Goal: Task Accomplishment & Management: Contribute content

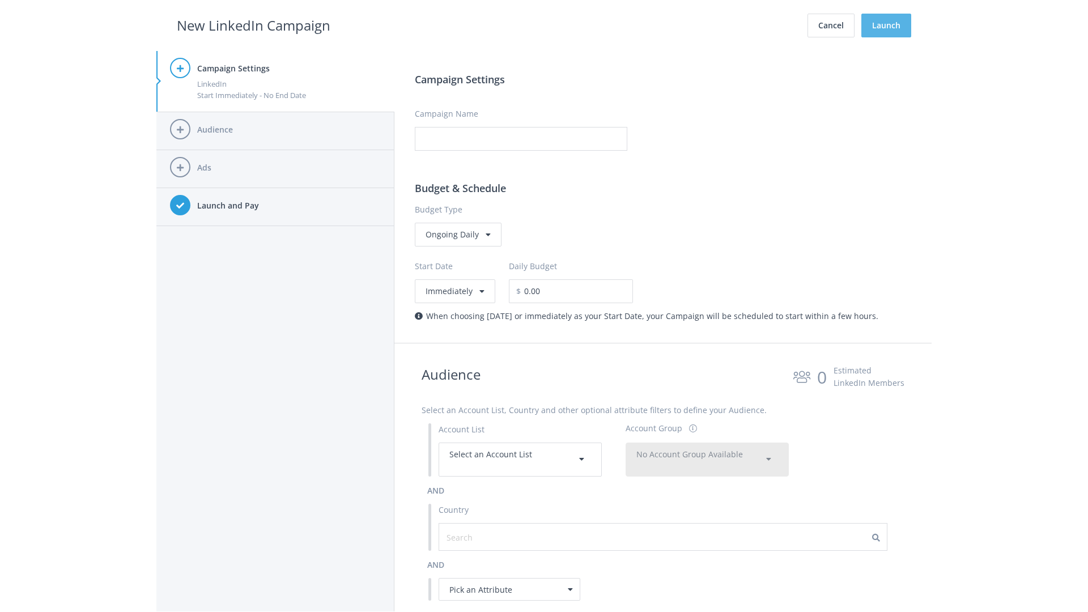
click at [887, 26] on button "Launch" at bounding box center [887, 26] width 50 height 24
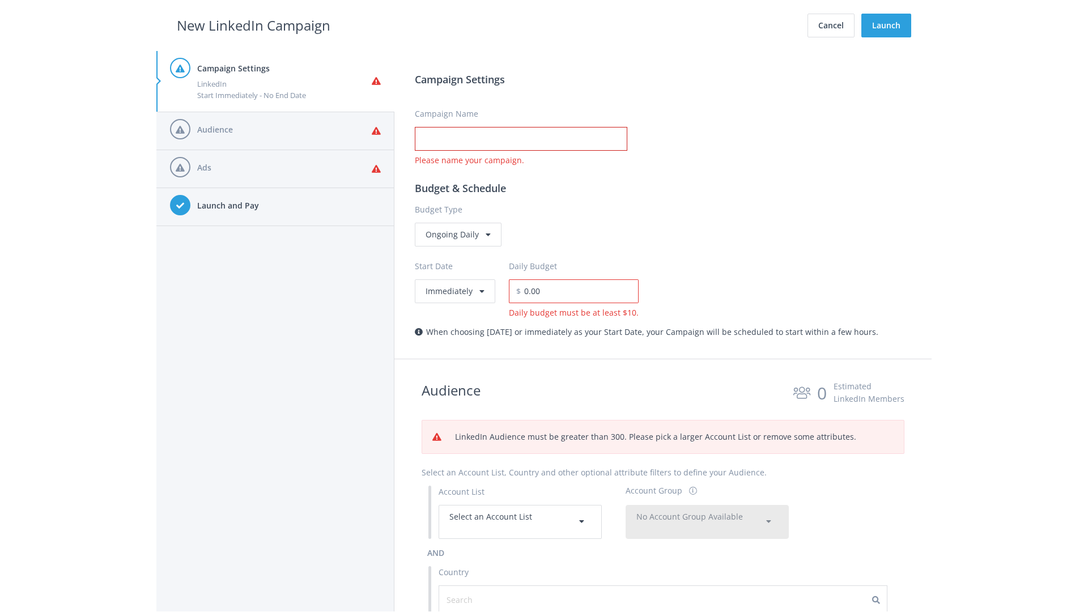
click at [521, 139] on input "Campaign Name" at bounding box center [521, 139] width 213 height 24
click at [253, 25] on h2 "New LinkedIn Campaign" at bounding box center [254, 26] width 154 height 22
type input "Campaign Name"
click at [253, 25] on h2 "New LinkedIn Campaign" at bounding box center [254, 26] width 154 height 22
click at [520, 522] on span "Select an Account List" at bounding box center [491, 516] width 83 height 11
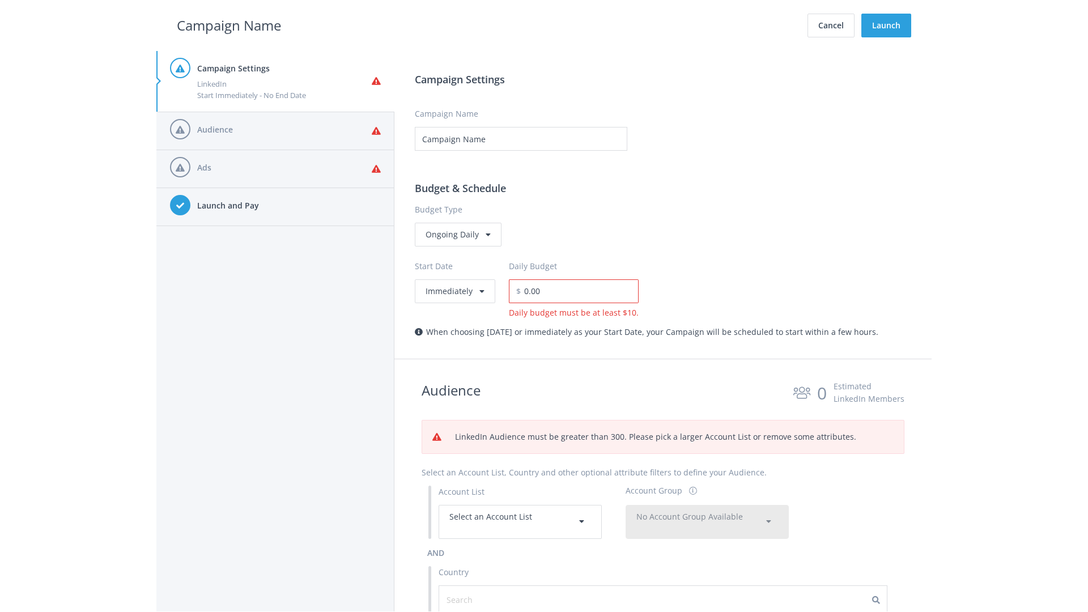
click at [707, 522] on span "No Account Group Available" at bounding box center [690, 516] width 107 height 11
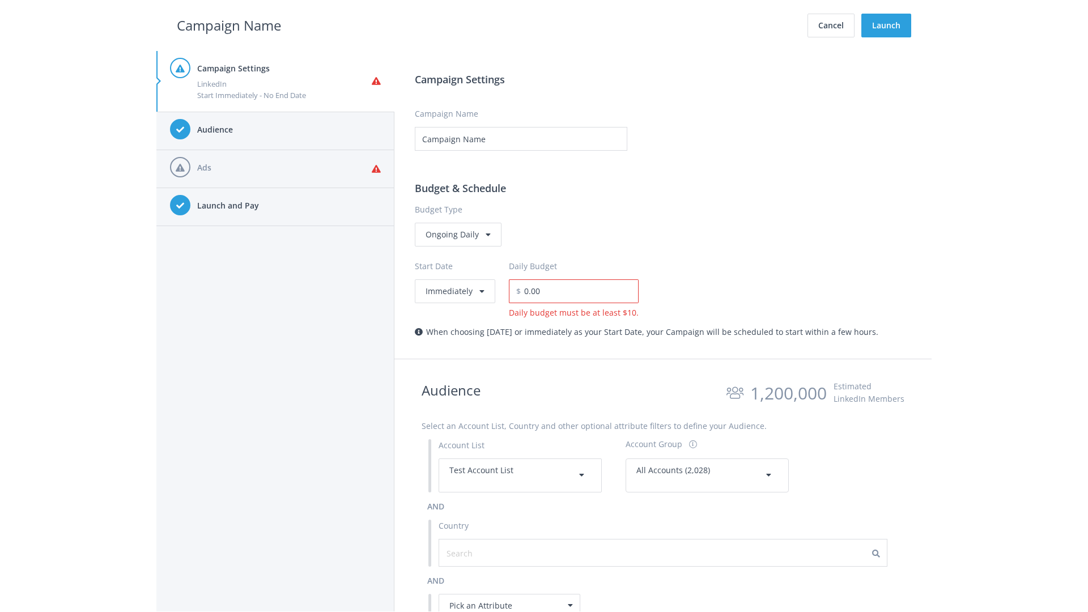
scroll to position [510, 0]
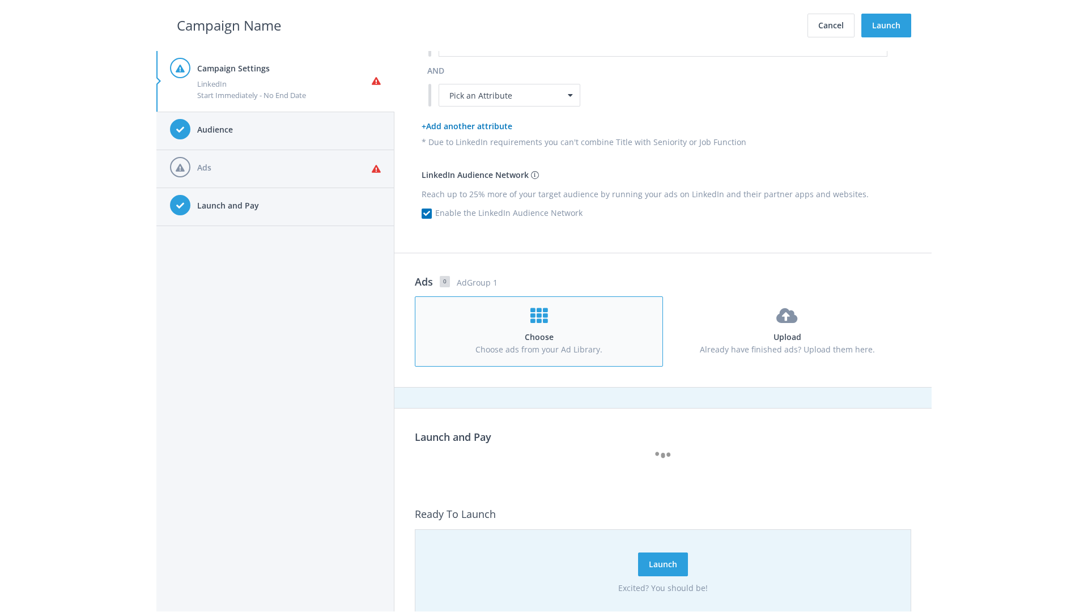
click at [539, 331] on h4 "Choose" at bounding box center [539, 337] width 227 height 12
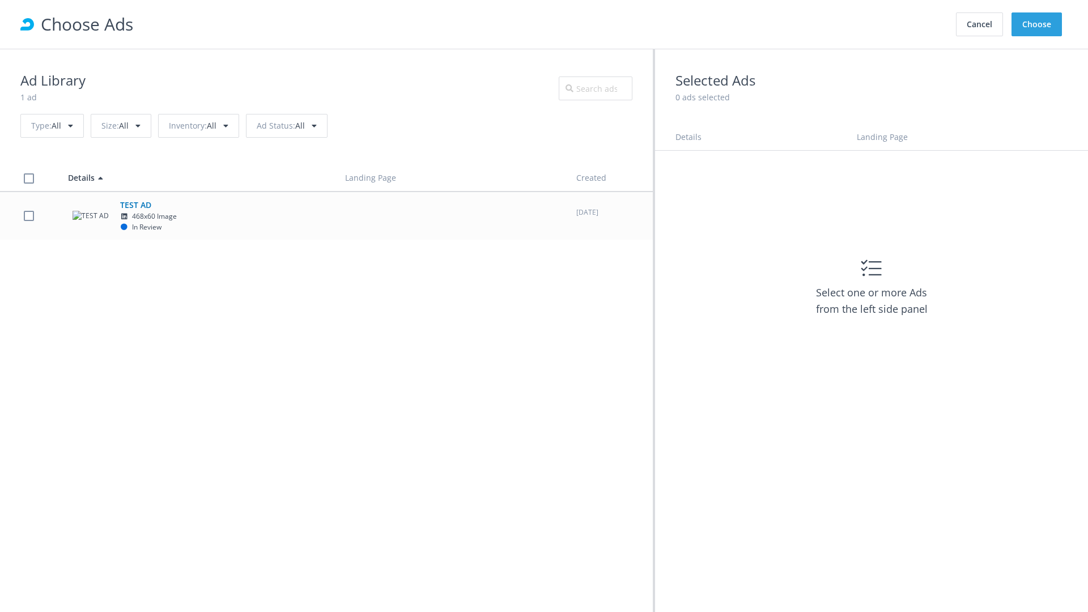
click at [327, 215] on td "TEST AD 468x60 Image In Review" at bounding box center [196, 216] width 277 height 48
checkbox input "true"
click at [1037, 24] on button "Choose" at bounding box center [1037, 24] width 50 height 24
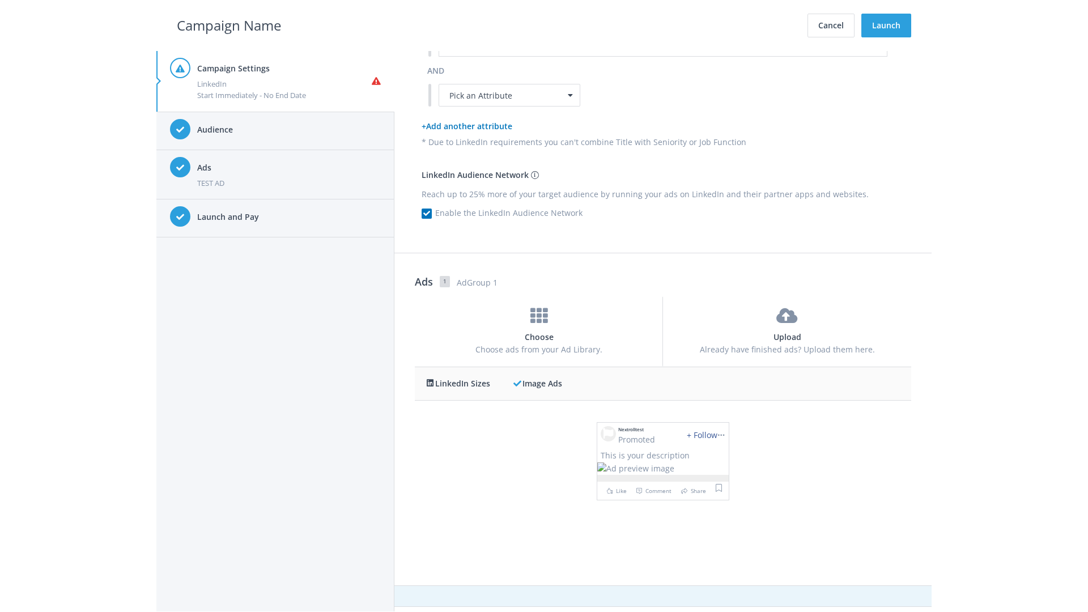
scroll to position [0, 0]
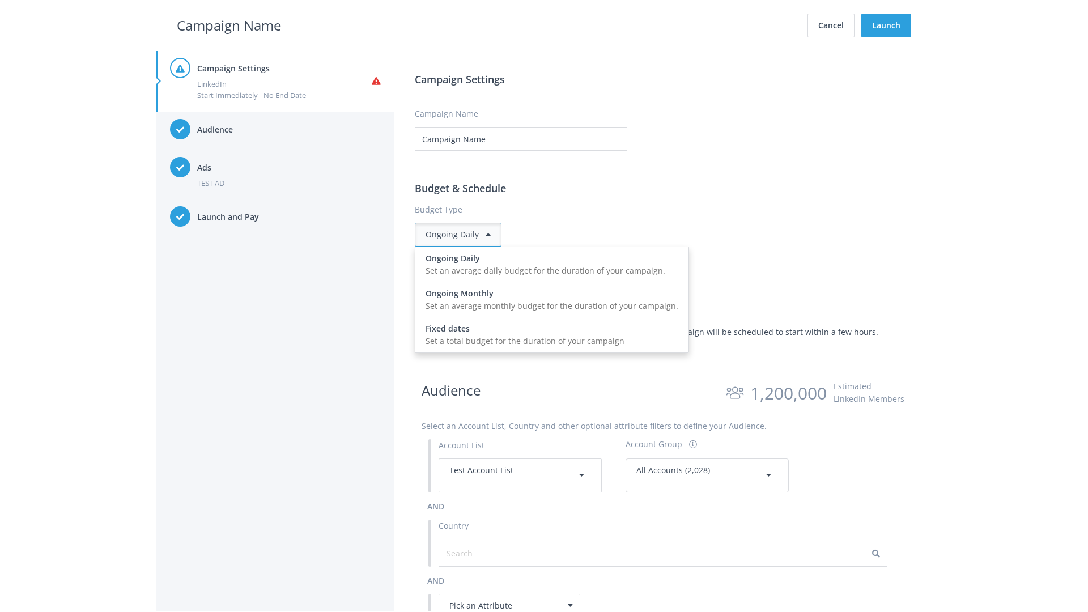
click at [584, 291] on input "0.00" at bounding box center [580, 291] width 118 height 24
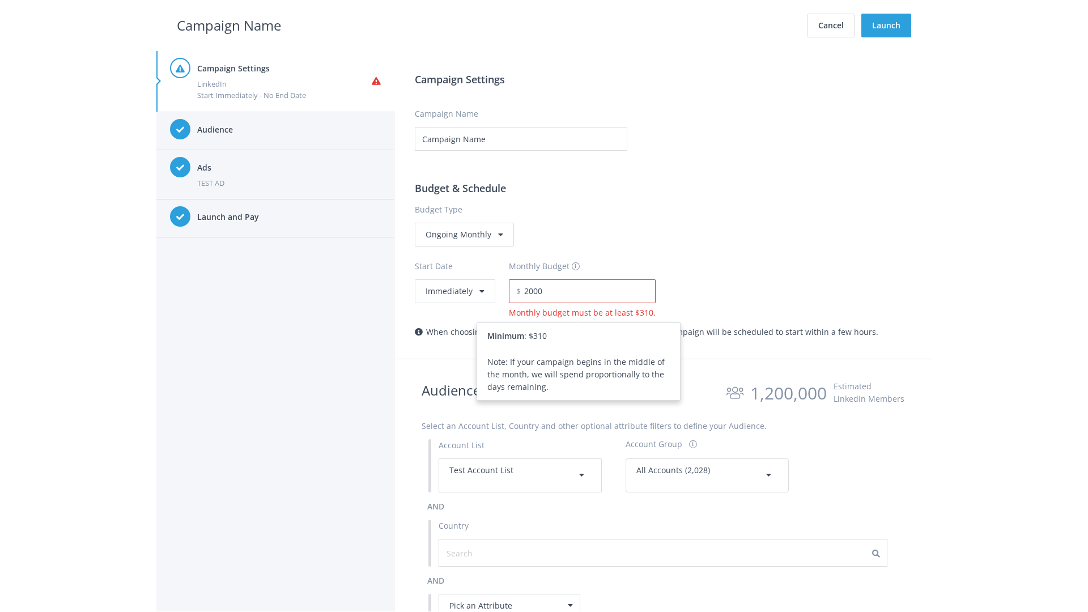
click at [229, 25] on h2 "Campaign Name" at bounding box center [229, 26] width 104 height 22
type input "2,000.00"
click at [454, 291] on button "Immediately" at bounding box center [455, 291] width 80 height 24
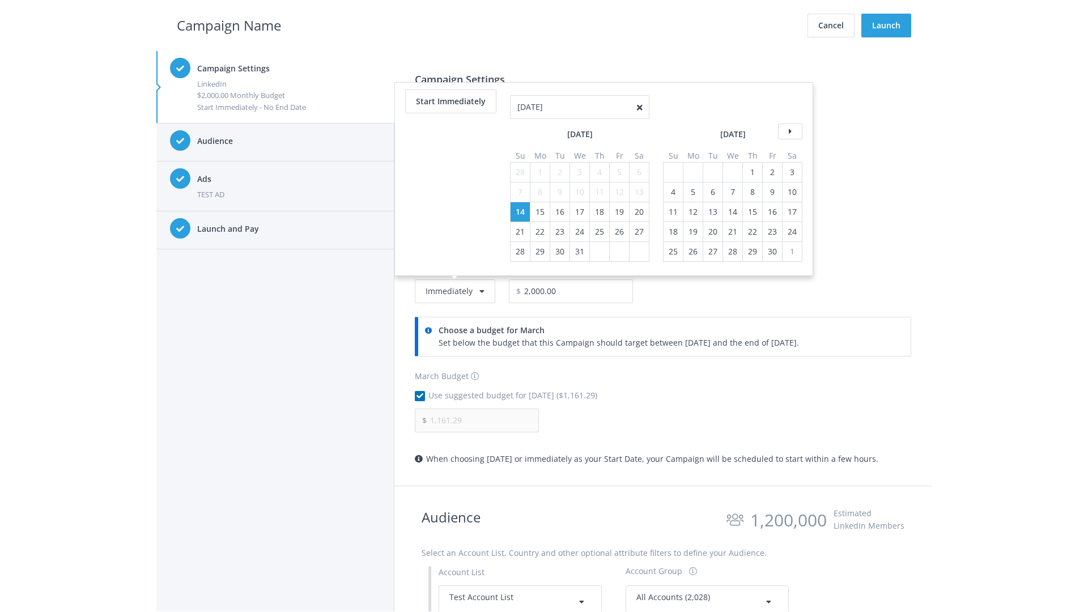
click at [599, 152] on table "March 2021 Su Mo Tu We Th Fr Sa 28 1 2 3 4 5 6 7 8 9 10 11 12 13 14 15 16 17 18…" at bounding box center [579, 198] width 139 height 128
type input "04/01/2021"
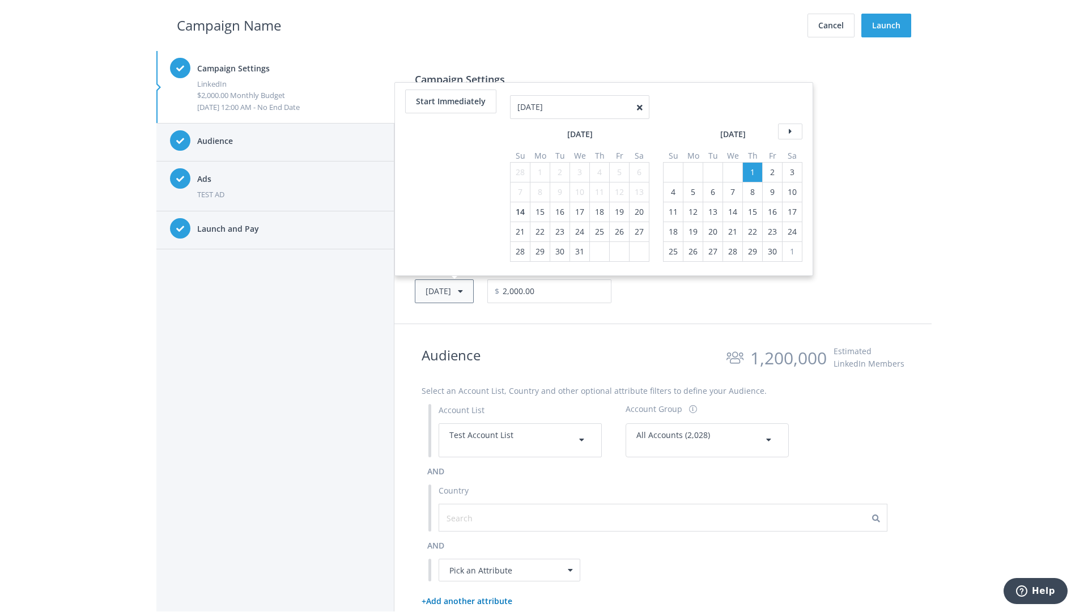
click at [461, 291] on button "Thu, Apr 1, 2021" at bounding box center [444, 291] width 59 height 24
click at [519, 172] on div "2" at bounding box center [520, 172] width 15 height 19
type input "05/02/2021"
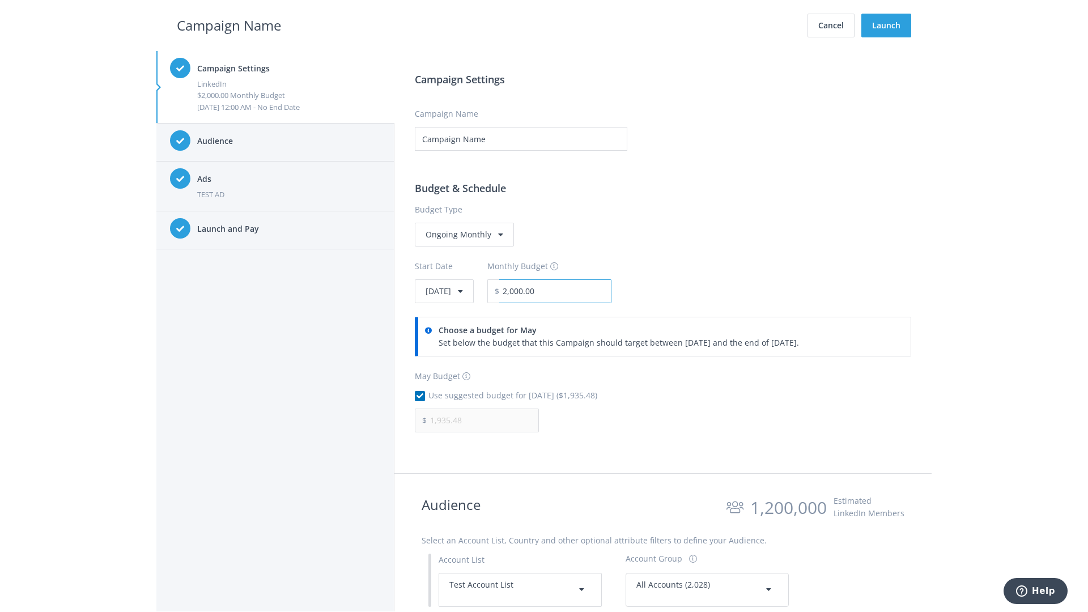
click at [586, 291] on input "2,000.00" at bounding box center [555, 291] width 112 height 24
click at [229, 25] on h2 "Campaign Name" at bounding box center [229, 26] width 104 height 22
type input "2,500.00"
type input "2,419.35"
checkbox input "false"
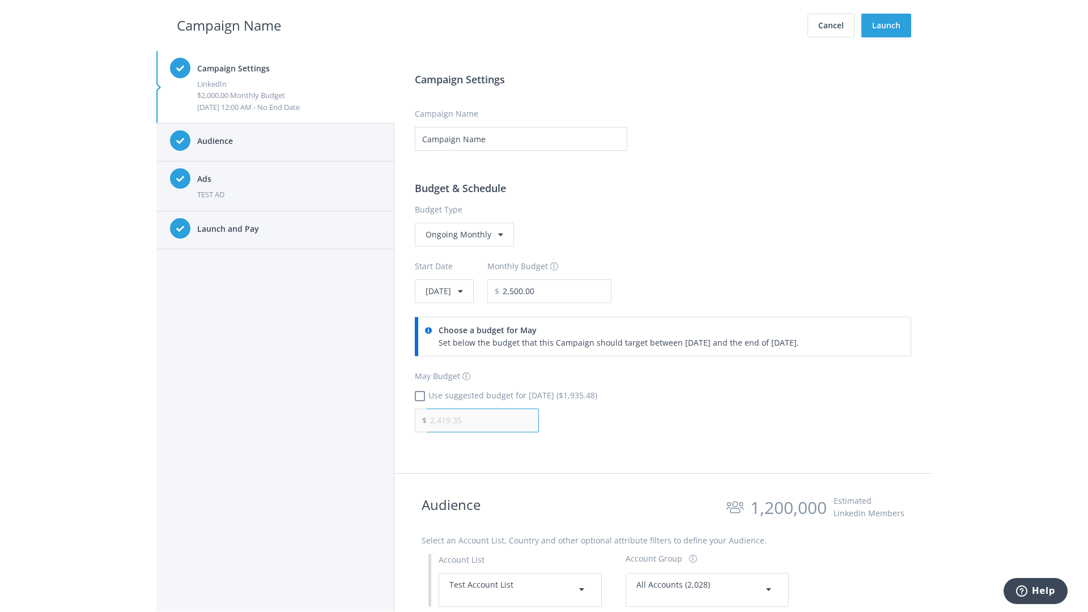
click at [483, 420] on input "2,419.35" at bounding box center [483, 421] width 112 height 24
type input "1,000.00"
click at [229, 25] on h2 "Campaign Name" at bounding box center [229, 26] width 104 height 22
click at [586, 291] on input "2,500.00" at bounding box center [555, 291] width 112 height 24
click at [229, 25] on h2 "Campaign Name" at bounding box center [229, 26] width 104 height 22
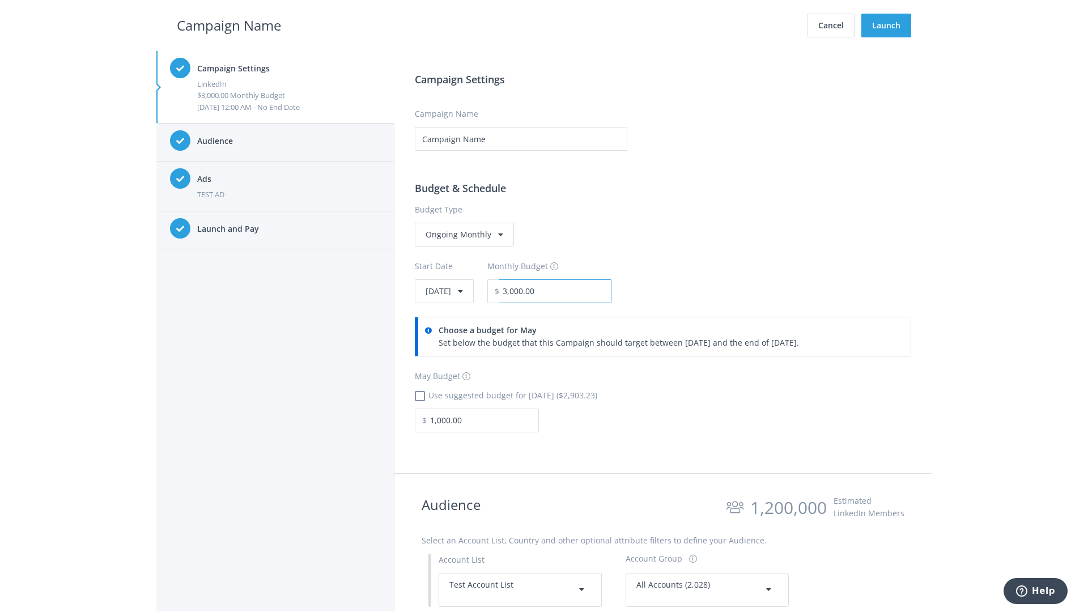
click at [586, 291] on input "3,000.00" at bounding box center [555, 291] width 112 height 24
click at [229, 25] on h2 "Campaign Name" at bounding box center [229, 26] width 104 height 22
type input "2,500.00"
checkbox input "true"
type input "2,419.35"
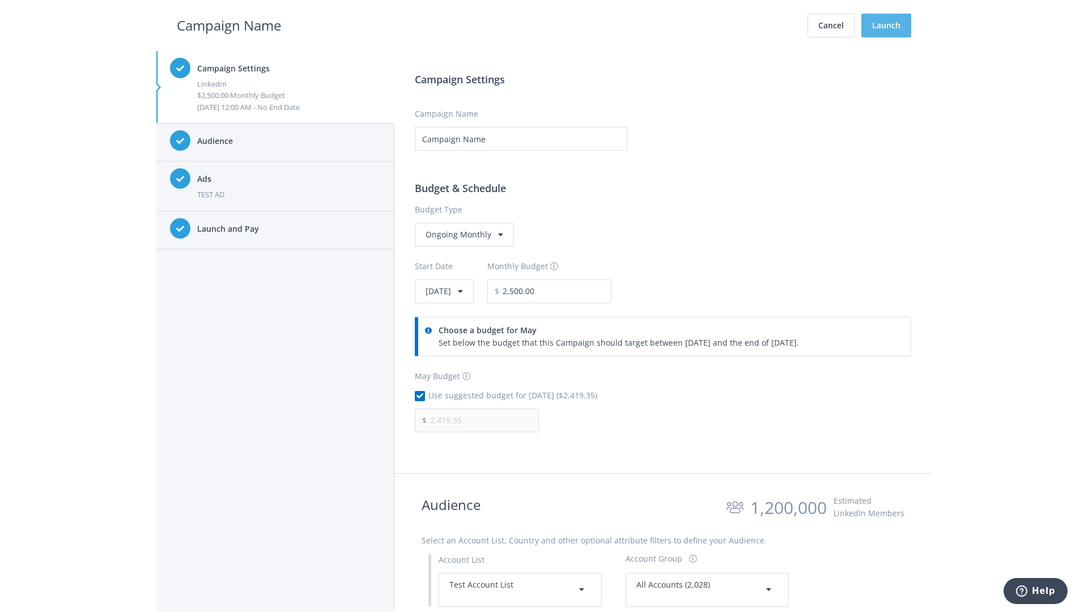
click at [887, 26] on button "Launch" at bounding box center [887, 26] width 50 height 24
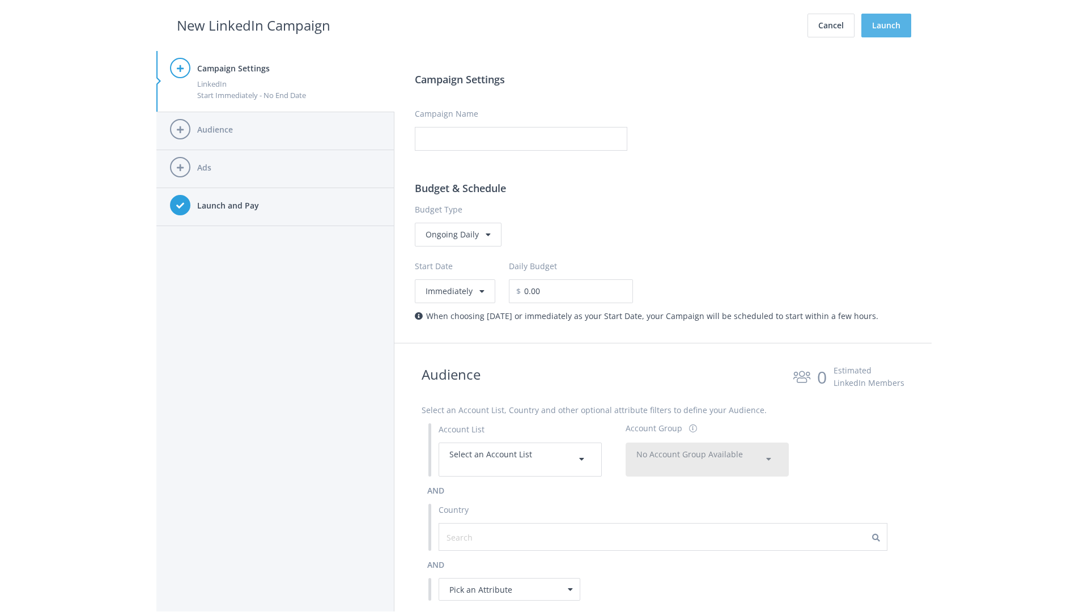
click at [887, 26] on button "Launch" at bounding box center [887, 26] width 50 height 24
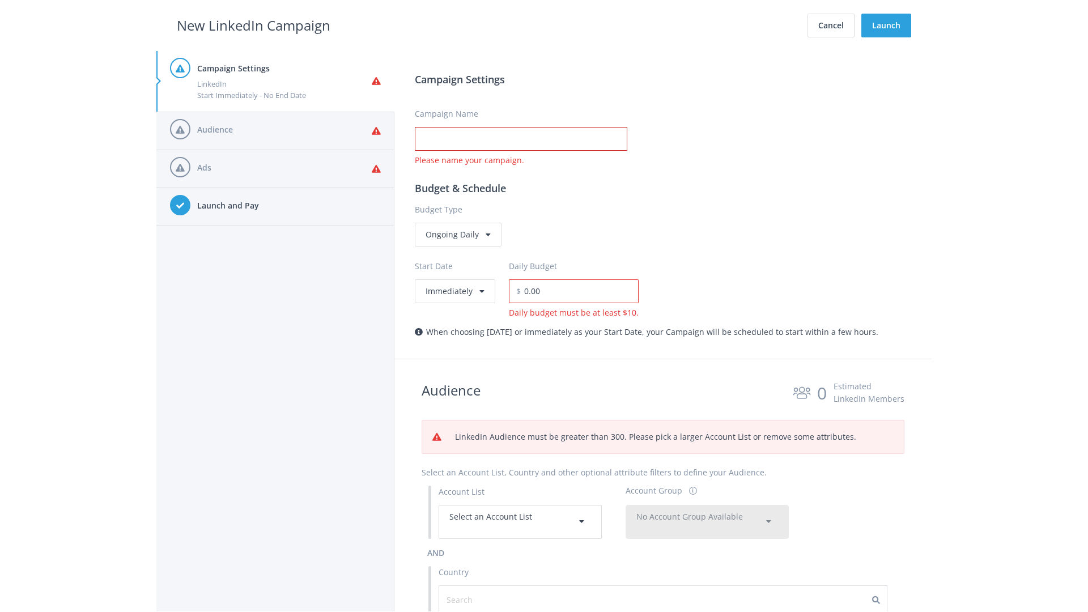
click at [521, 139] on input "Campaign Name" at bounding box center [521, 139] width 213 height 24
click at [253, 25] on h2 "New LinkedIn Campaign" at bounding box center [254, 26] width 154 height 22
type input "Campaign Name"
click at [253, 25] on h2 "New LinkedIn Campaign" at bounding box center [254, 26] width 154 height 22
click at [520, 522] on span "Select an Account List" at bounding box center [491, 516] width 83 height 11
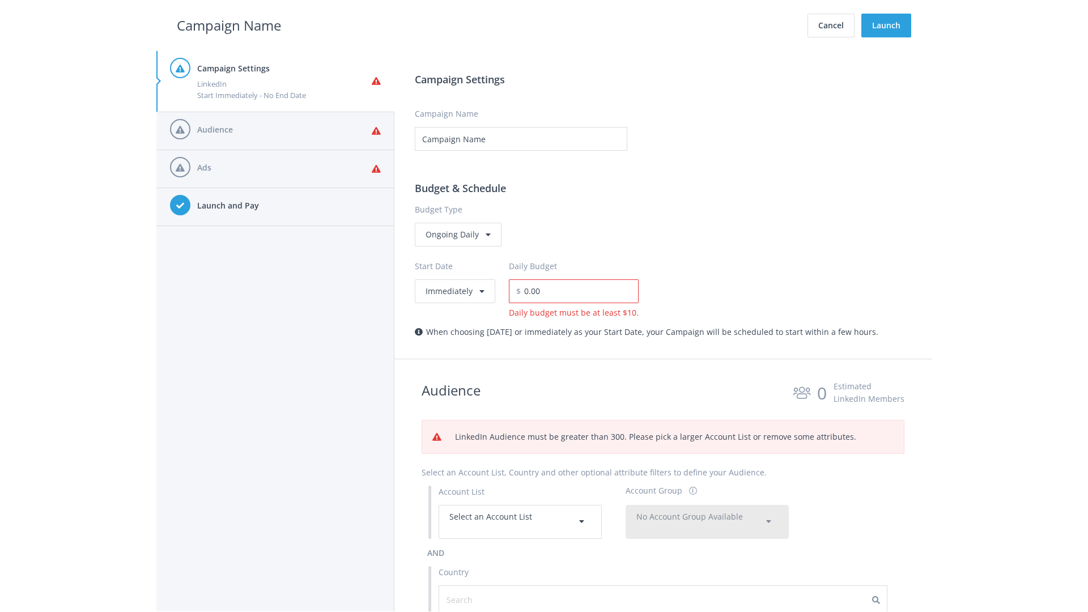
click at [707, 511] on span "No Account Group Available" at bounding box center [690, 516] width 107 height 11
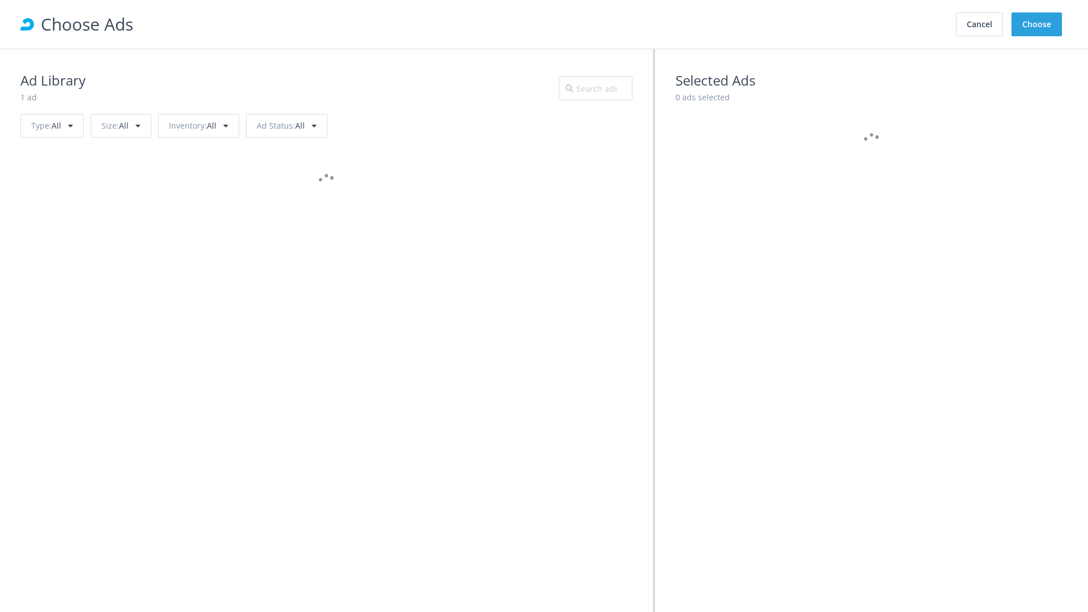
scroll to position [510, 0]
click at [1037, 24] on button "Choose" at bounding box center [1037, 24] width 50 height 24
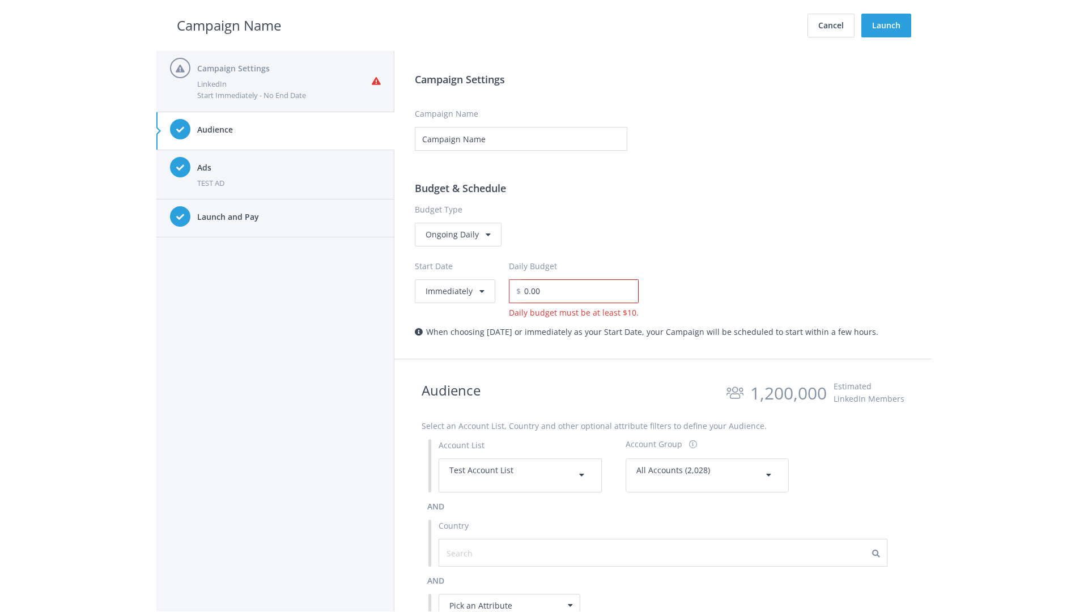
click at [576, 291] on input "0.00" at bounding box center [580, 291] width 118 height 24
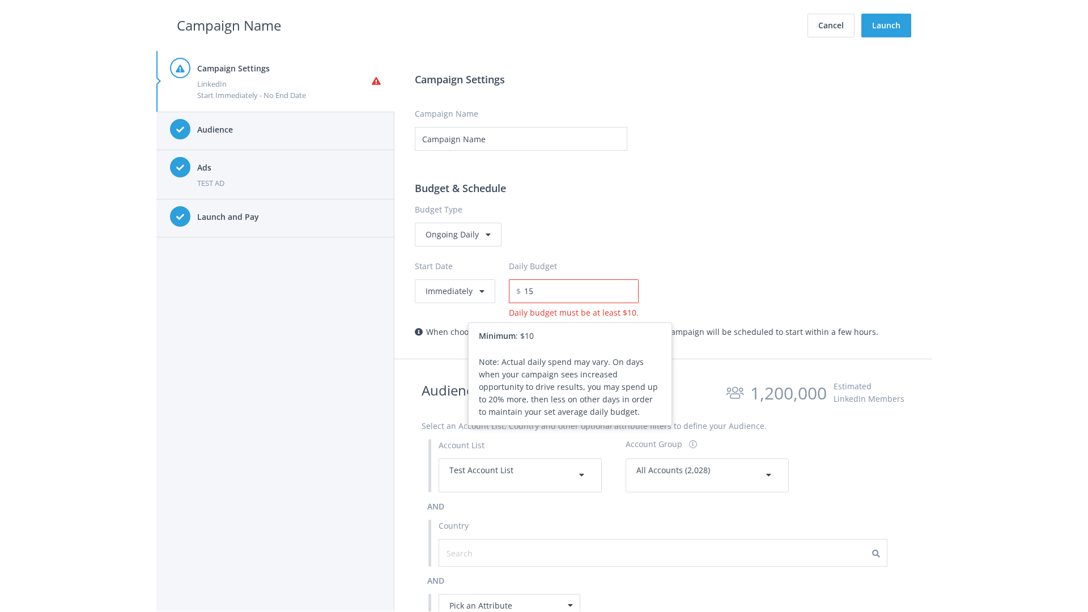
click at [229, 25] on h2 "Campaign Name" at bounding box center [229, 26] width 104 height 22
type input "15.00"
click at [887, 26] on button "Launch" at bounding box center [887, 26] width 50 height 24
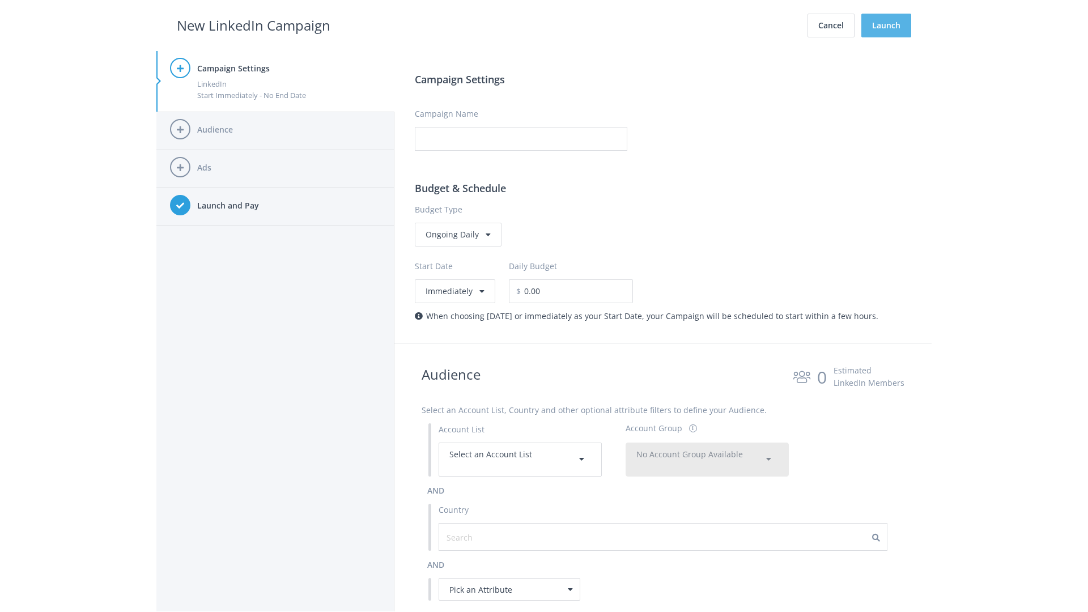
click at [887, 26] on button "Launch" at bounding box center [887, 26] width 50 height 24
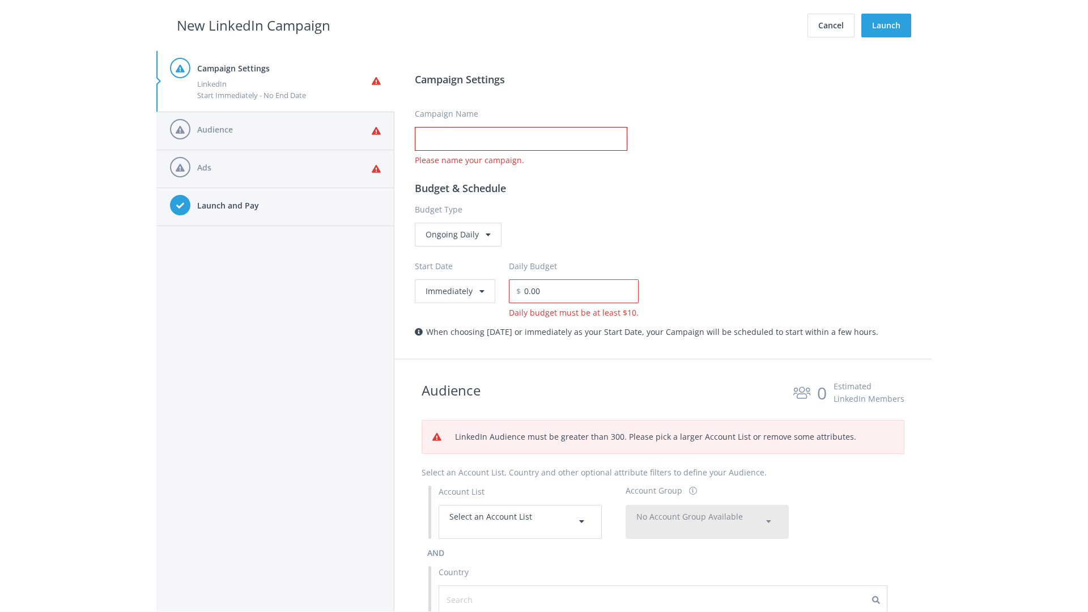
click at [521, 139] on input "Campaign Name" at bounding box center [521, 139] width 213 height 24
click at [253, 25] on h2 "New LinkedIn Campaign" at bounding box center [254, 26] width 154 height 22
type input "Campaign Name"
click at [253, 25] on h2 "New LinkedIn Campaign" at bounding box center [254, 26] width 154 height 22
click at [520, 522] on span "Select an Account List" at bounding box center [491, 516] width 83 height 11
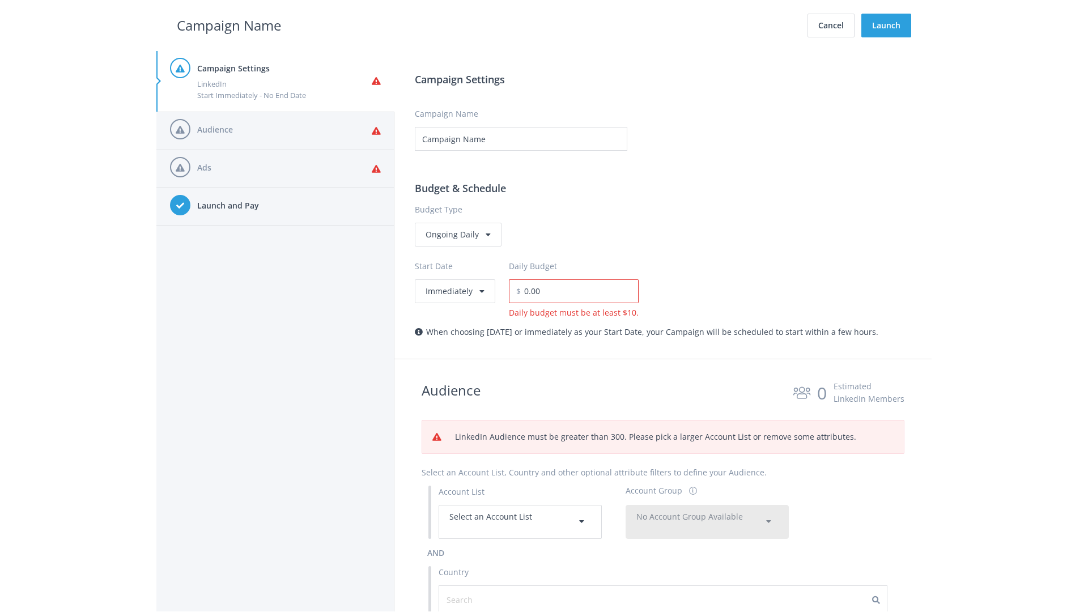
click at [707, 522] on span "No Account Group Available" at bounding box center [690, 516] width 107 height 11
click at [673, 545] on span "All Accounts (2,028)" at bounding box center [672, 550] width 71 height 11
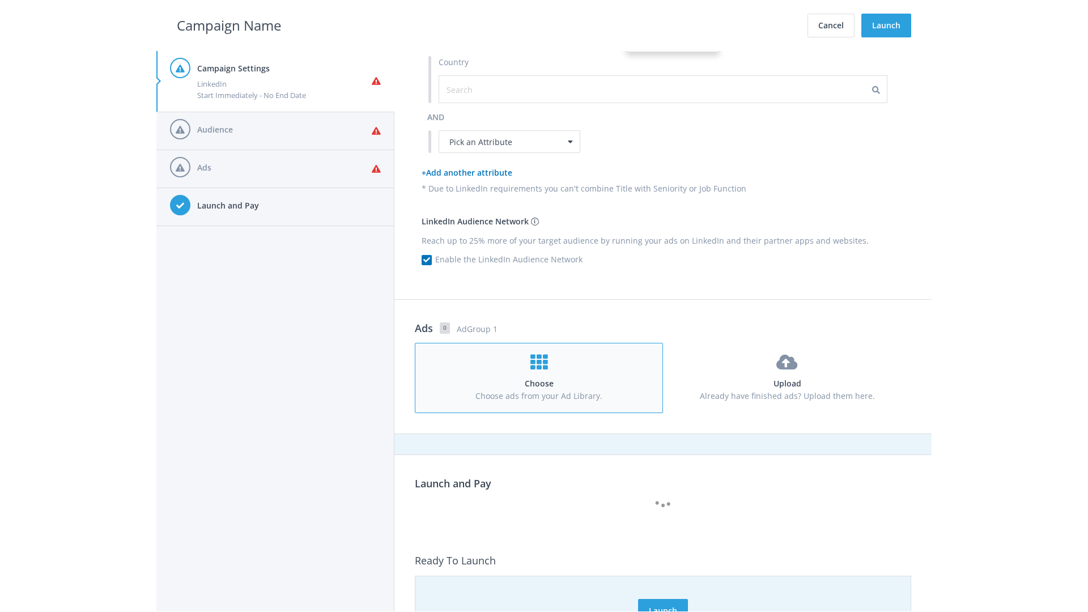
click at [539, 378] on h4 "Choose" at bounding box center [539, 384] width 227 height 12
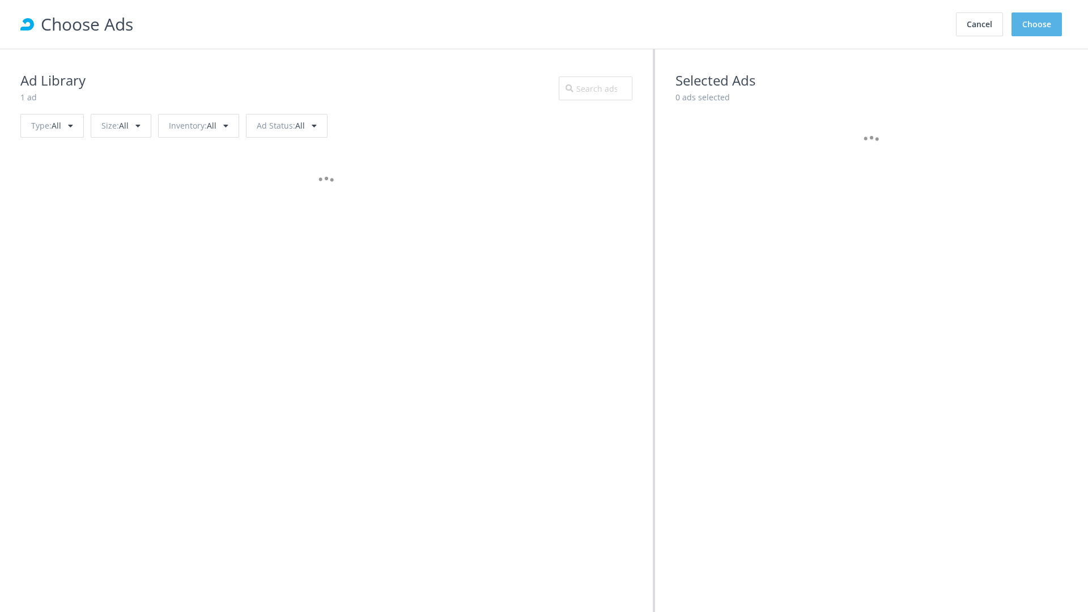
click at [1037, 24] on button "Choose" at bounding box center [1037, 24] width 50 height 24
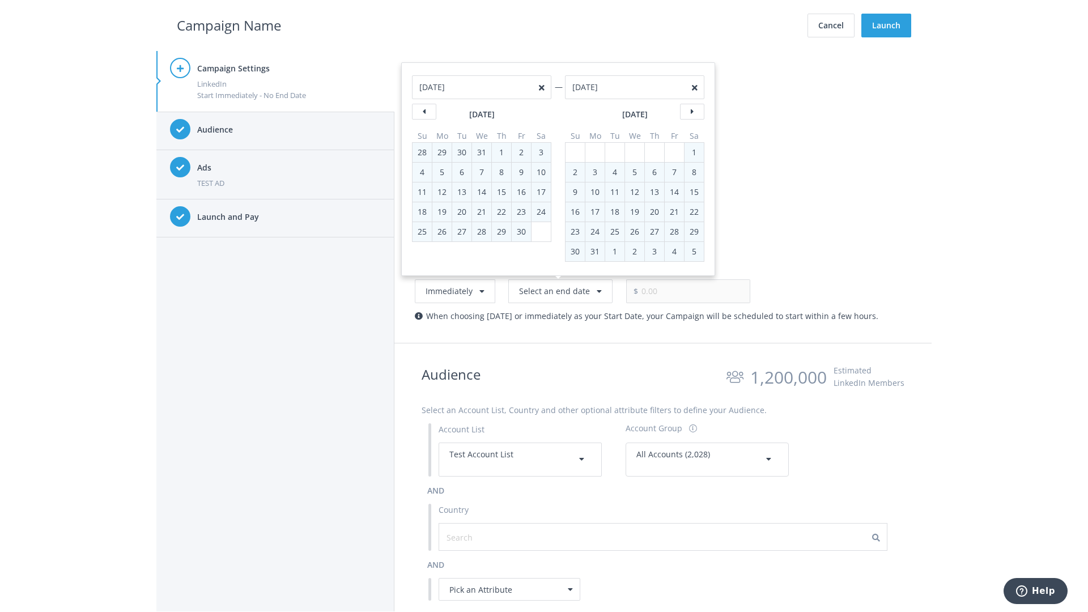
click at [575, 172] on div "2" at bounding box center [575, 172] width 15 height 19
type input "05/02/2021"
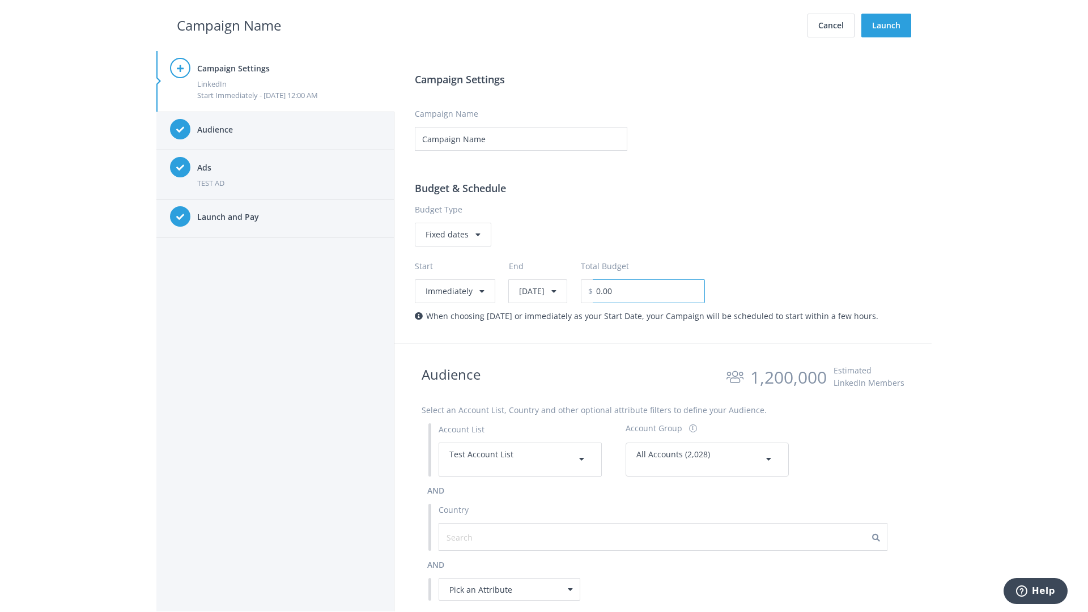
click at [678, 291] on input "0.00" at bounding box center [649, 291] width 112 height 24
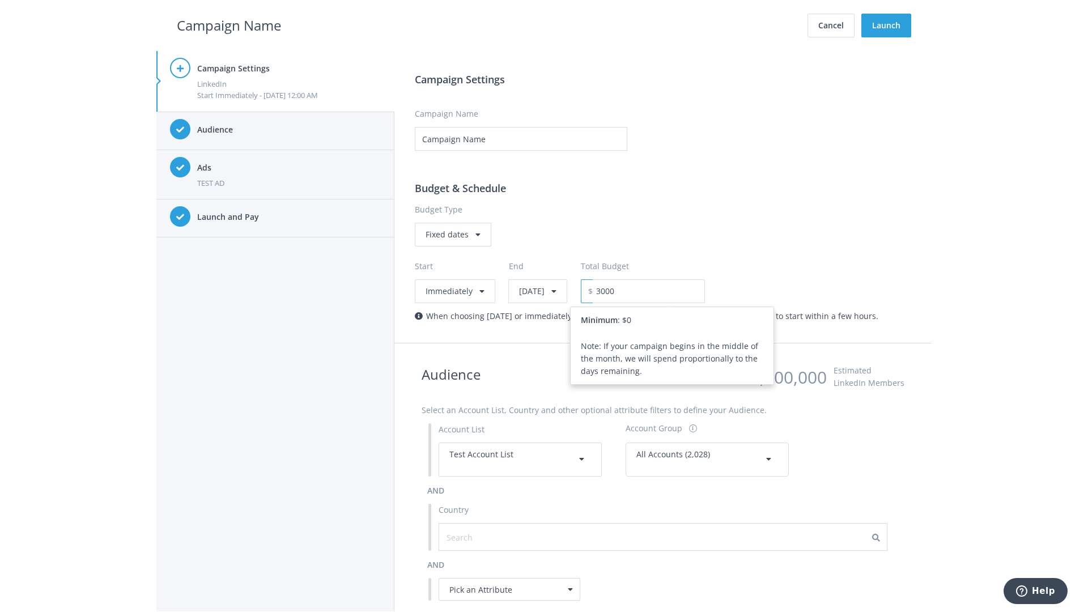
click at [229, 25] on h2 "Campaign Name" at bounding box center [229, 26] width 104 height 22
type input "3,000.00"
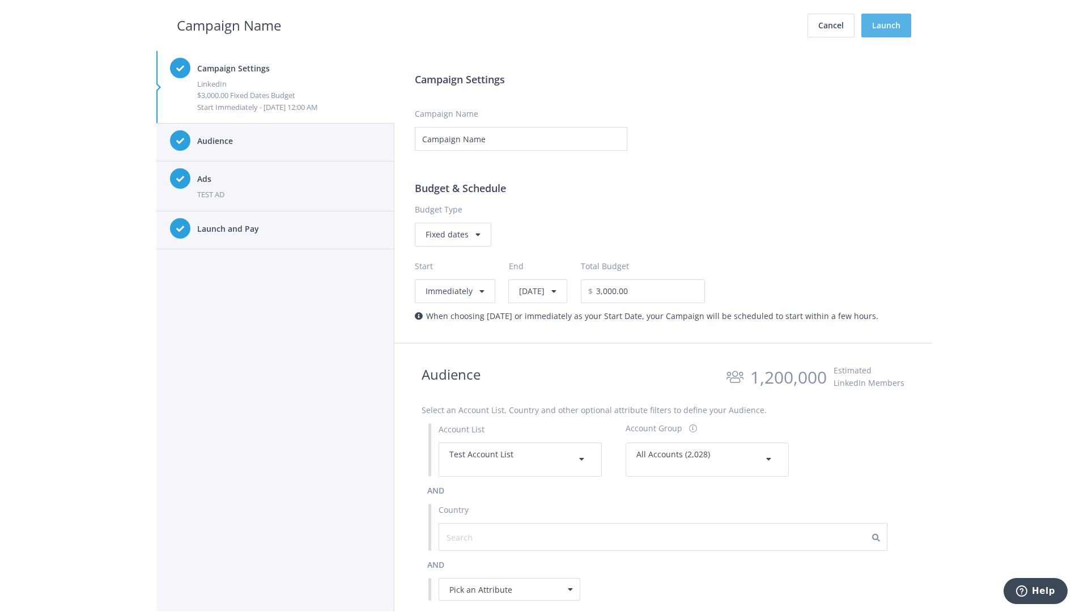
click at [887, 26] on button "Launch" at bounding box center [887, 26] width 50 height 24
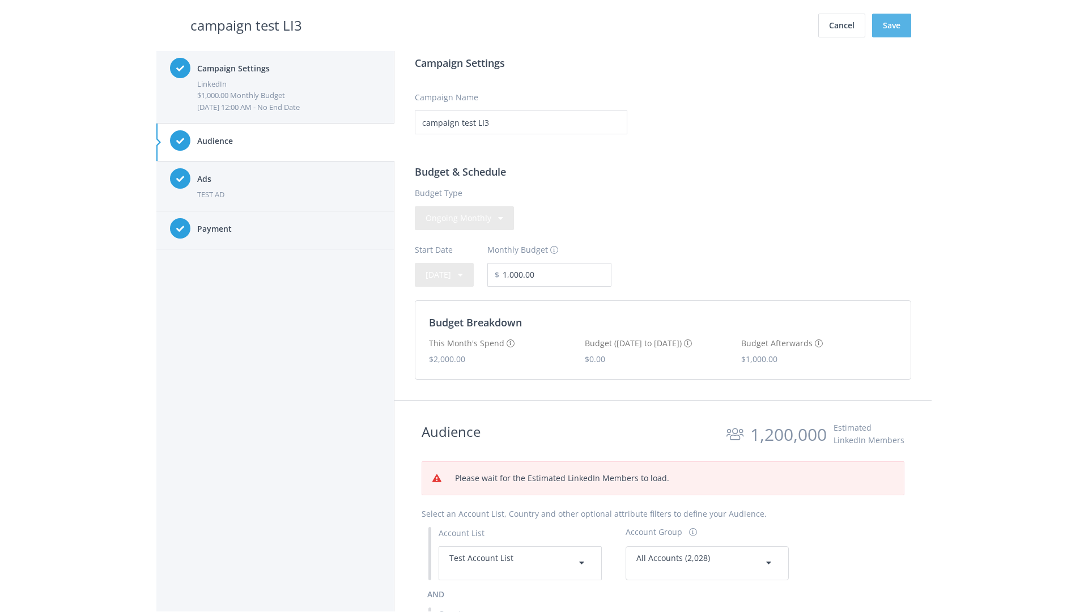
click at [892, 26] on button "Save" at bounding box center [891, 26] width 39 height 24
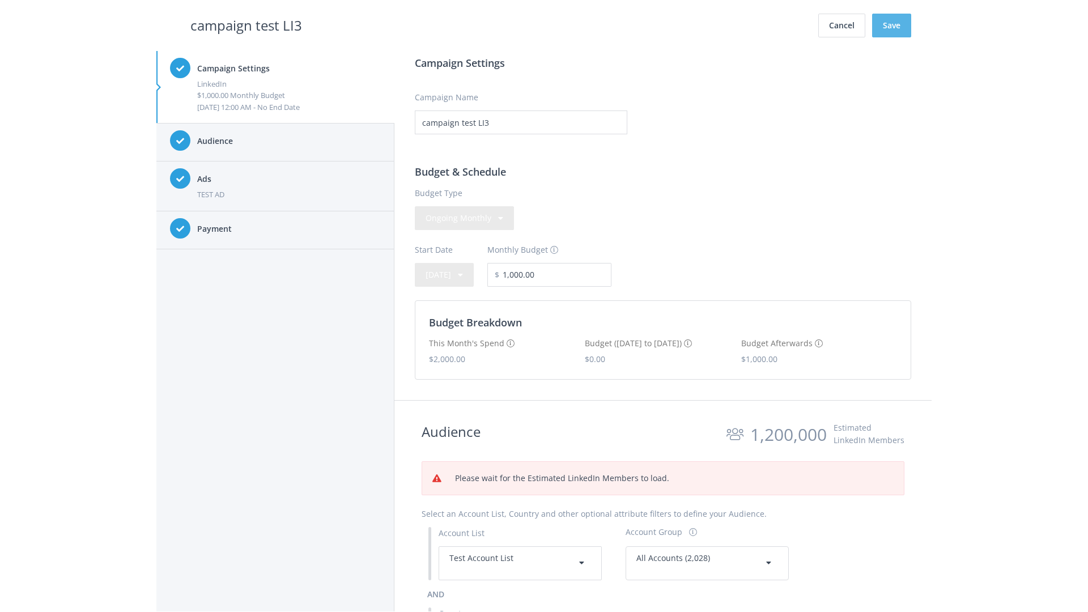
scroll to position [319, 0]
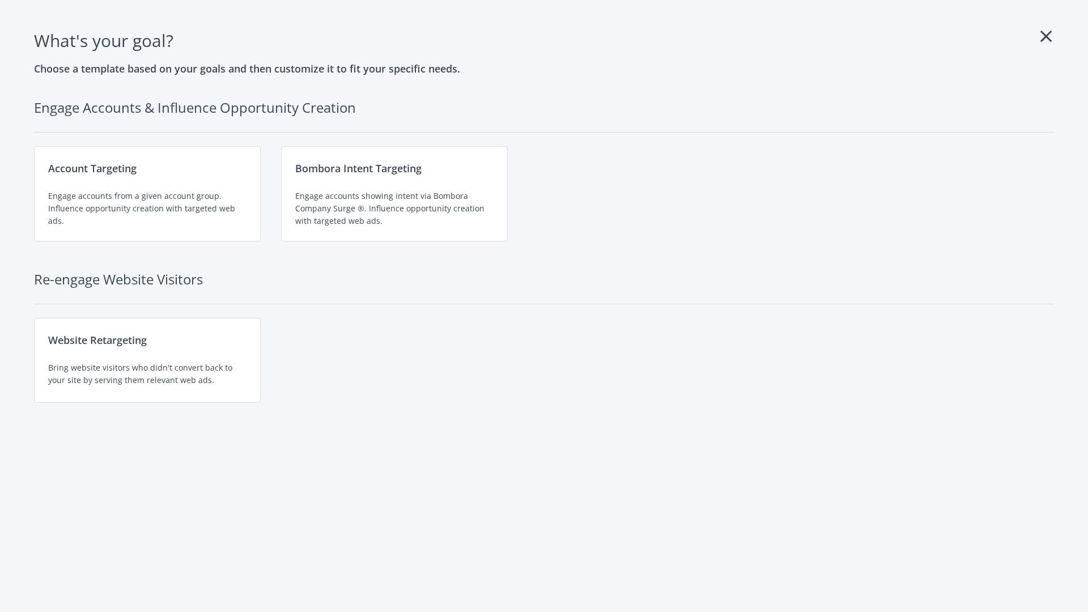
click at [147, 194] on div "Engage accounts from a given account group. Influence opportunity creation with…" at bounding box center [147, 208] width 198 height 37
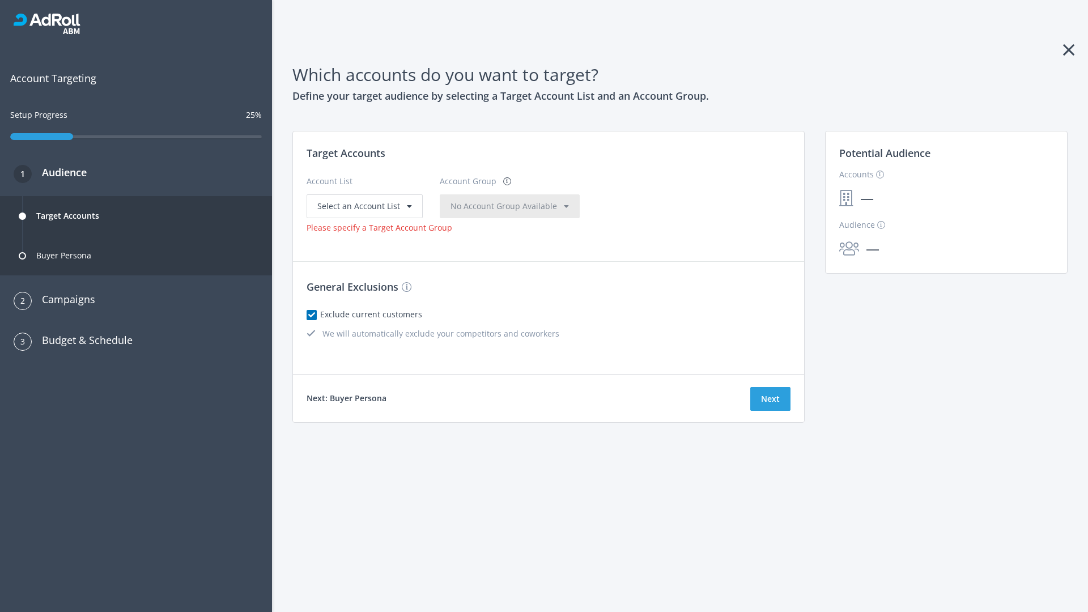
click at [363, 206] on span "Select an Account List" at bounding box center [358, 206] width 83 height 11
click at [481, 206] on span "No Account Group Available" at bounding box center [504, 206] width 107 height 11
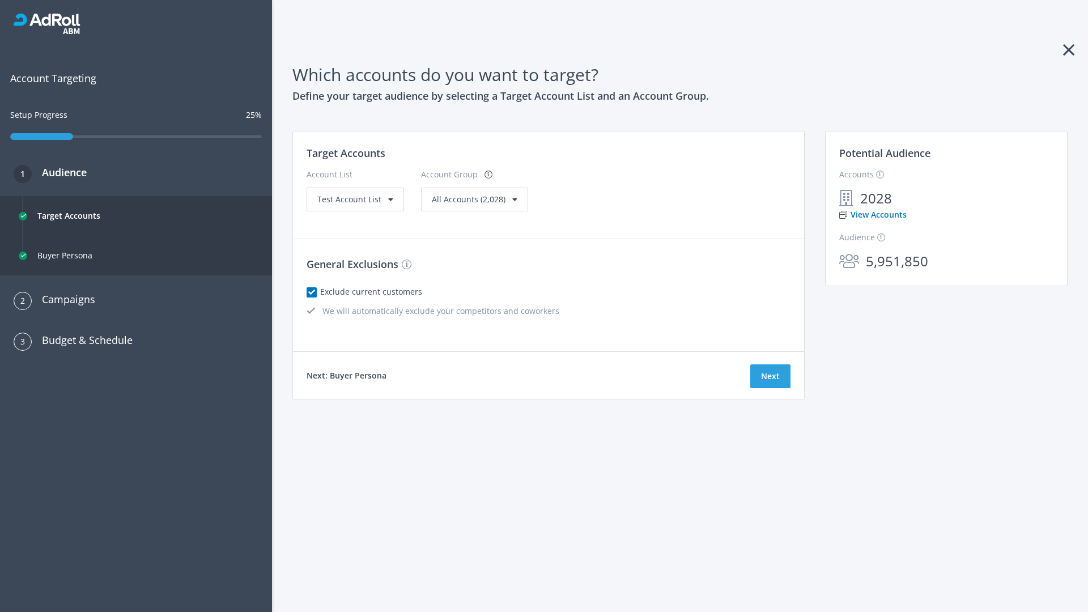
click at [872, 215] on link "View Accounts" at bounding box center [873, 215] width 67 height 12
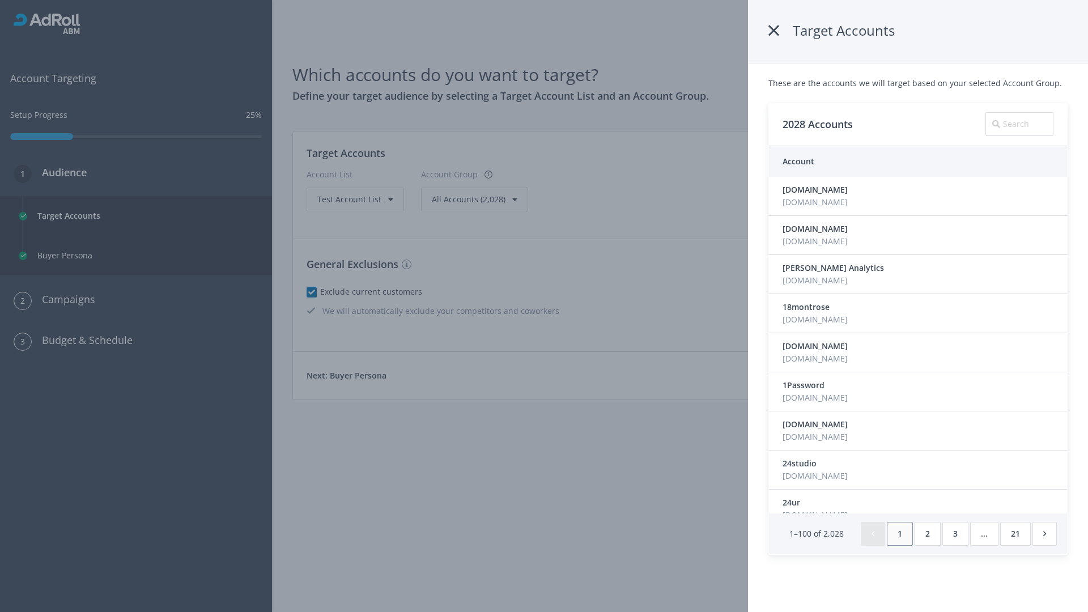
click at [775, 31] on icon at bounding box center [774, 30] width 11 height 20
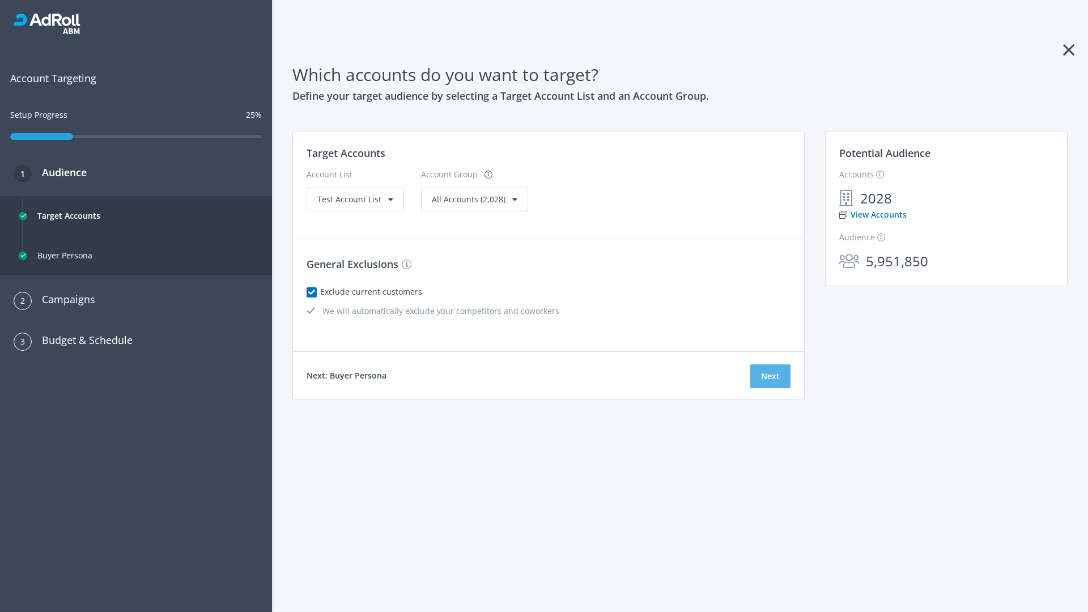
click at [770, 376] on button "Next" at bounding box center [771, 377] width 40 height 24
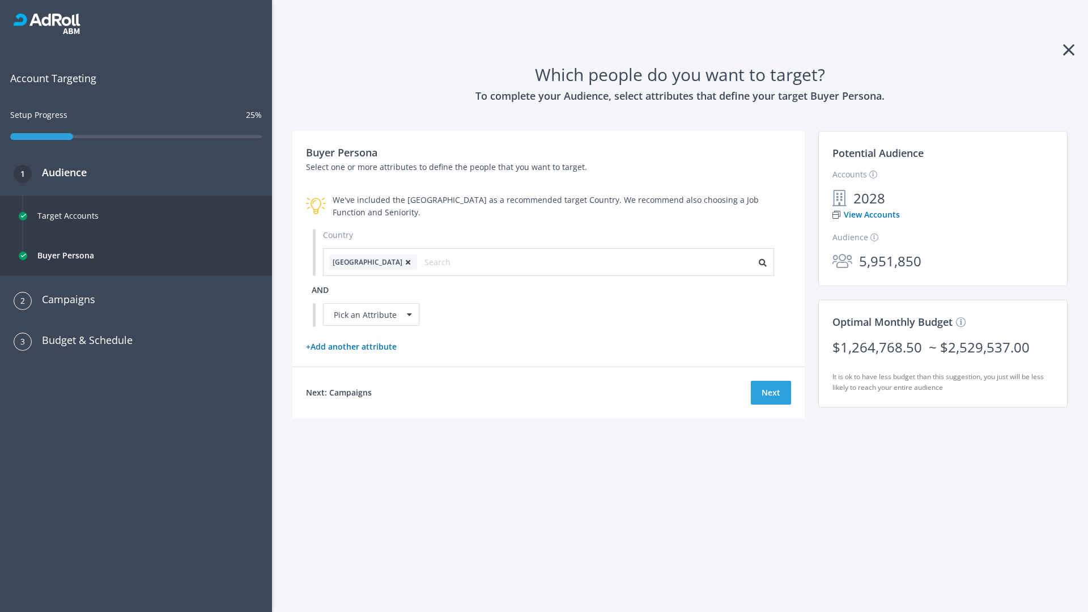
click at [402, 262] on icon at bounding box center [407, 262] width 11 height 7
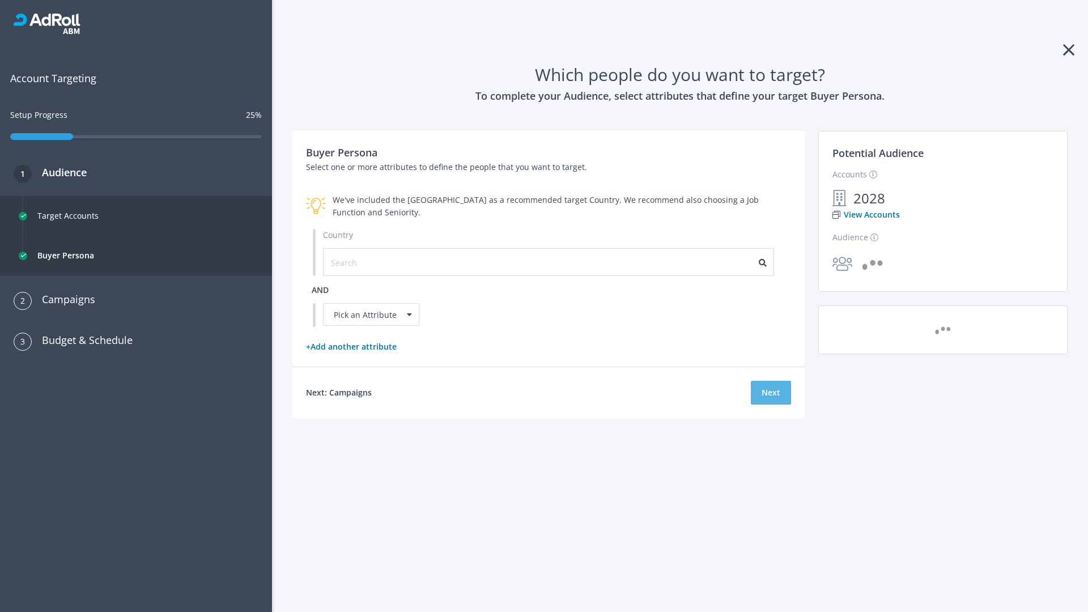
click at [771, 392] on button "Next" at bounding box center [771, 393] width 40 height 24
click at [375, 262] on input "text" at bounding box center [381, 262] width 101 height 12
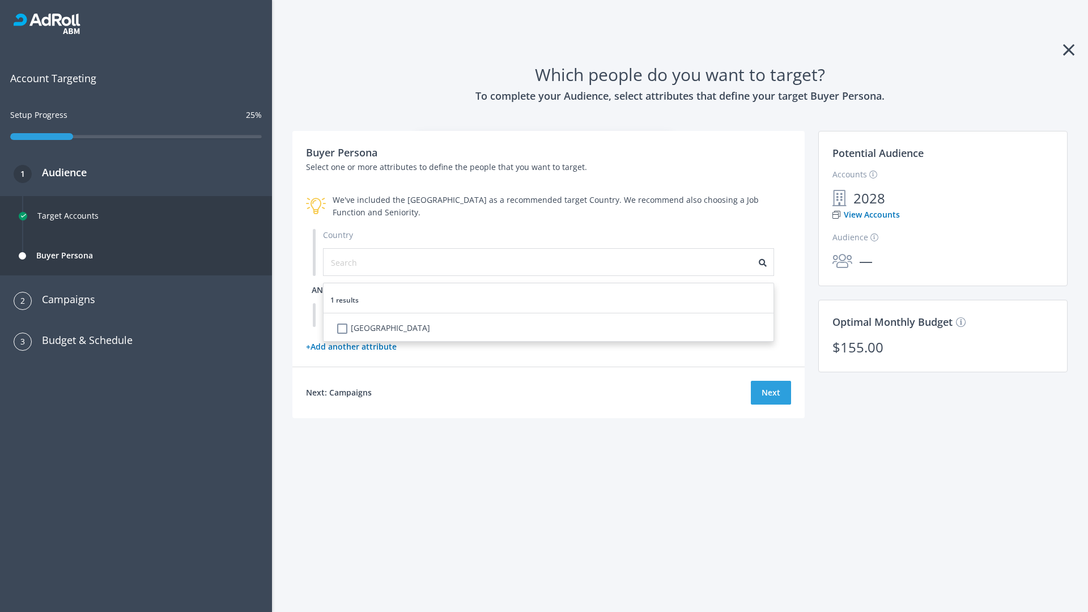
click at [552, 329] on li "[GEOGRAPHIC_DATA]" at bounding box center [551, 330] width 443 height 23
checkbox input "true"
click at [320, 290] on span "and" at bounding box center [320, 290] width 17 height 11
click at [371, 315] on div "Pick an Attribute" at bounding box center [371, 314] width 96 height 23
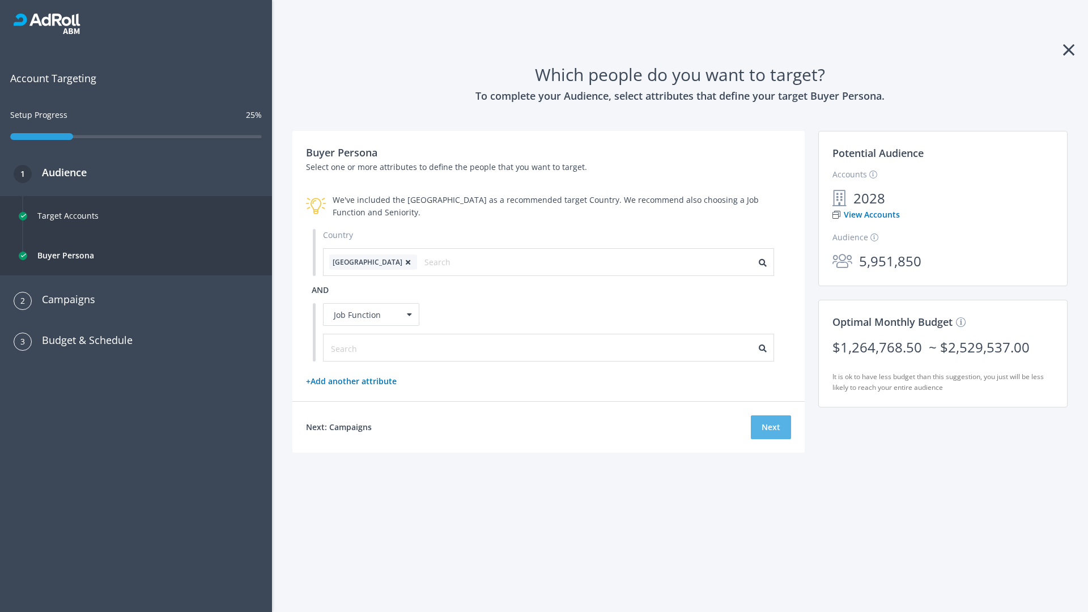
click at [771, 427] on button "Next" at bounding box center [771, 428] width 40 height 24
click at [375, 348] on input "text" at bounding box center [381, 348] width 101 height 12
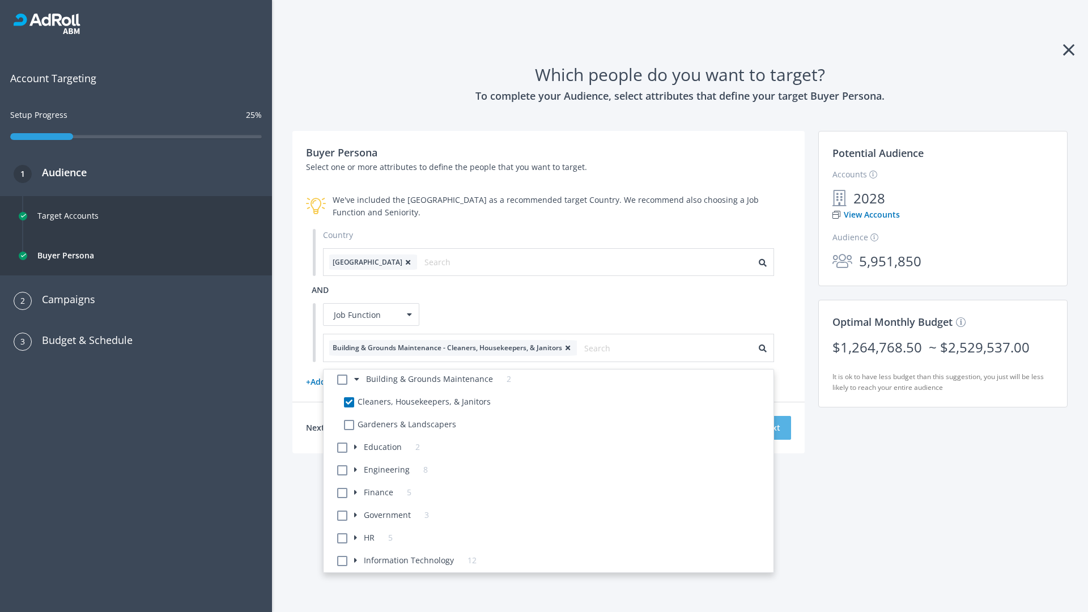
click at [771, 427] on button "Next" at bounding box center [771, 428] width 40 height 24
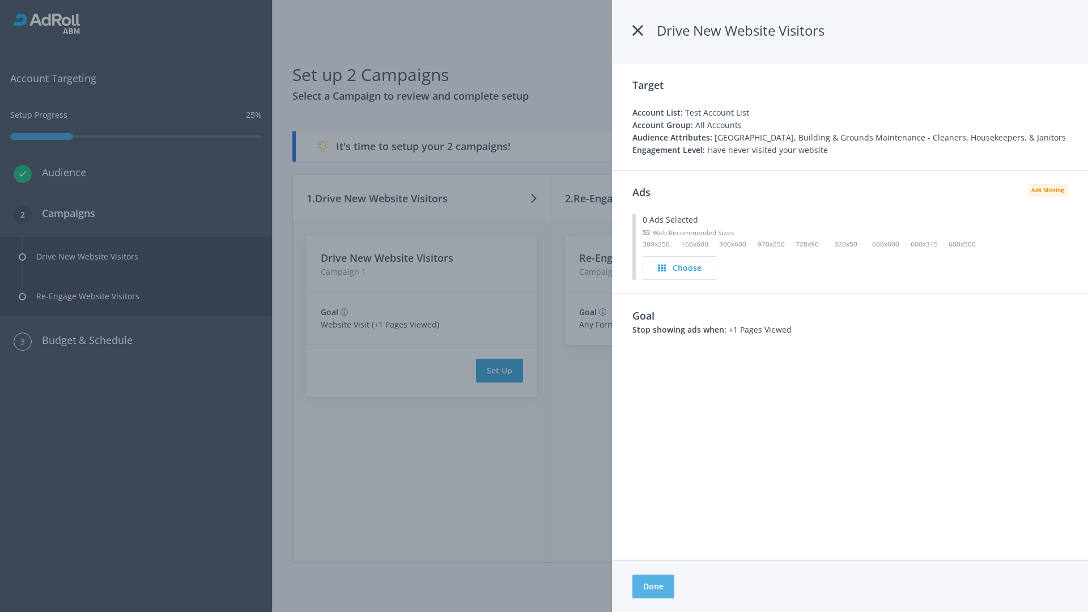
click at [653, 587] on button "Done" at bounding box center [654, 587] width 42 height 24
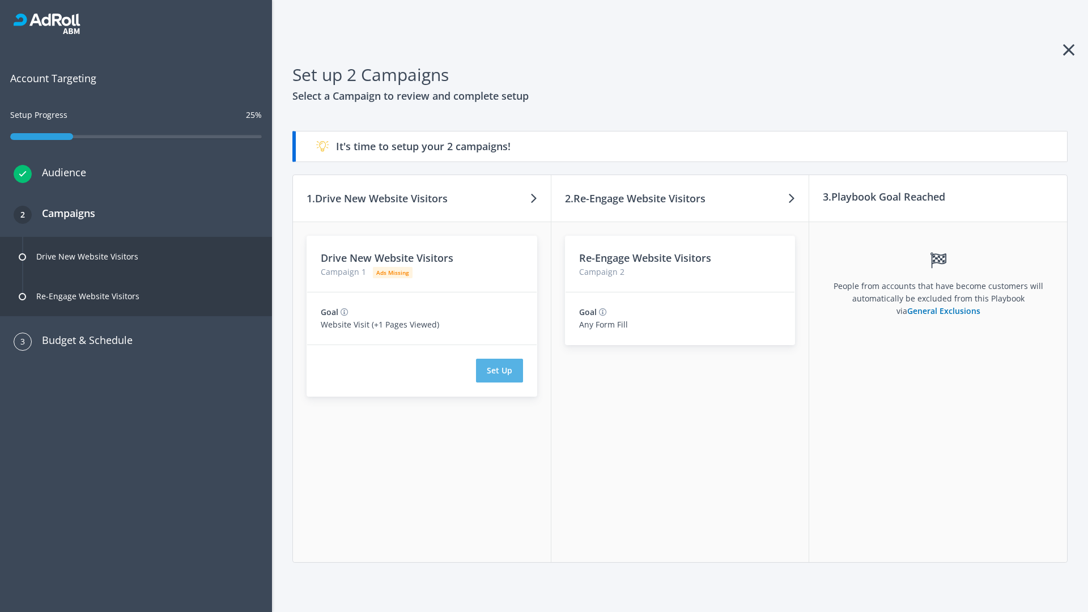
click at [499, 371] on button "Set Up" at bounding box center [499, 371] width 47 height 24
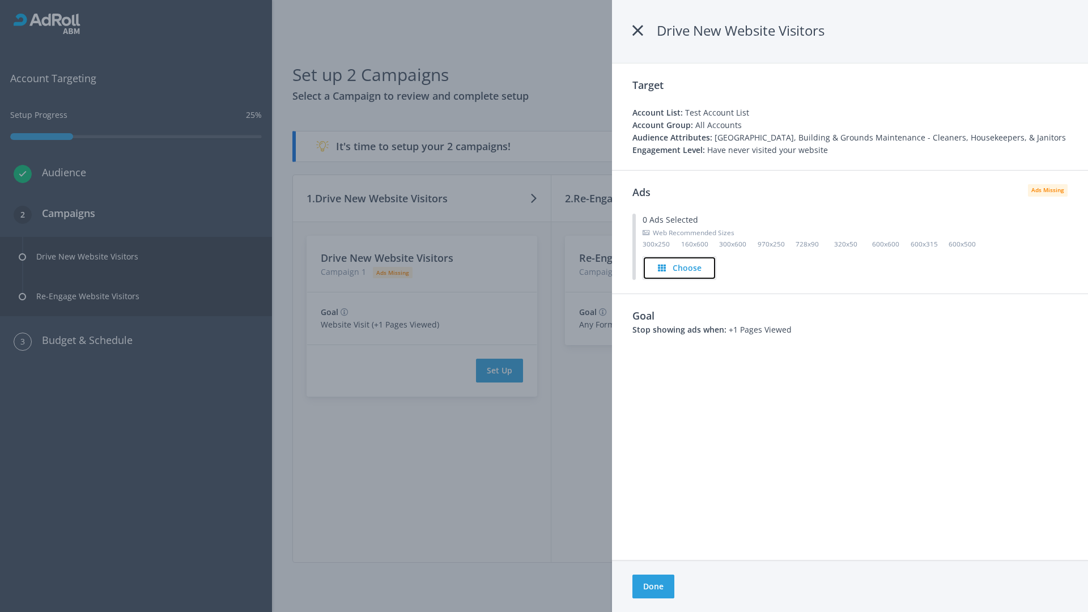
click at [680, 268] on h4 "Choose" at bounding box center [687, 268] width 29 height 12
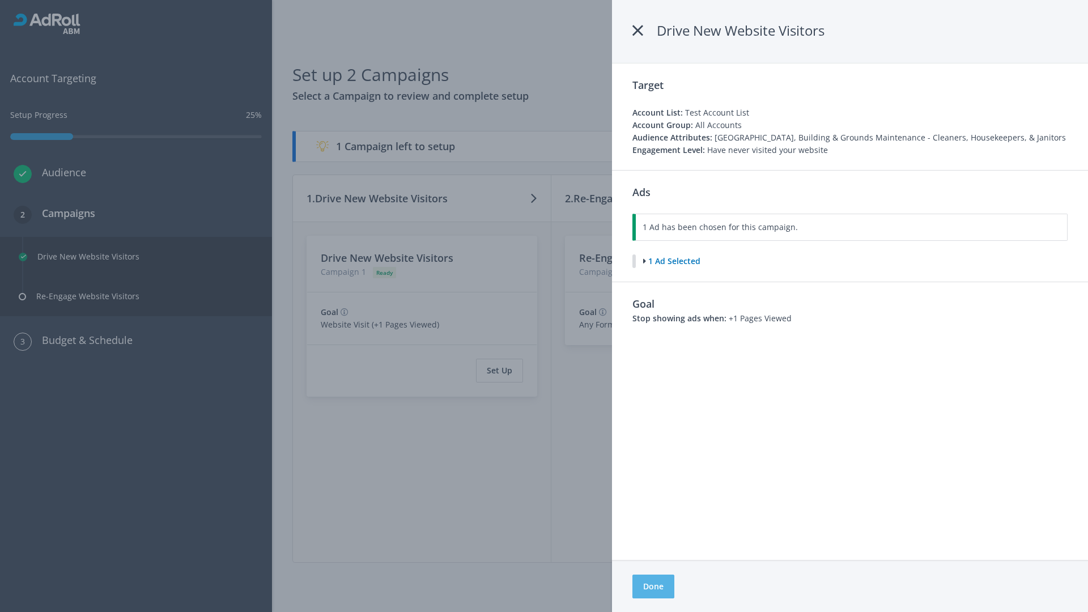
click at [653, 587] on button "Done" at bounding box center [654, 587] width 42 height 24
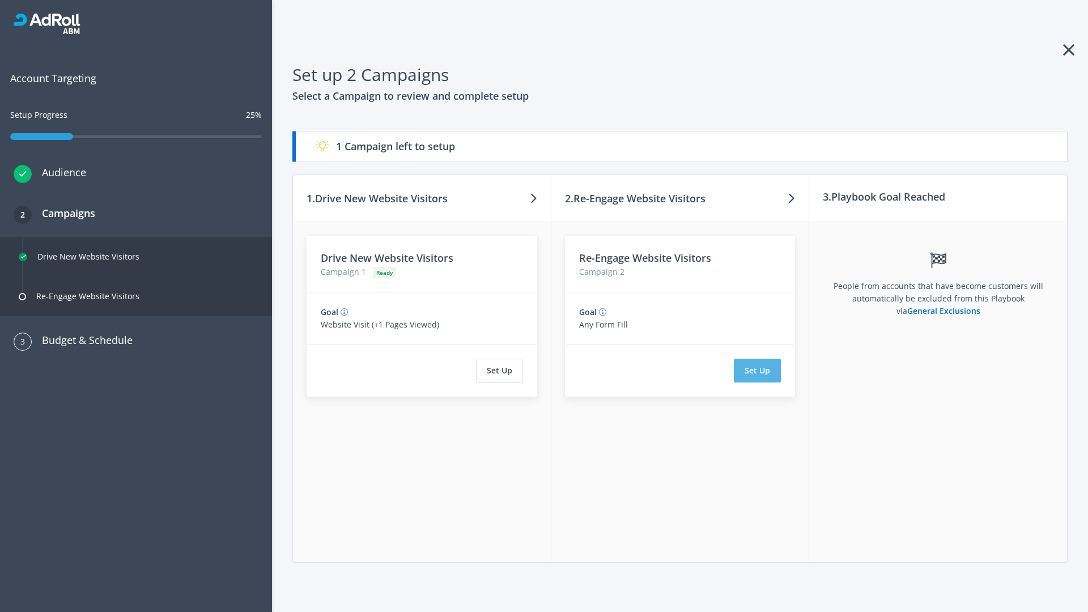
click at [758, 371] on button "Set Up" at bounding box center [757, 371] width 47 height 24
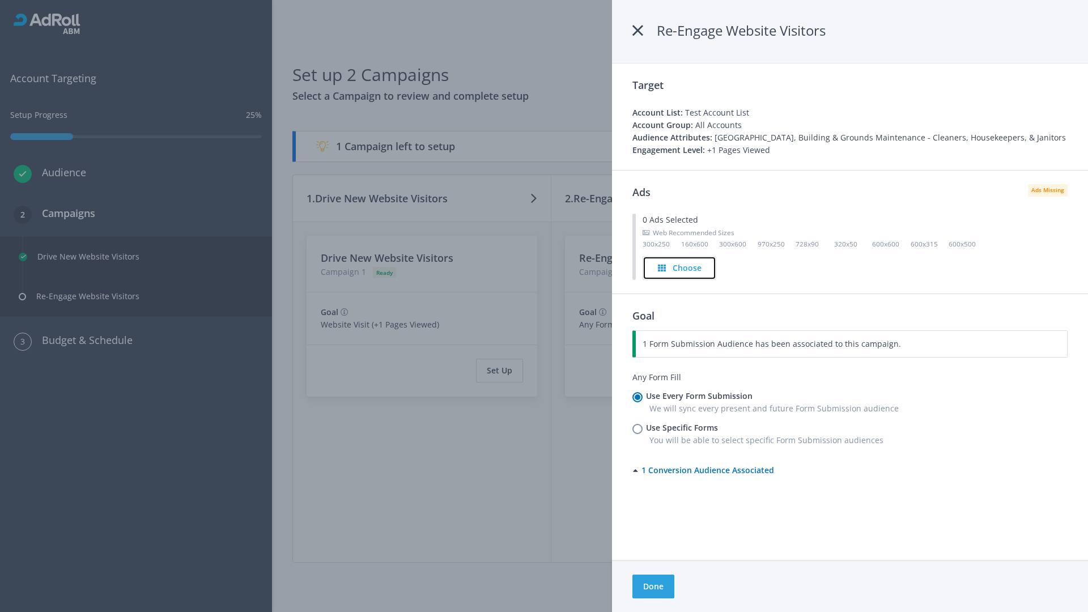
click at [680, 268] on h4 "Choose" at bounding box center [687, 268] width 29 height 12
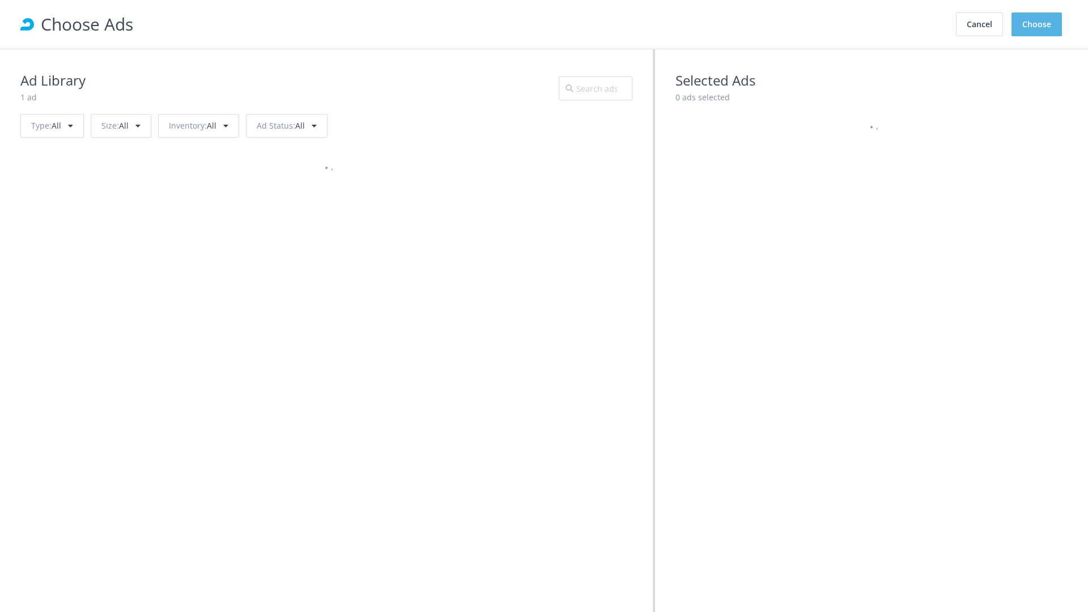
click at [1037, 24] on button "Choose" at bounding box center [1037, 24] width 50 height 24
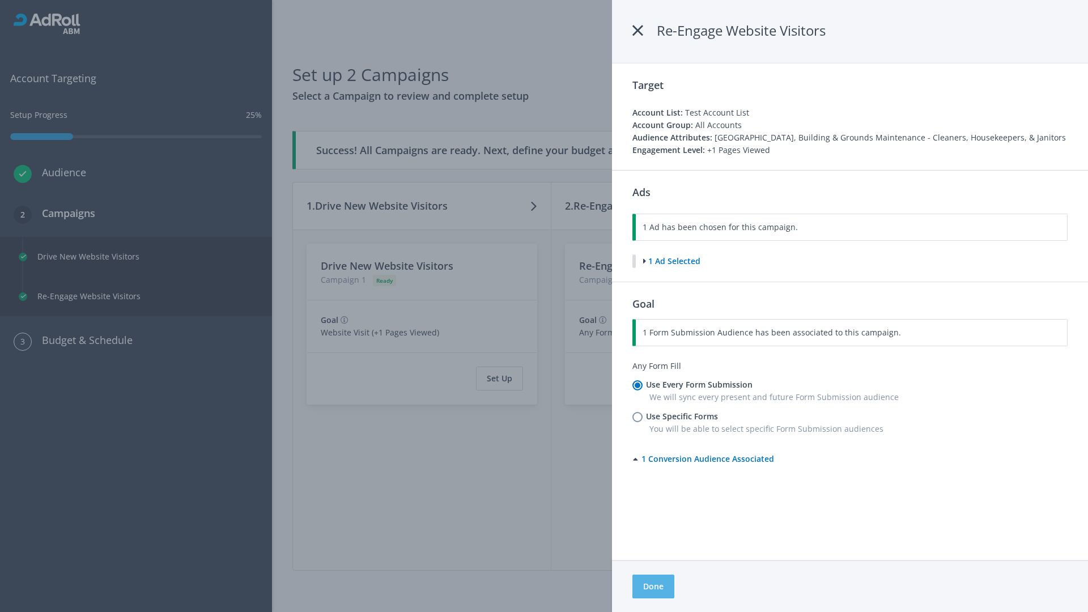
click at [653, 587] on button "Done" at bounding box center [654, 587] width 42 height 24
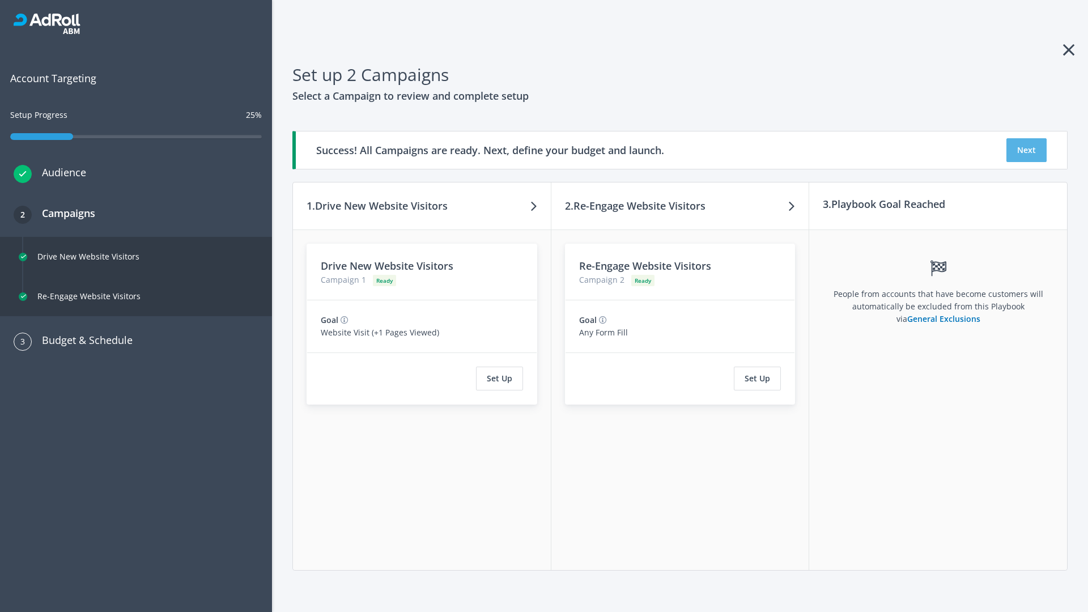
click at [1027, 150] on button "Next" at bounding box center [1027, 150] width 40 height 24
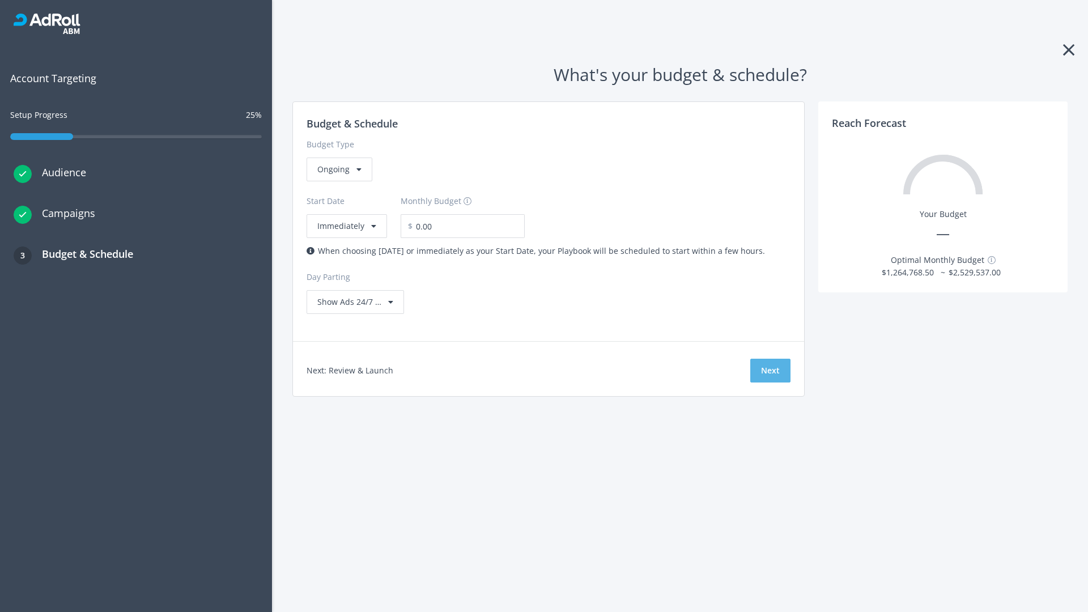
click at [770, 371] on button "Next" at bounding box center [771, 371] width 40 height 24
click at [338, 181] on div "Ongoing" at bounding box center [340, 170] width 66 height 24
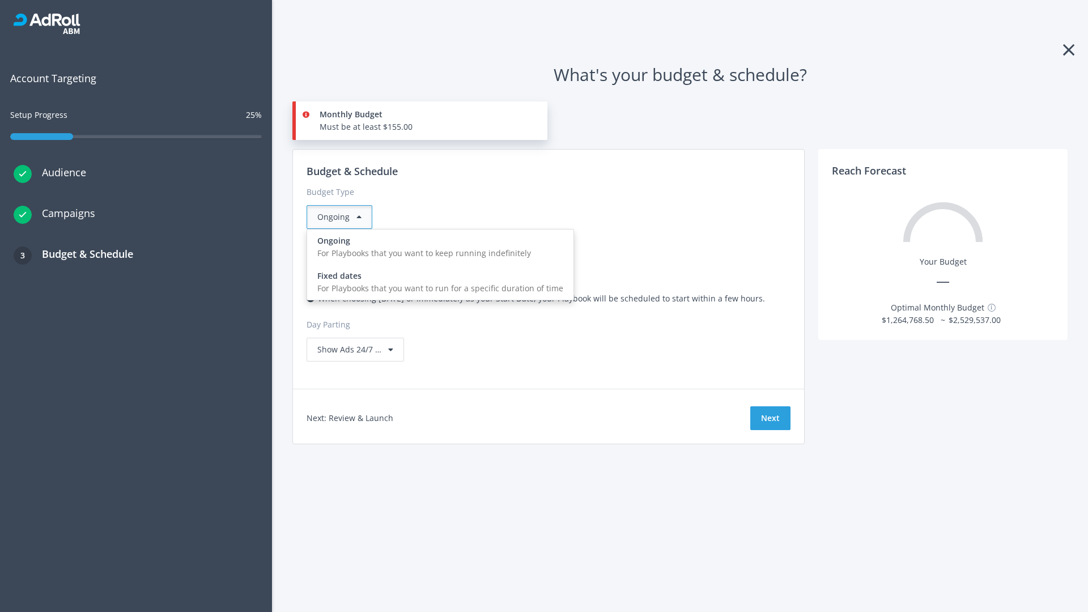
click at [437, 282] on div "For Playbooks that you want to run for a specific duration of time" at bounding box center [440, 288] width 246 height 12
click at [344, 217] on div "Ongoing" at bounding box center [340, 217] width 66 height 24
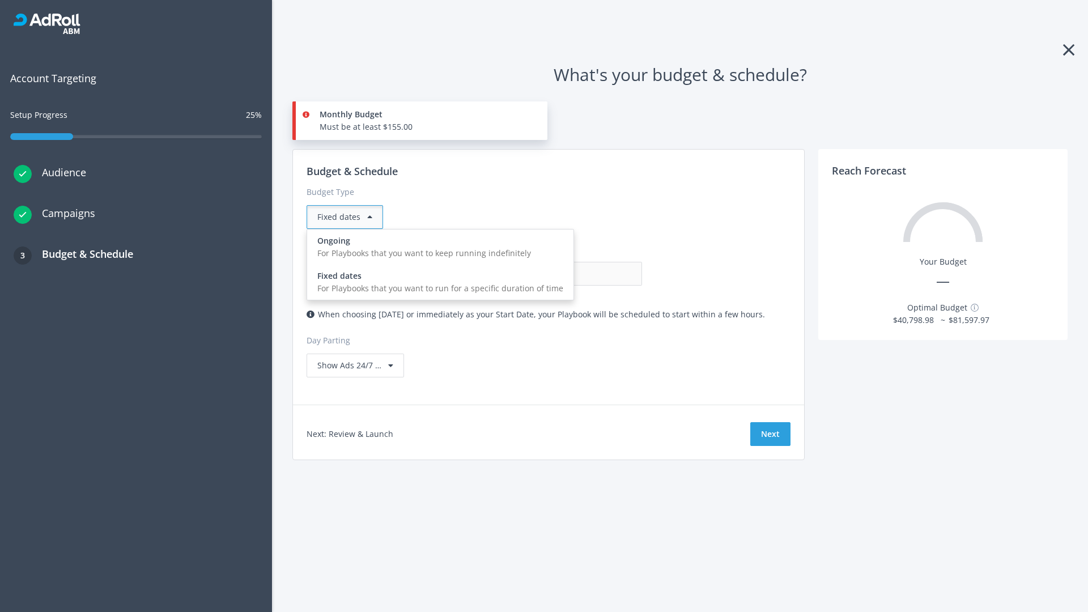
click at [437, 247] on div "For Playbooks that you want to keep running indefinitely" at bounding box center [440, 253] width 246 height 12
click at [530, 274] on input "0.00" at bounding box center [586, 274] width 112 height 24
click at [530, 274] on input "1.00" at bounding box center [586, 274] width 112 height 24
type input "1,000.00"
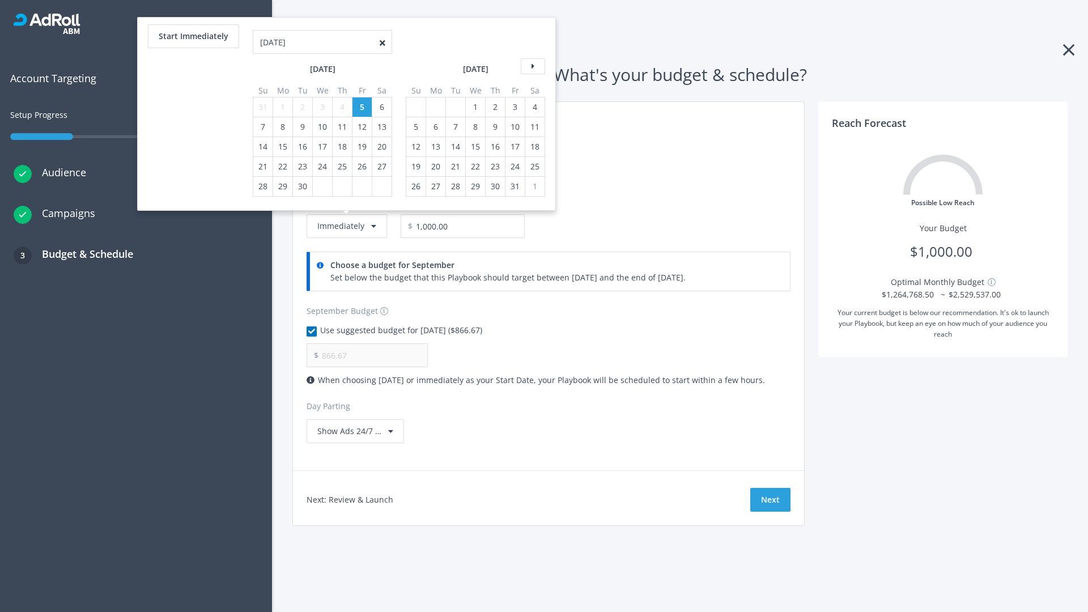
click at [532, 66] on icon at bounding box center [533, 66] width 24 height 16
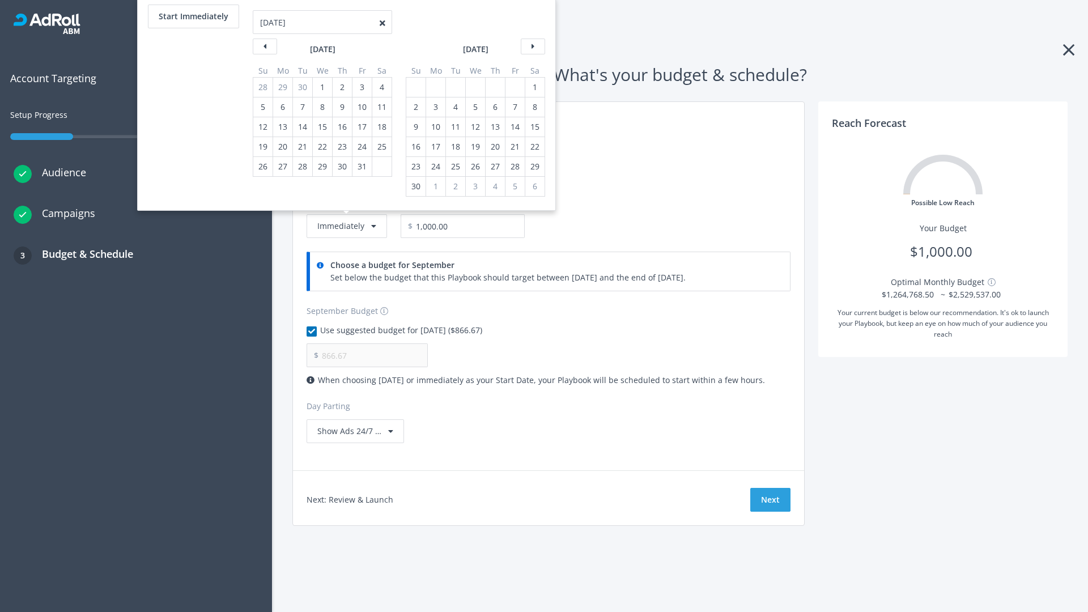
click at [415, 107] on div "2" at bounding box center [416, 107] width 15 height 19
type input "966.67"
click at [534, 87] on div "1" at bounding box center [535, 87] width 15 height 19
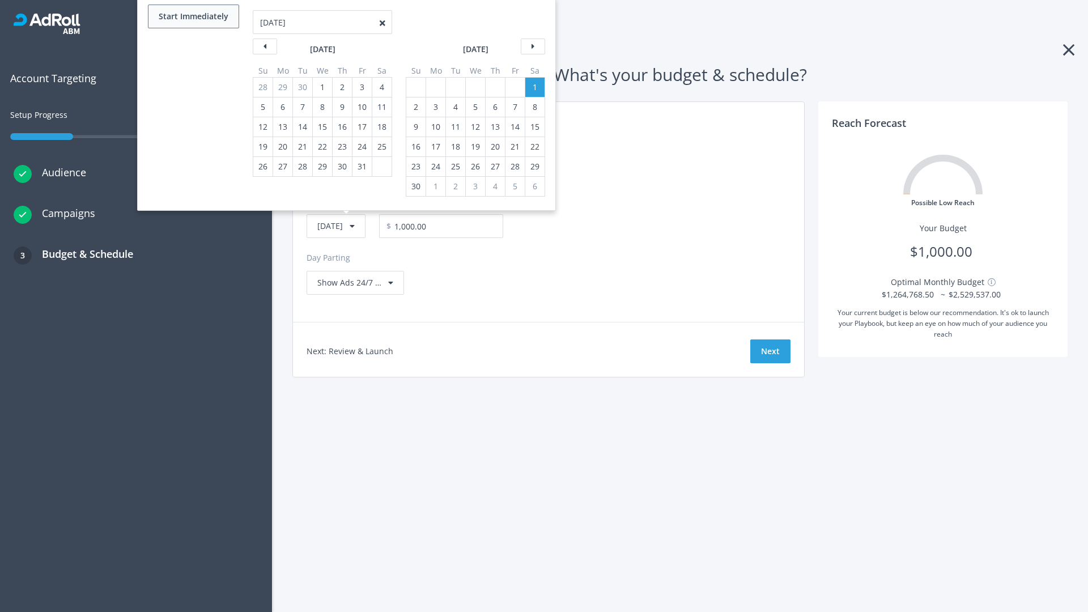
click at [193, 16] on button "Start Immediately" at bounding box center [193, 17] width 91 height 24
type input "[DATE]"
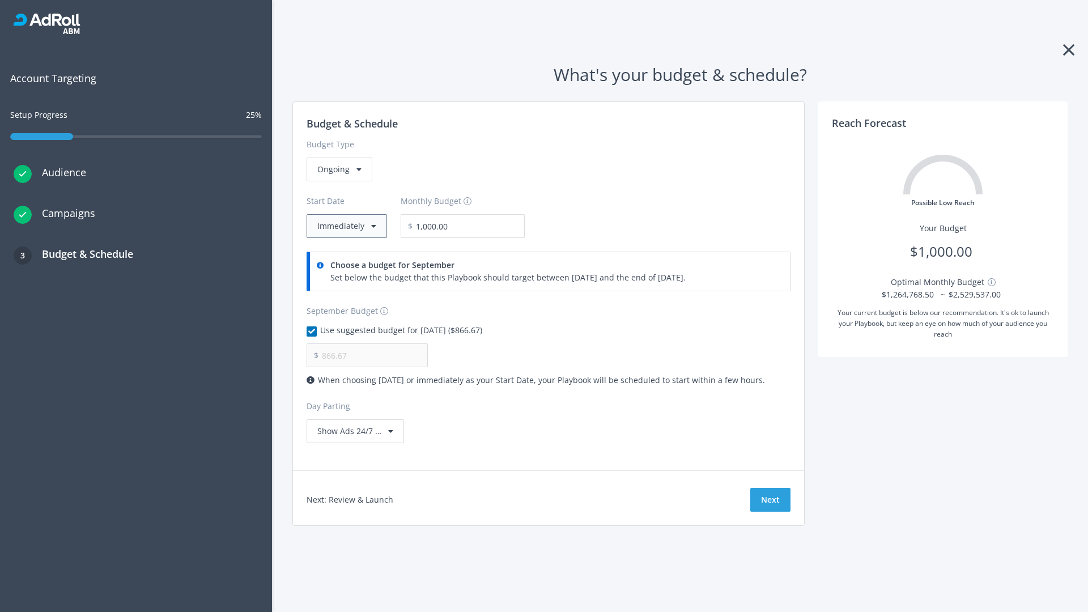
click at [346, 226] on button "Immediately" at bounding box center [347, 226] width 80 height 24
click at [770, 500] on button "Next" at bounding box center [771, 500] width 40 height 24
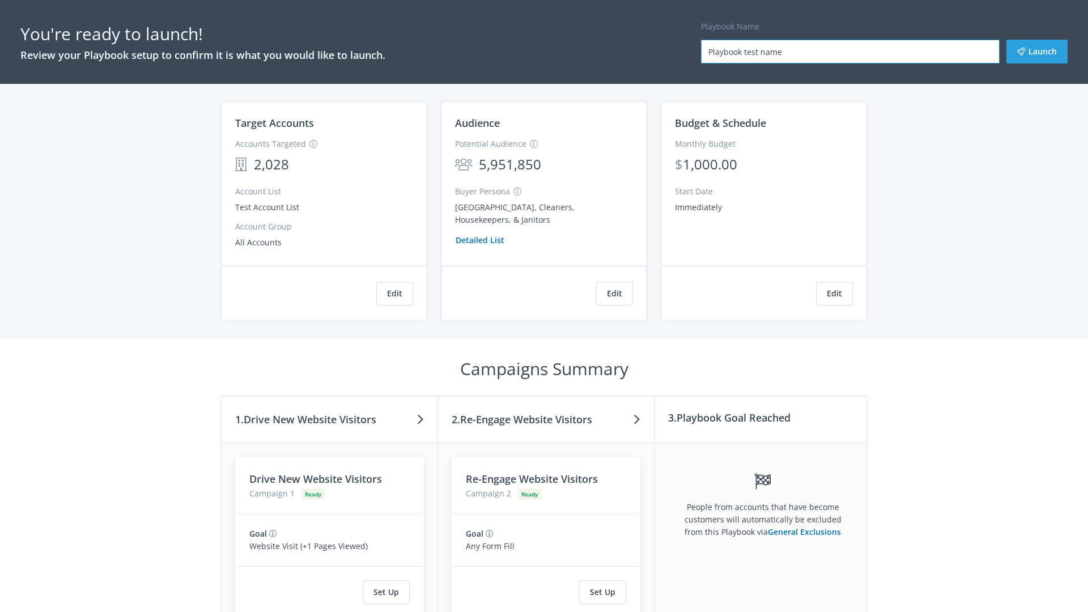
type input "Playbook test name"
click at [1037, 52] on button "Launch" at bounding box center [1037, 52] width 61 height 24
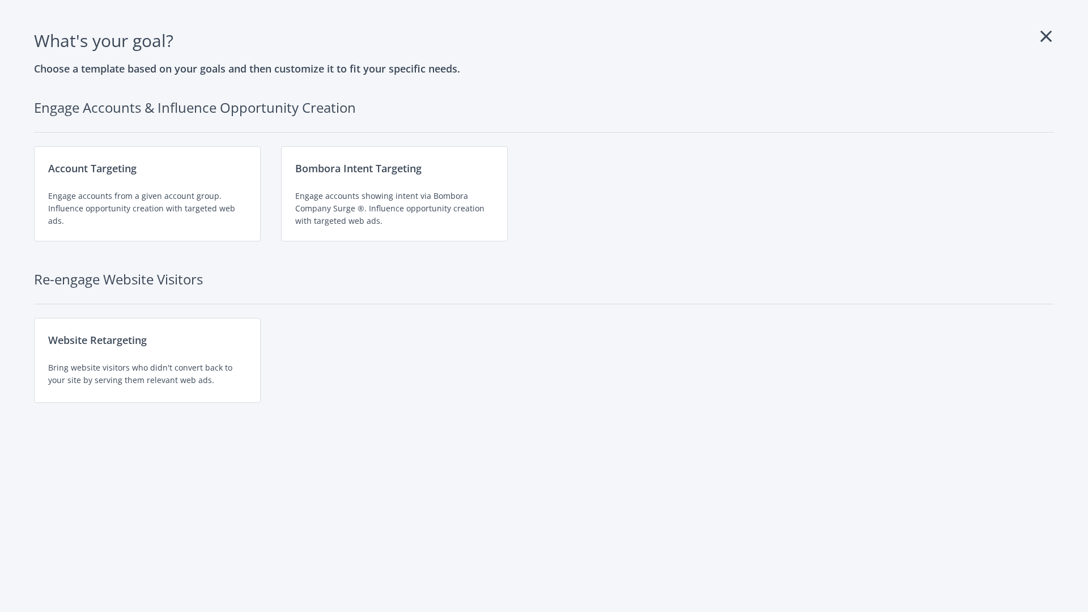
click at [395, 194] on div "Engage accounts showing intent via Bombora Company Surge ®. Influence opportuni…" at bounding box center [394, 208] width 198 height 37
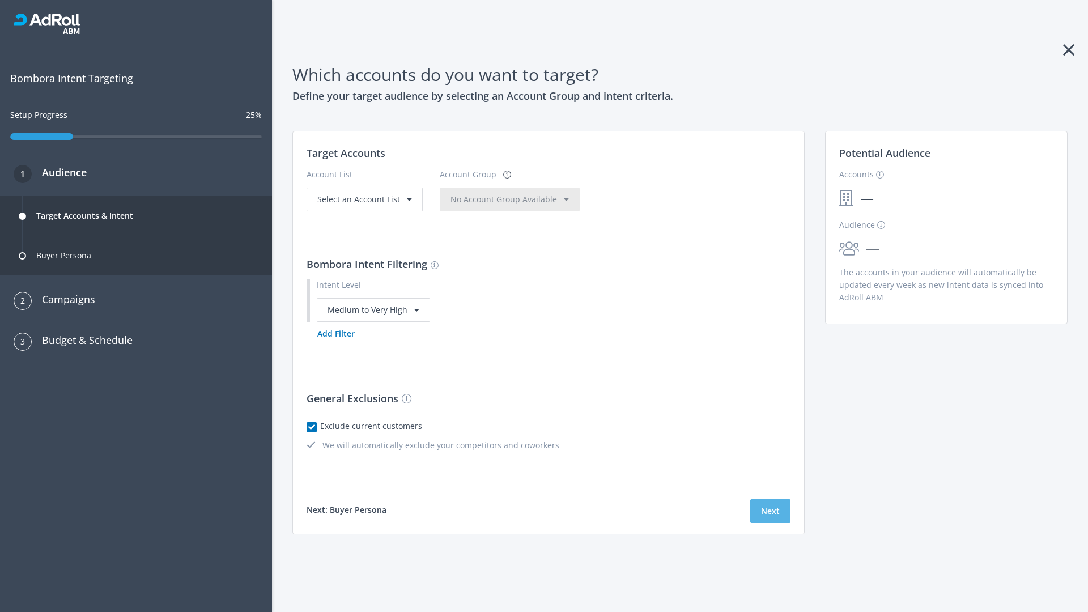
click at [770, 511] on button "Next" at bounding box center [771, 511] width 40 height 24
click at [336, 346] on button "Add Filter" at bounding box center [336, 334] width 59 height 24
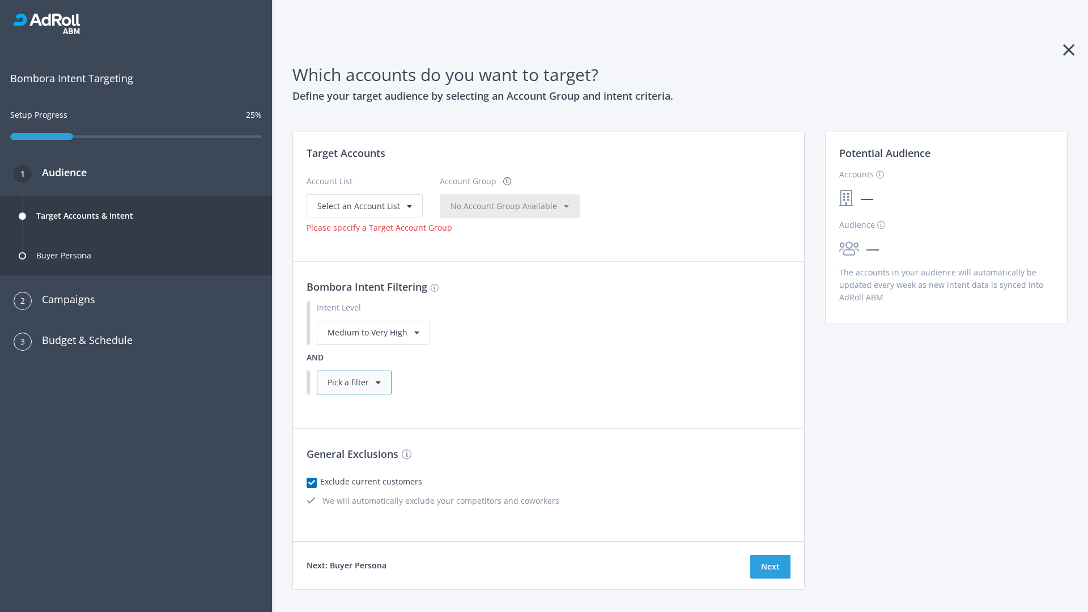
click at [354, 382] on div "Pick a filter" at bounding box center [354, 383] width 75 height 24
click at [770, 555] on button "Next" at bounding box center [771, 567] width 40 height 24
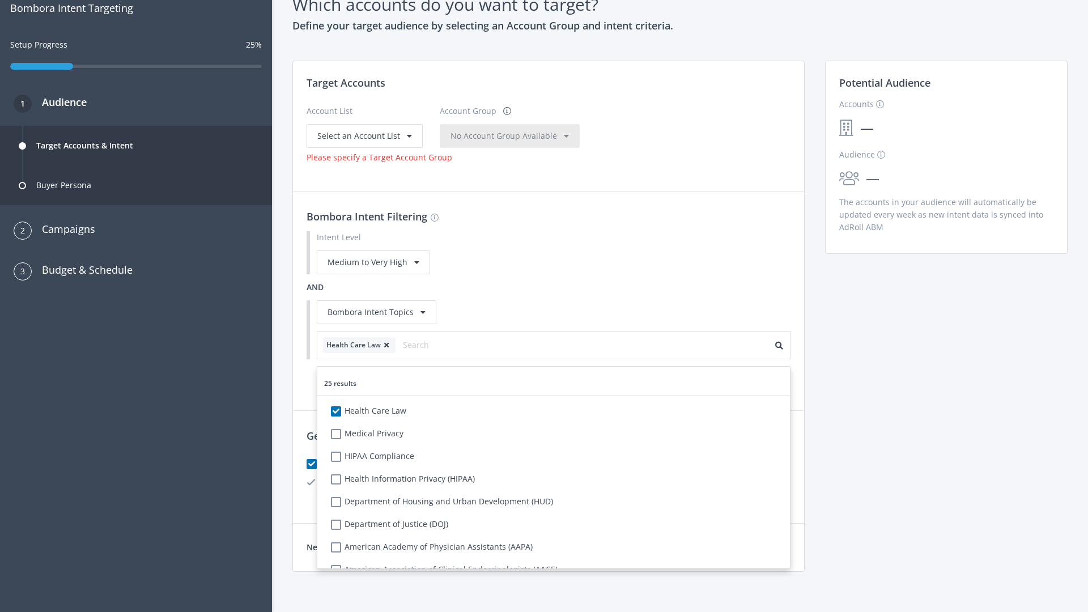
click at [363, 135] on span "Select an Account List" at bounding box center [358, 135] width 83 height 11
click at [516, 141] on span "No Account Group Available" at bounding box center [504, 135] width 107 height 11
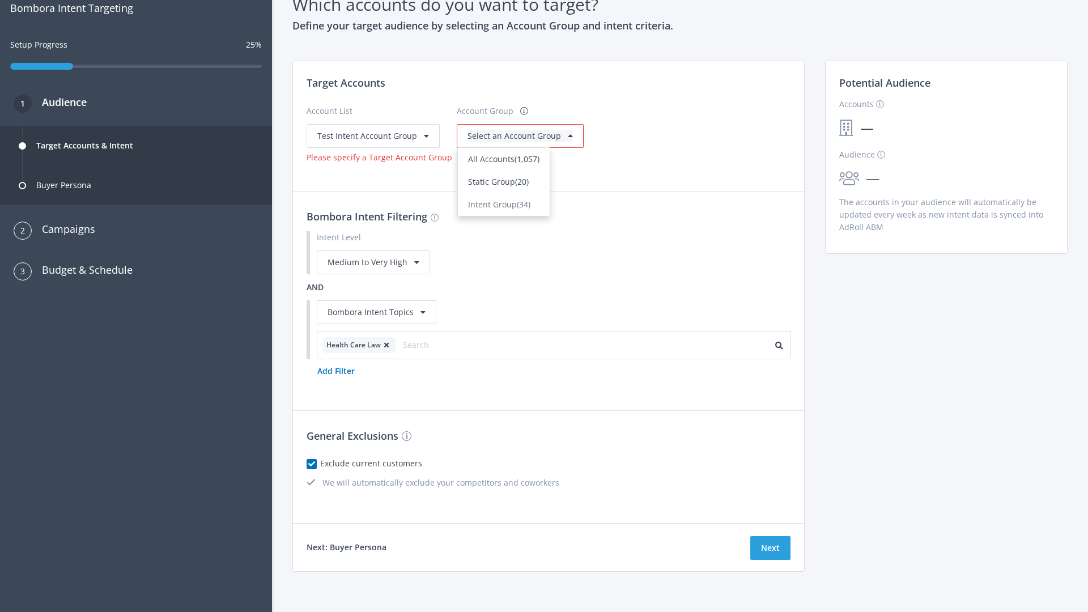
scroll to position [0, 0]
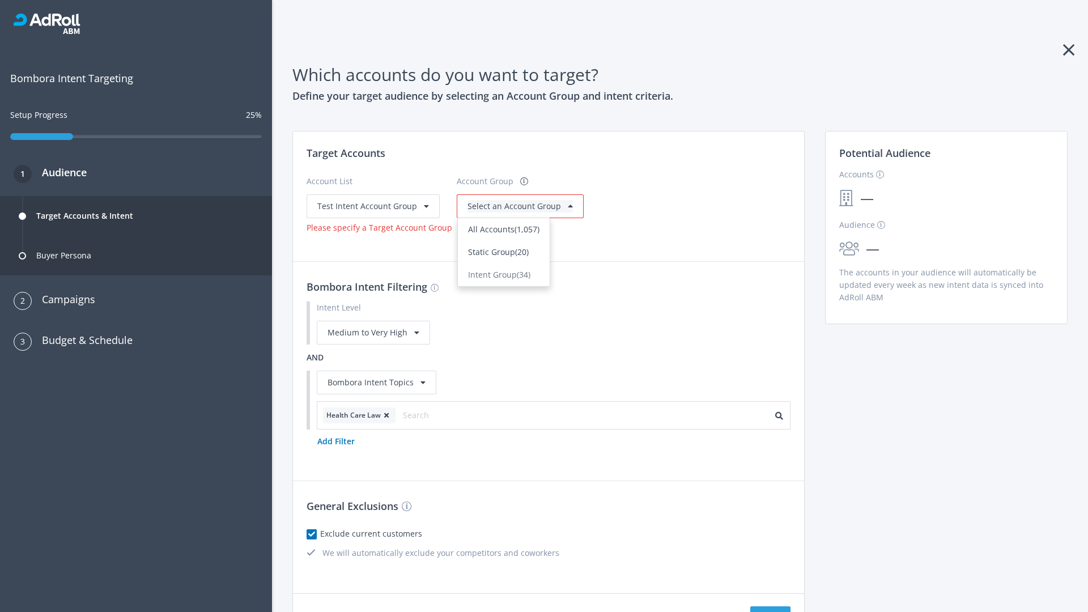
click at [501, 252] on span "Static Group (20)" at bounding box center [498, 252] width 61 height 11
click at [501, 201] on span "Select an Account Group" at bounding box center [515, 206] width 94 height 11
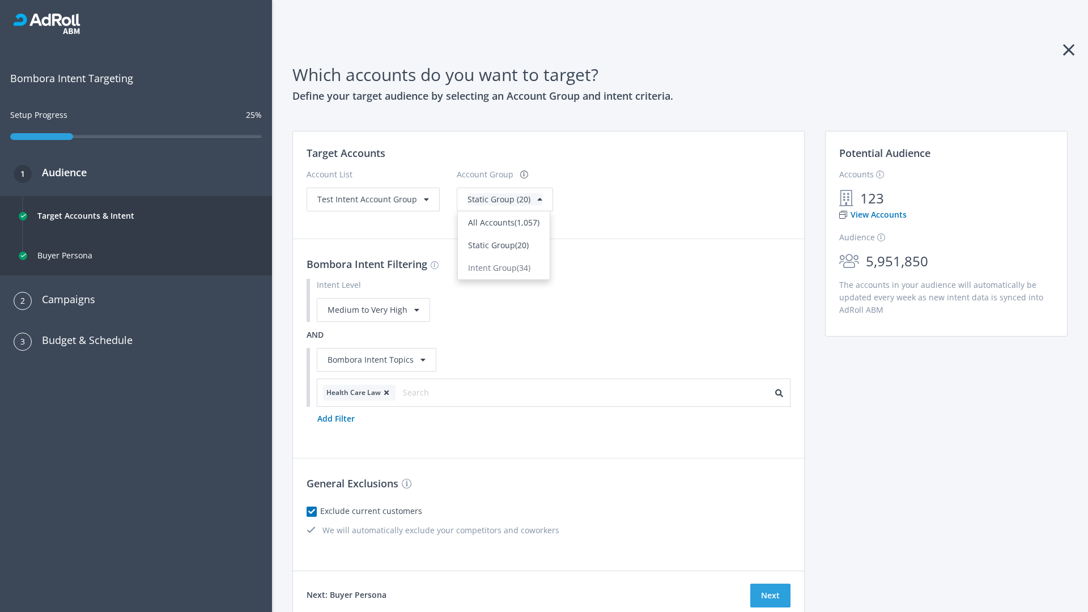
click at [501, 245] on span "Static Group (20)" at bounding box center [498, 245] width 61 height 11
click at [372, 199] on span "Test Intent Account Group" at bounding box center [367, 199] width 100 height 11
click at [481, 205] on span "Static Group (20)" at bounding box center [499, 199] width 63 height 11
click at [770, 596] on button "Next" at bounding box center [771, 596] width 40 height 24
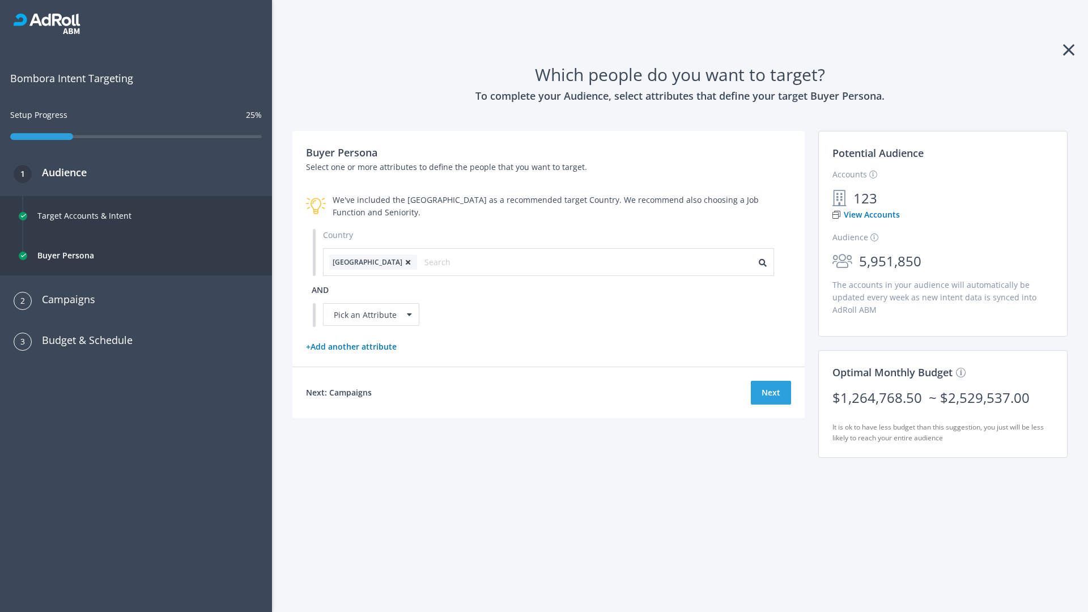
click at [402, 262] on icon at bounding box center [407, 262] width 11 height 7
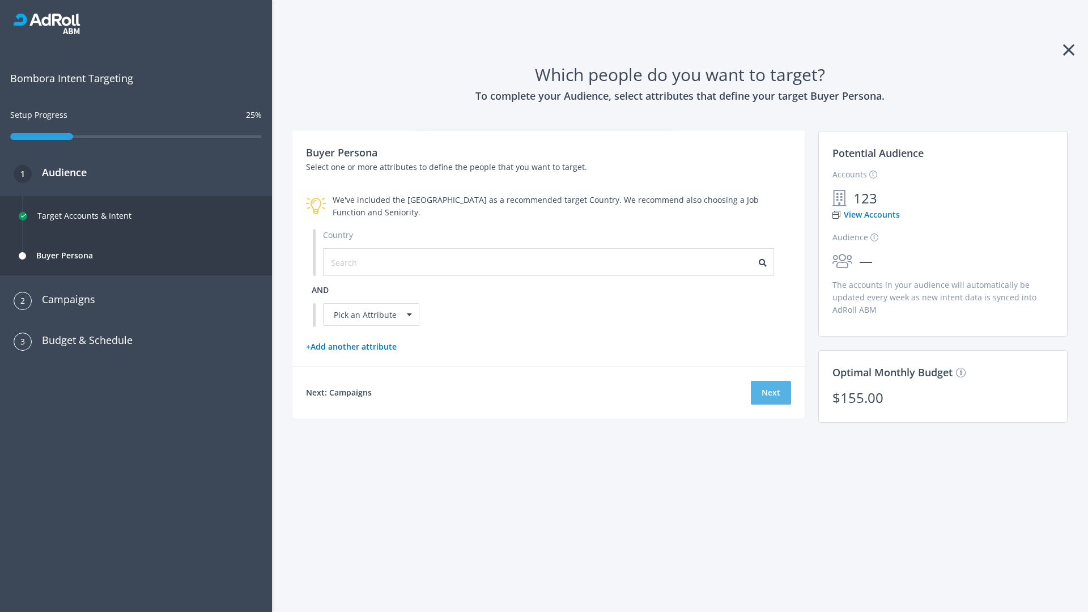
click at [771, 392] on button "Next" at bounding box center [771, 393] width 40 height 24
click at [375, 262] on input "text" at bounding box center [381, 262] width 101 height 12
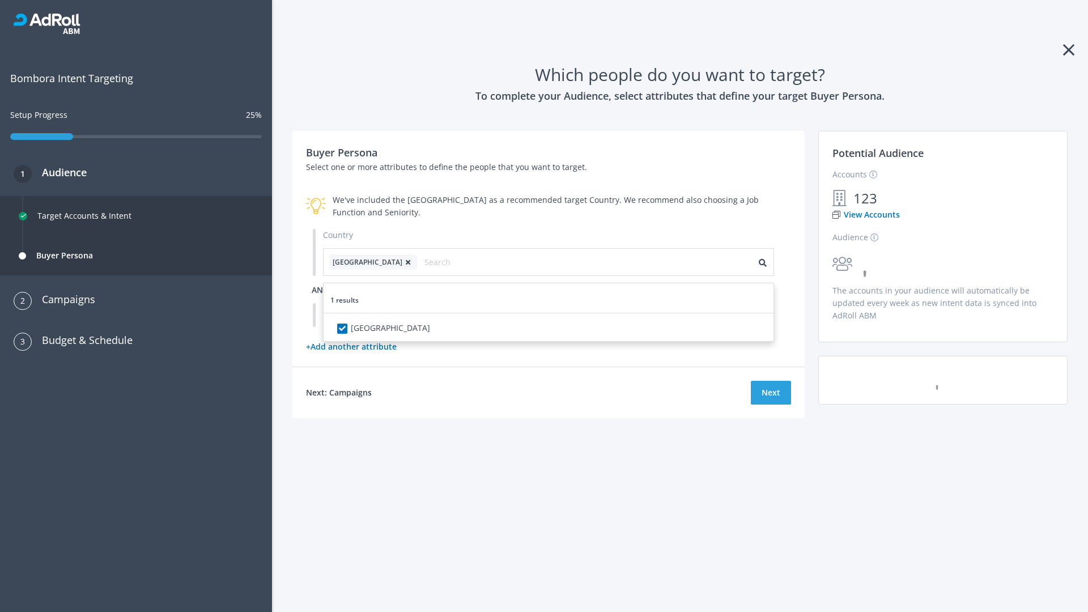
click at [320, 290] on span "and" at bounding box center [320, 290] width 17 height 11
click at [371, 315] on div "Pick an Attribute" at bounding box center [371, 314] width 96 height 23
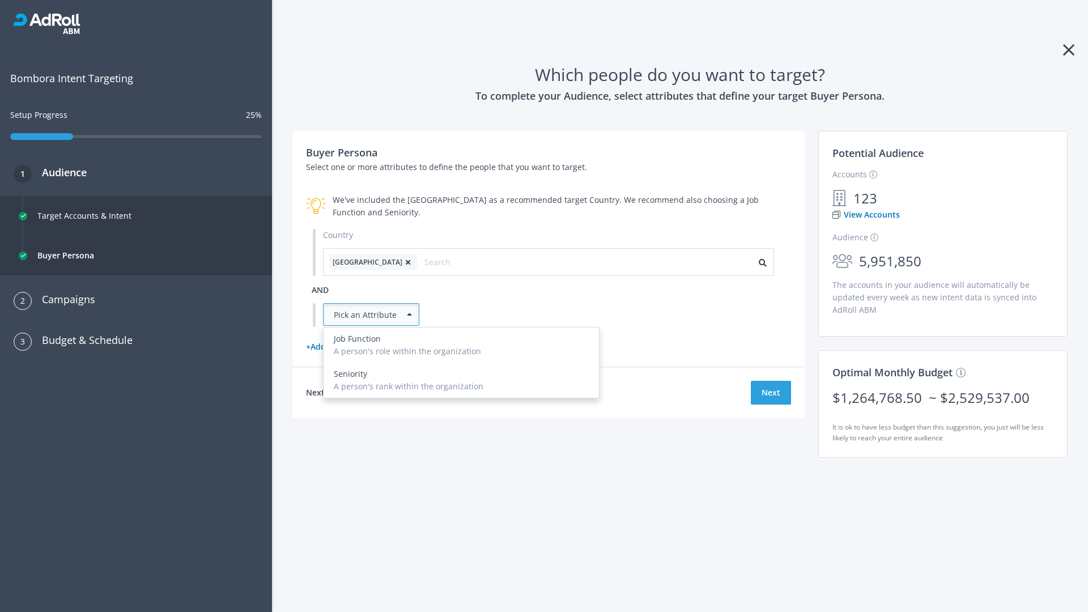
click at [461, 358] on div "A person's role within the organization" at bounding box center [461, 351] width 255 height 12
click at [771, 405] on button "Next" at bounding box center [771, 393] width 40 height 24
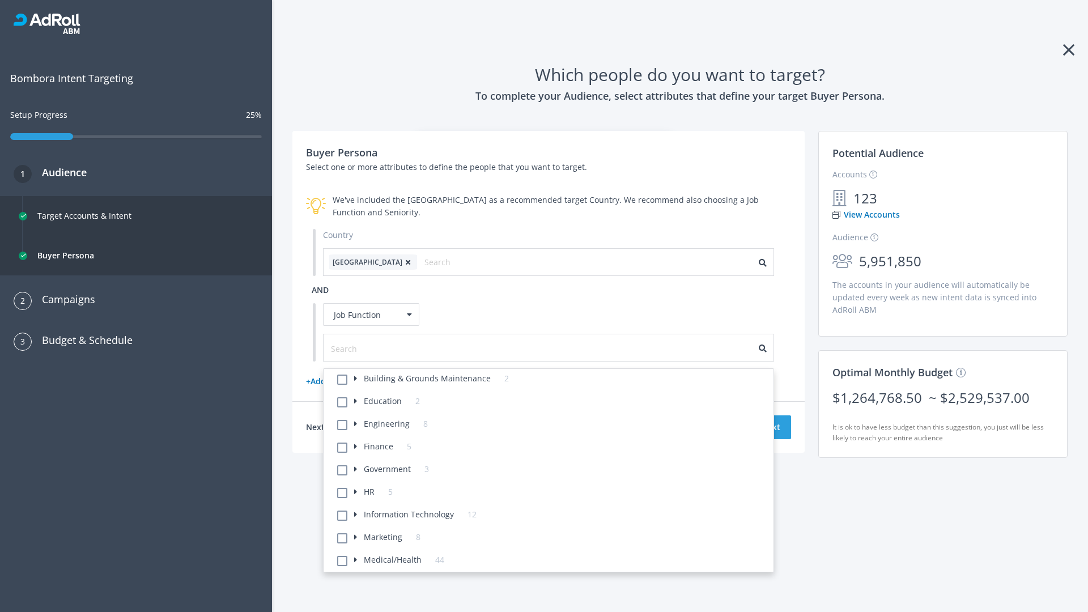
click at [552, 380] on li "Building & Grounds Maintenance 2" at bounding box center [551, 380] width 443 height 23
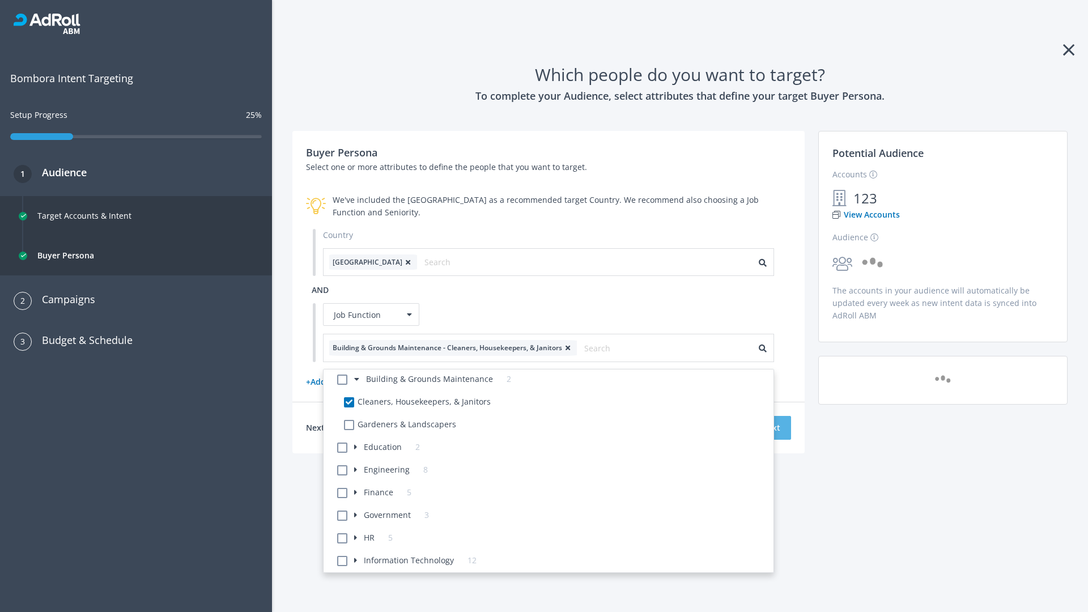
click at [771, 427] on button "Next" at bounding box center [771, 428] width 40 height 24
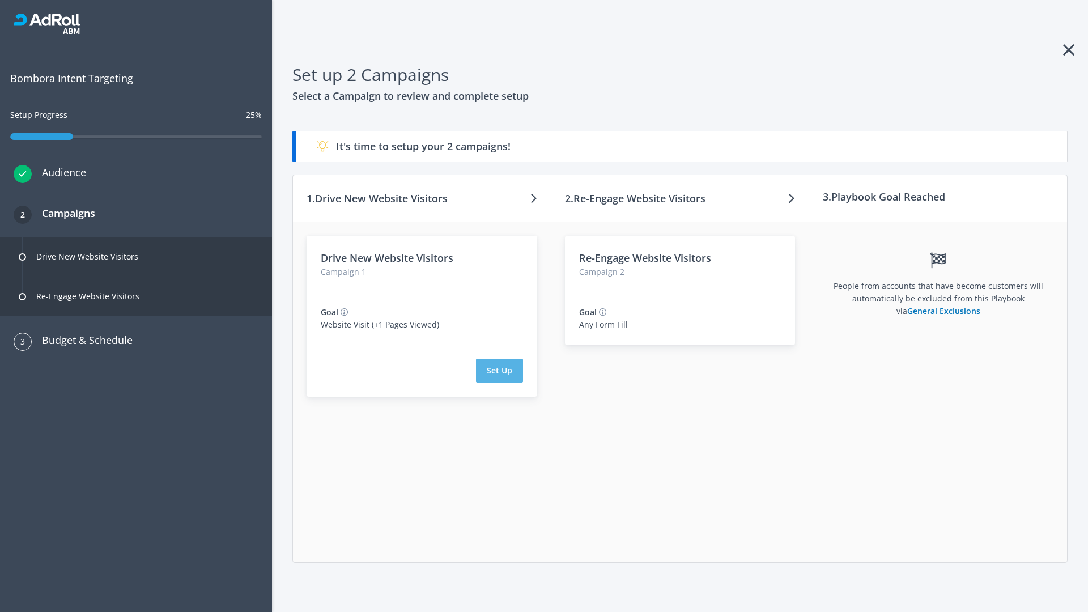
click at [499, 371] on button "Set Up" at bounding box center [499, 371] width 47 height 24
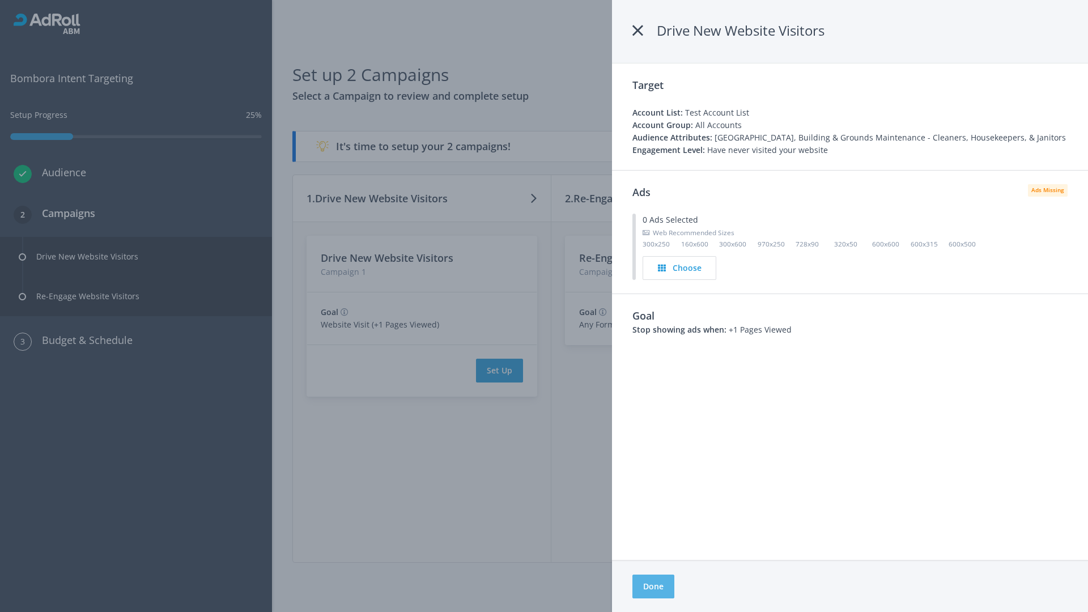
click at [654, 587] on button "Done" at bounding box center [654, 587] width 42 height 24
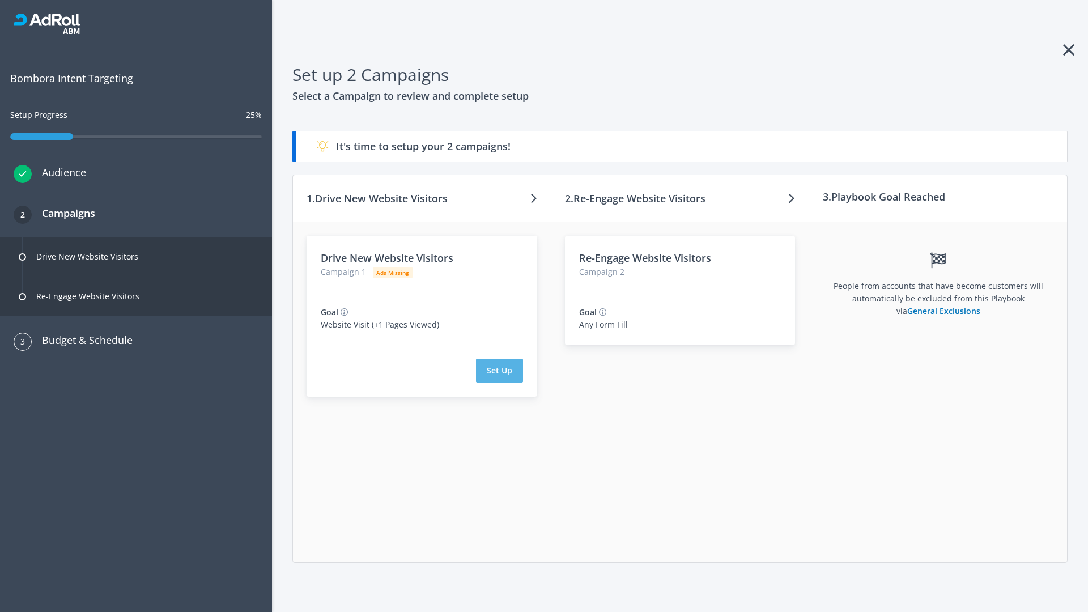
click at [499, 371] on button "Set Up" at bounding box center [499, 371] width 47 height 24
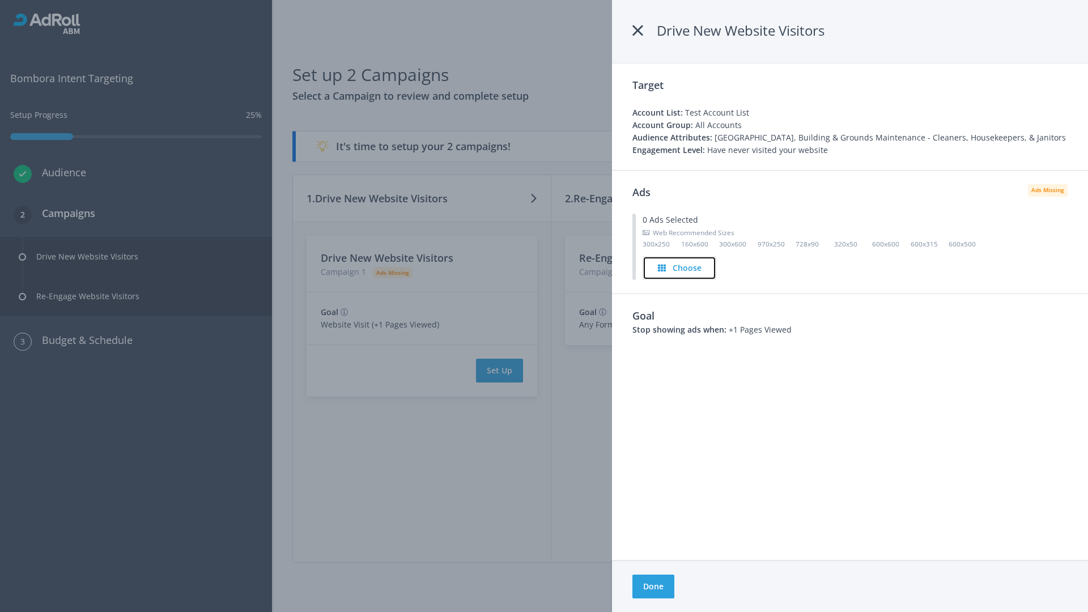
click at [680, 268] on h4 "Choose" at bounding box center [687, 268] width 29 height 12
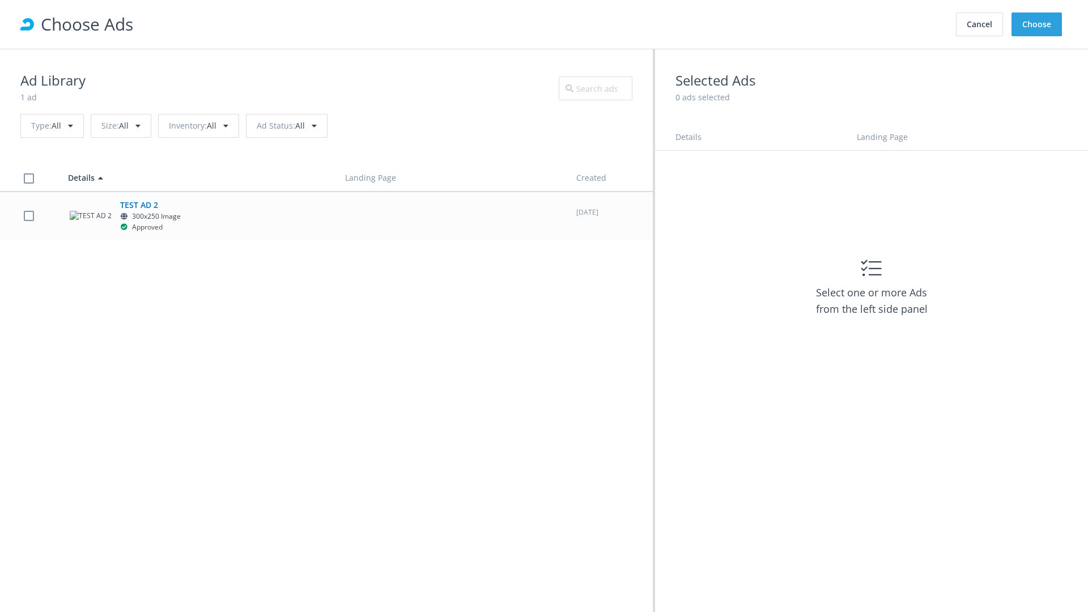
click at [28, 215] on label at bounding box center [29, 215] width 10 height 11
checkbox input "true"
click at [1037, 24] on button "Choose" at bounding box center [1037, 24] width 50 height 24
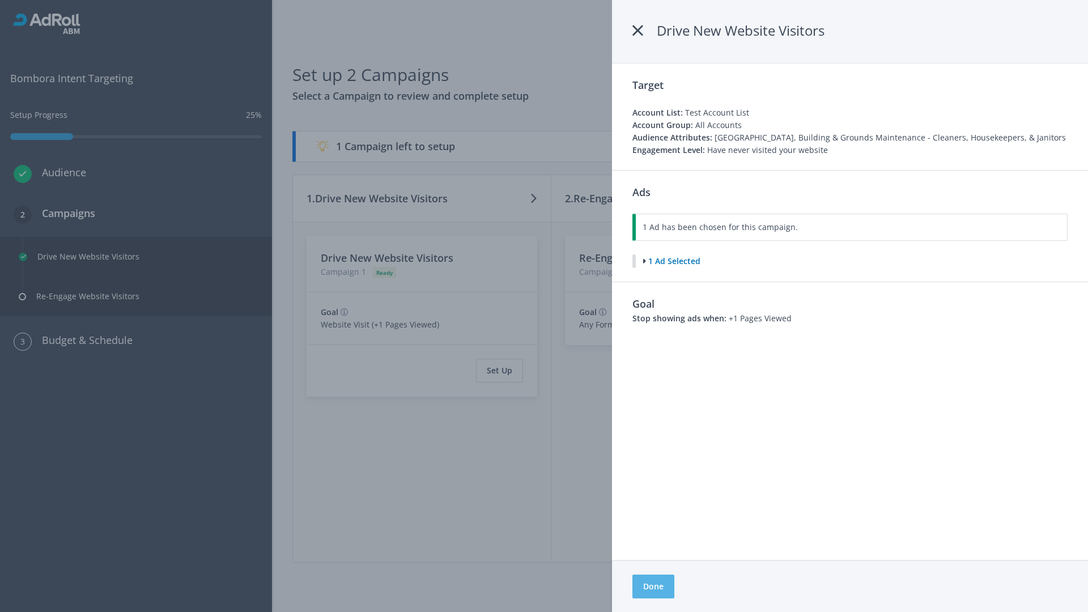
click at [653, 587] on button "Done" at bounding box center [654, 587] width 42 height 24
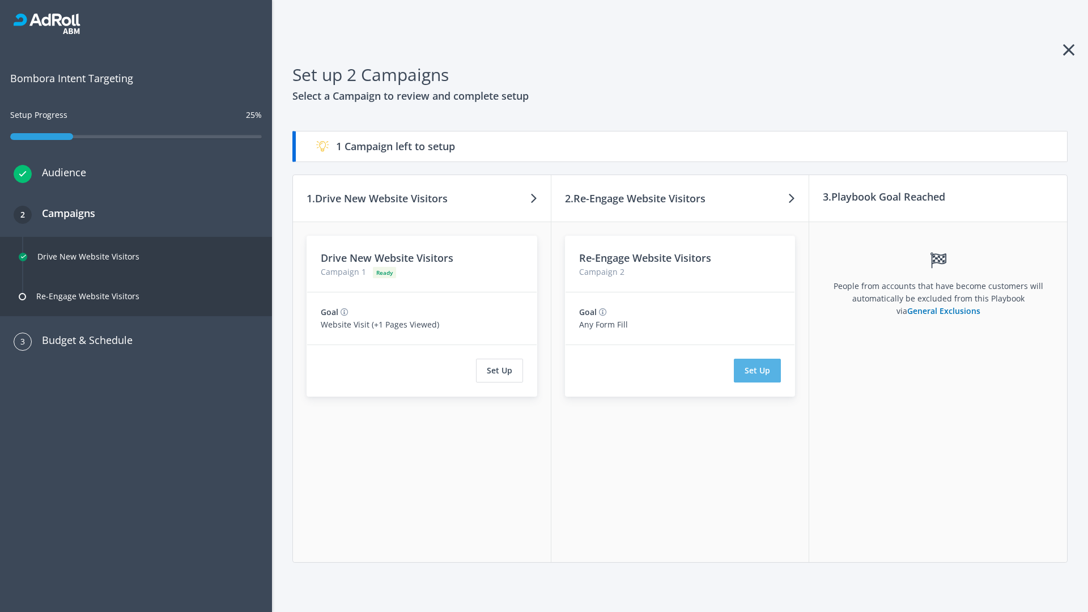
click at [758, 371] on button "Set Up" at bounding box center [757, 371] width 47 height 24
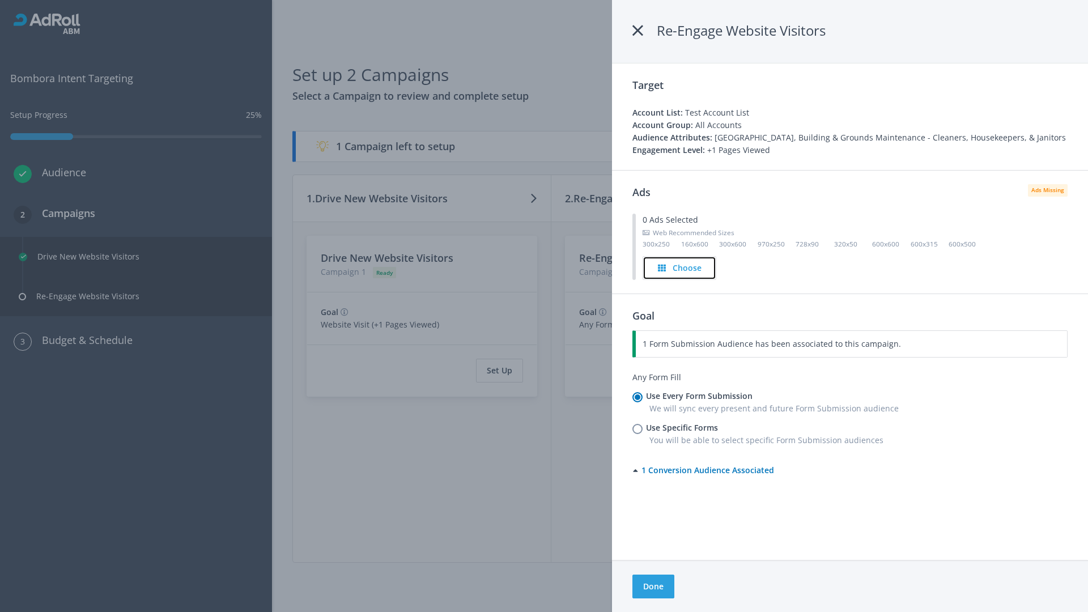
click at [680, 268] on h4 "Choose" at bounding box center [687, 268] width 29 height 12
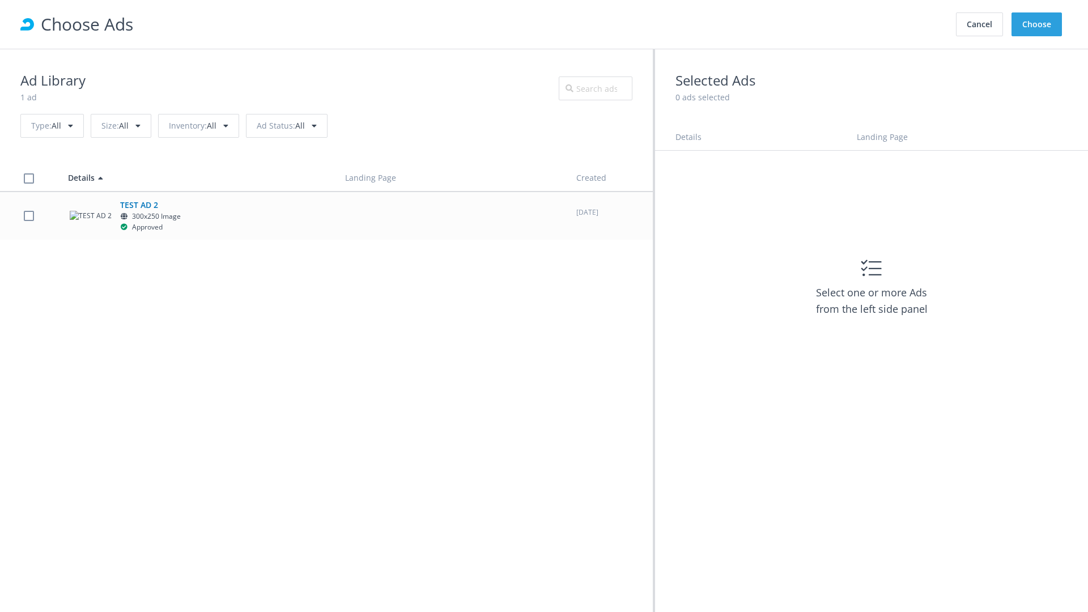
click at [28, 215] on label at bounding box center [29, 215] width 10 height 11
checkbox input "true"
click at [1037, 24] on button "Choose" at bounding box center [1037, 24] width 50 height 24
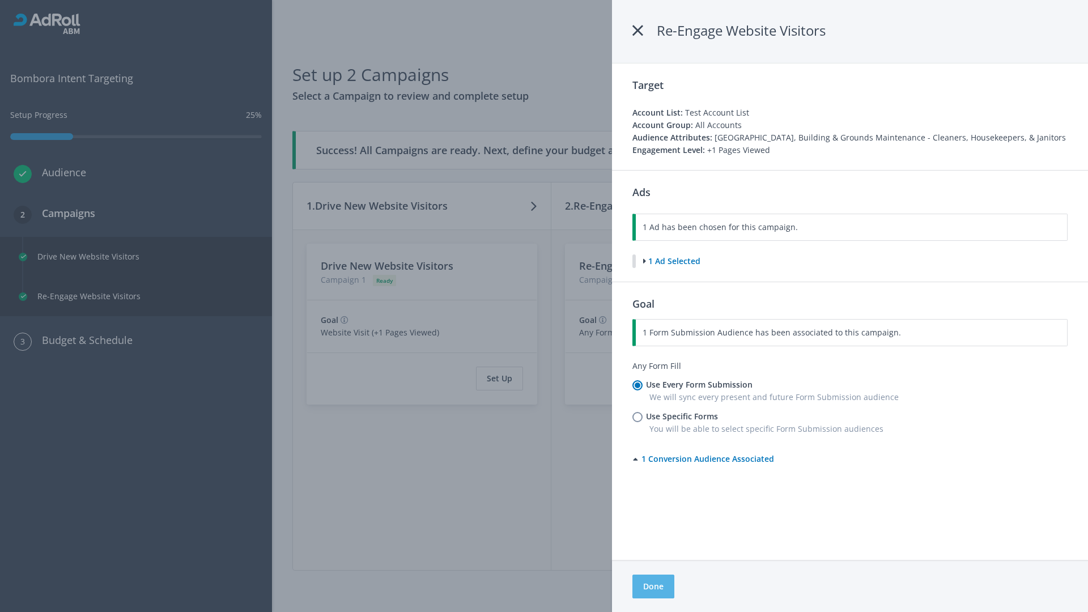
click at [653, 587] on button "Done" at bounding box center [654, 587] width 42 height 24
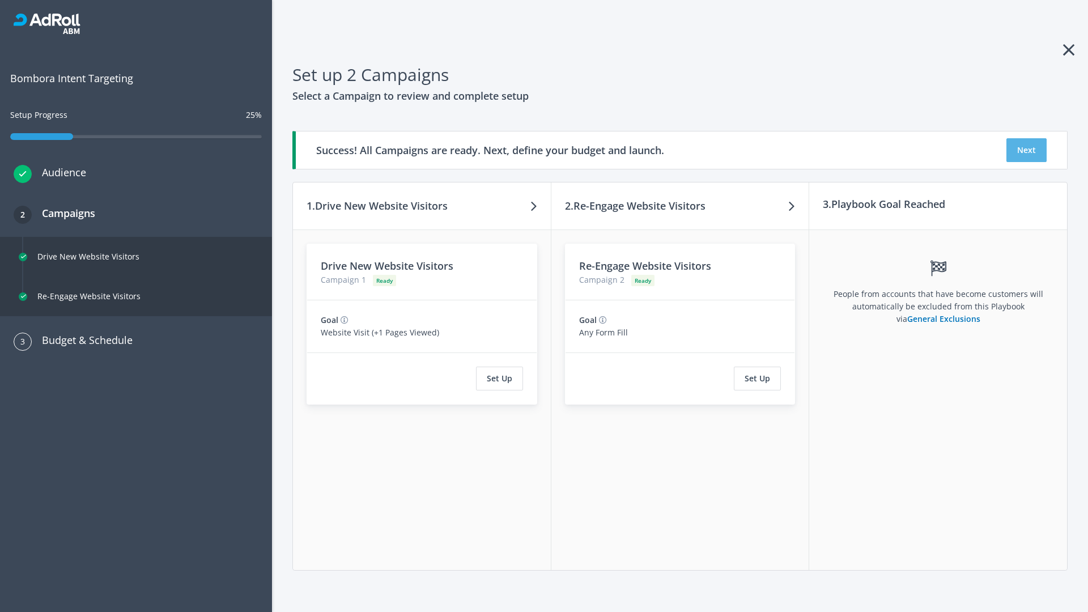
click at [1027, 150] on button "Next" at bounding box center [1027, 150] width 40 height 24
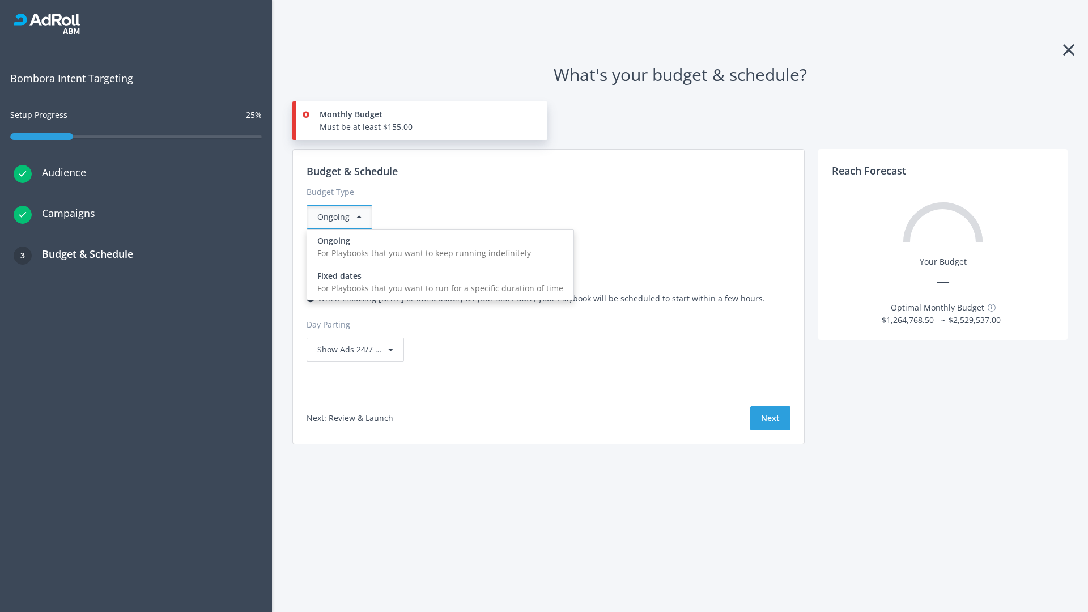
click at [437, 282] on div "For Playbooks that you want to run for a specific duration of time" at bounding box center [440, 288] width 246 height 12
click at [344, 217] on div "Ongoing" at bounding box center [340, 217] width 66 height 24
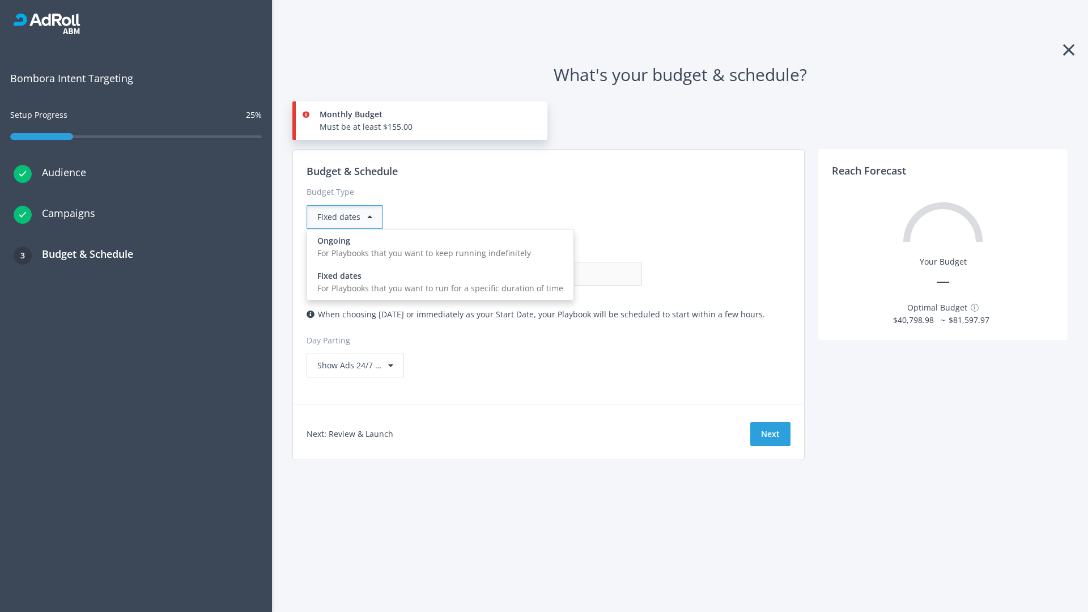
click at [437, 247] on div "For Playbooks that you want to keep running indefinitely" at bounding box center [440, 253] width 246 height 12
click at [530, 274] on input "0.00" at bounding box center [586, 274] width 112 height 24
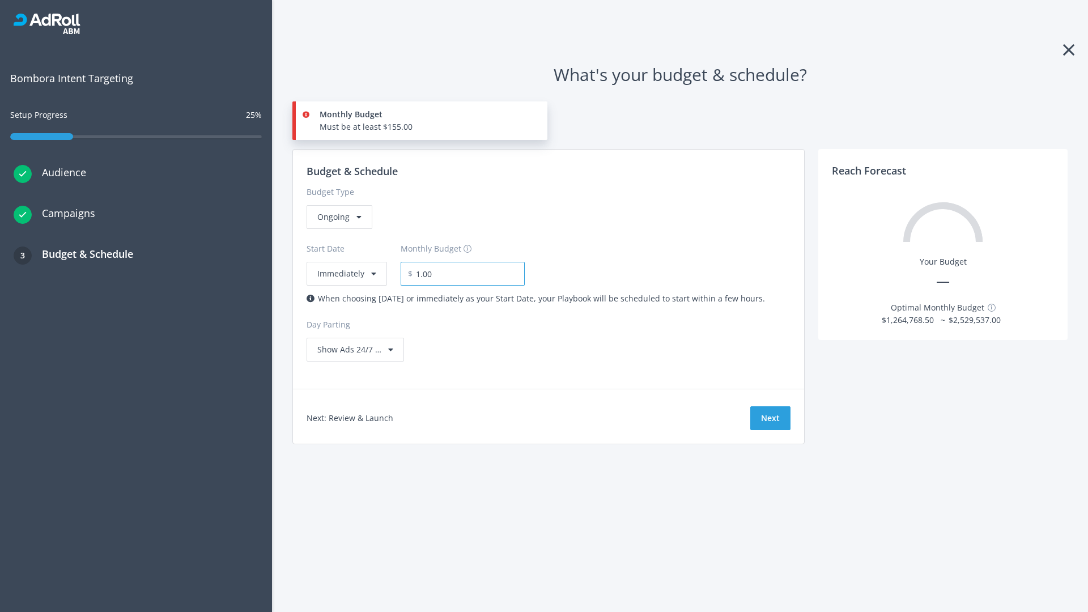
click at [481, 274] on input "1.00" at bounding box center [469, 274] width 112 height 24
type input "1,000.00"
click at [346, 262] on button "Immediately" at bounding box center [347, 274] width 80 height 24
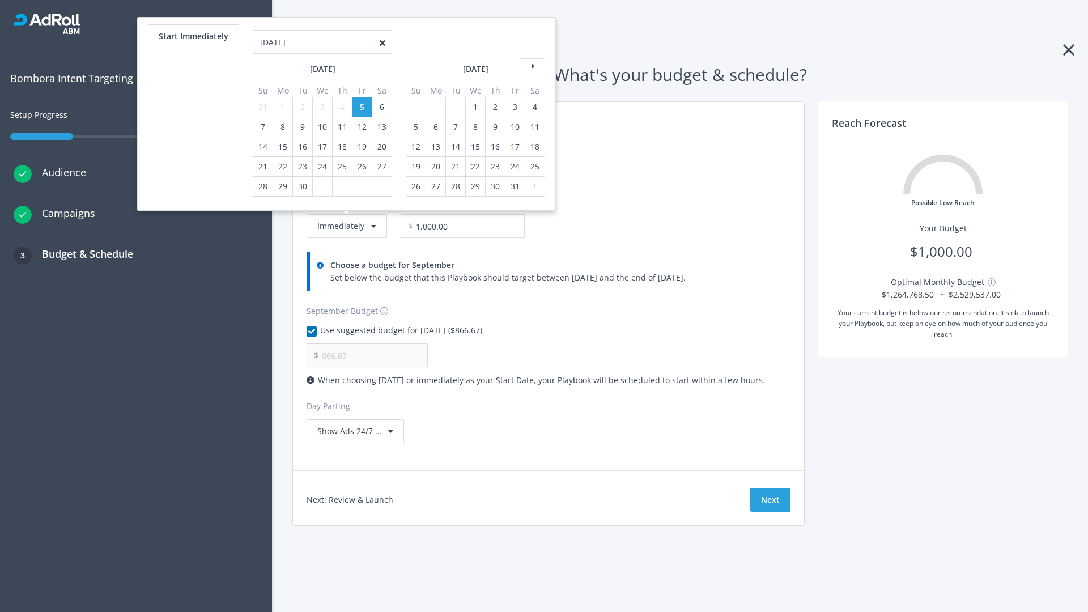
click at [532, 66] on icon at bounding box center [533, 66] width 24 height 16
click at [415, 117] on div "5" at bounding box center [416, 126] width 15 height 19
type input "966.67"
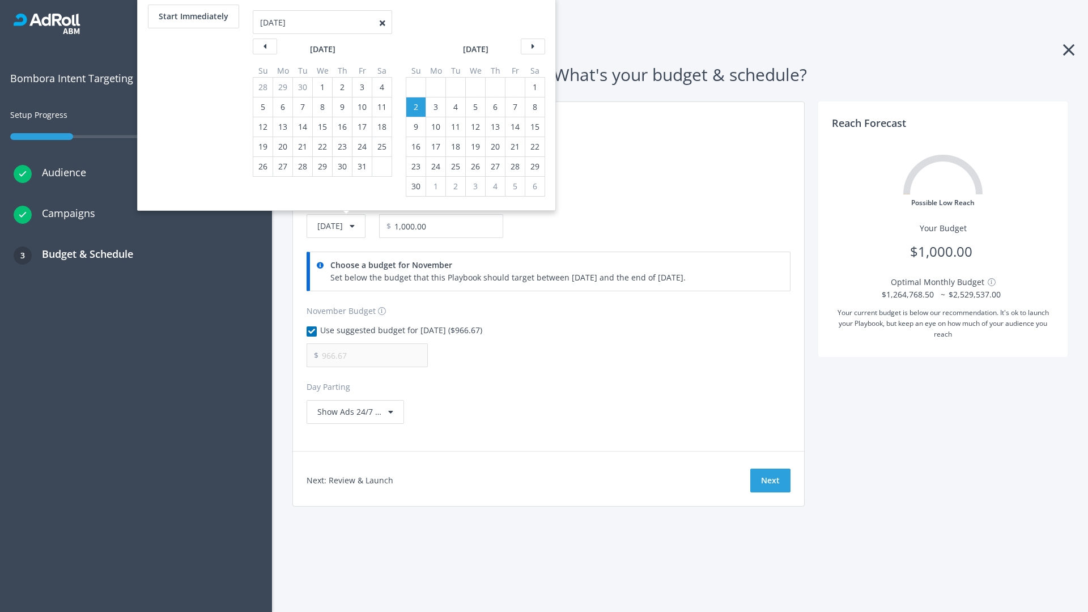
click at [534, 87] on div "1" at bounding box center [535, 87] width 15 height 19
click at [193, 16] on button "Start Immediately" at bounding box center [193, 17] width 91 height 24
type input "[DATE]"
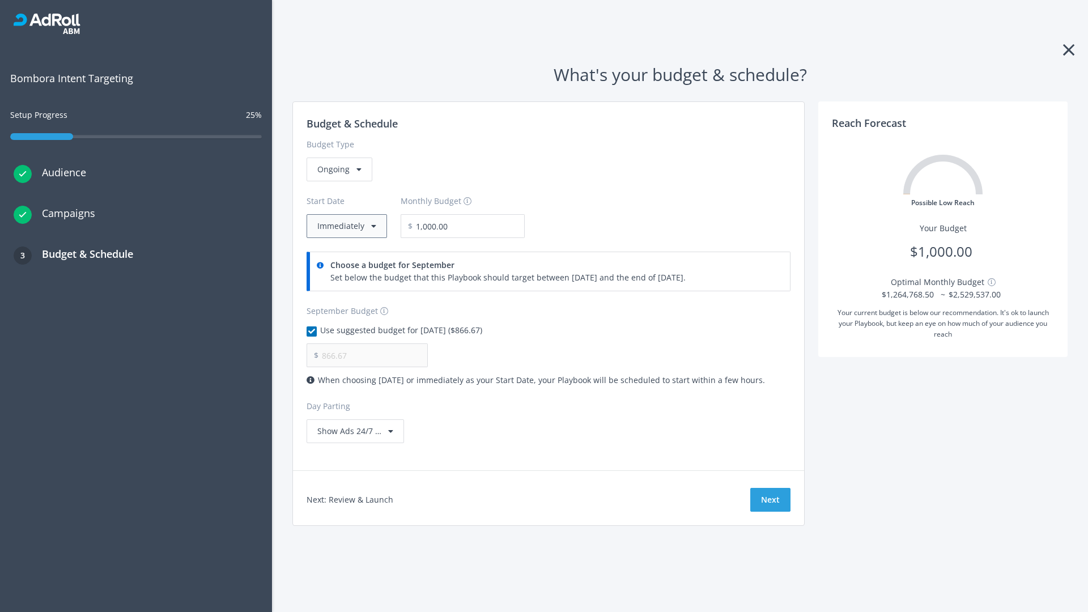
click at [346, 226] on button "Immediately" at bounding box center [347, 226] width 80 height 24
click at [770, 500] on button "Next" at bounding box center [771, 500] width 40 height 24
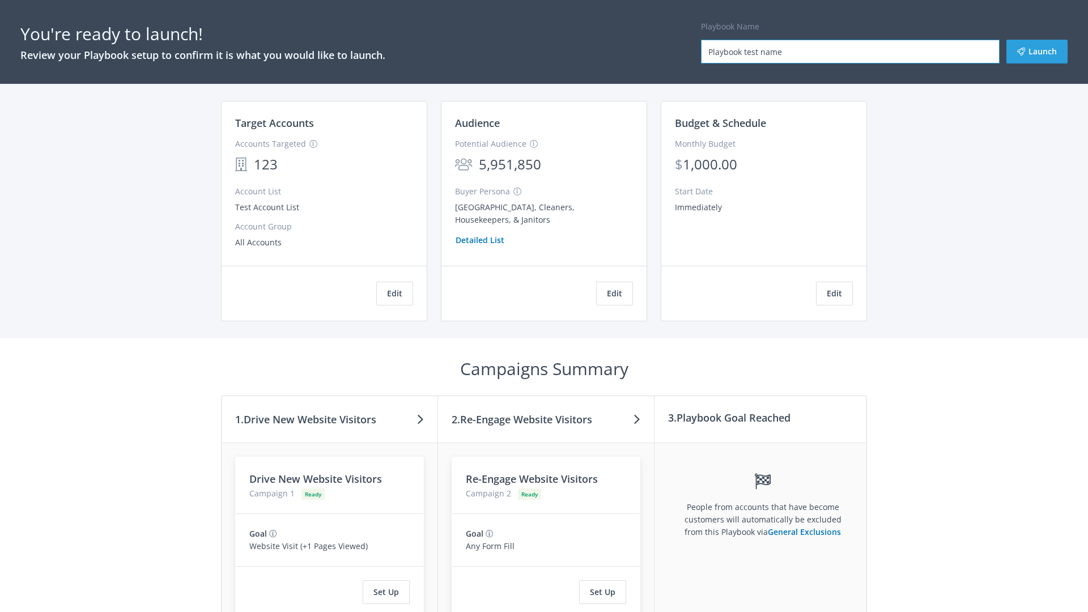
type input "Playbook test name"
click at [1037, 52] on button "Launch" at bounding box center [1037, 52] width 61 height 24
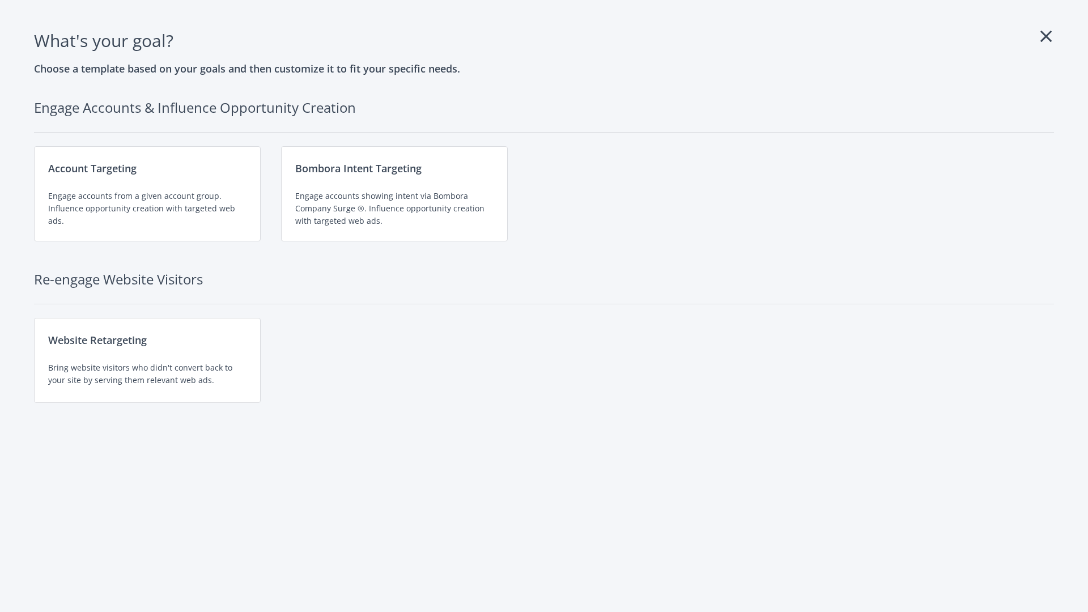
click at [147, 361] on div "Website Retargeting Bring website visitors who didn't convert back to your site…" at bounding box center [147, 360] width 227 height 85
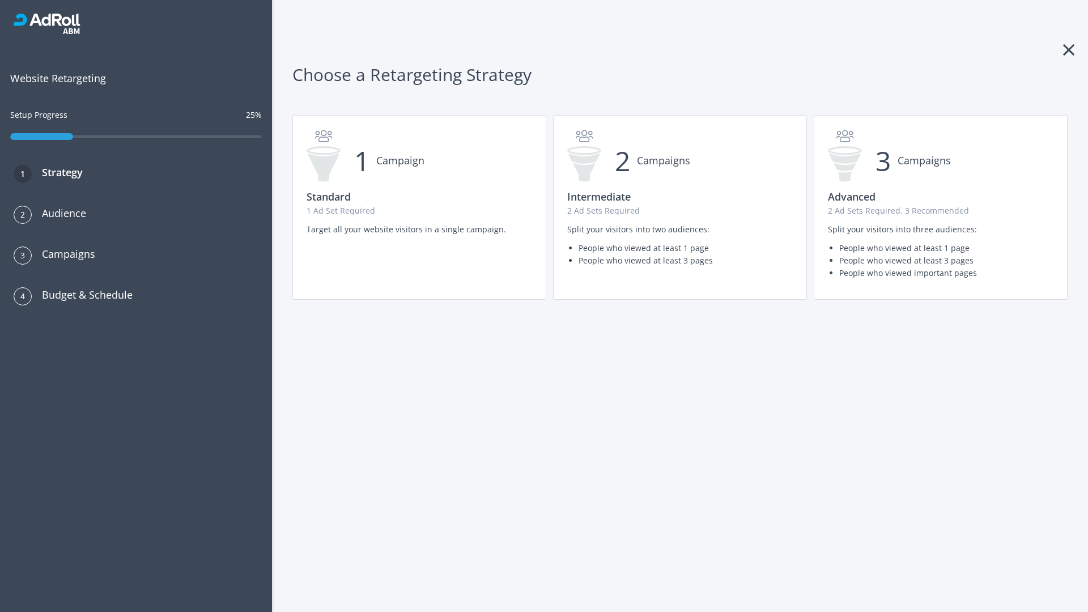
click at [941, 207] on p "2 Ad Sets Required, 3 Recommended" at bounding box center [941, 211] width 226 height 12
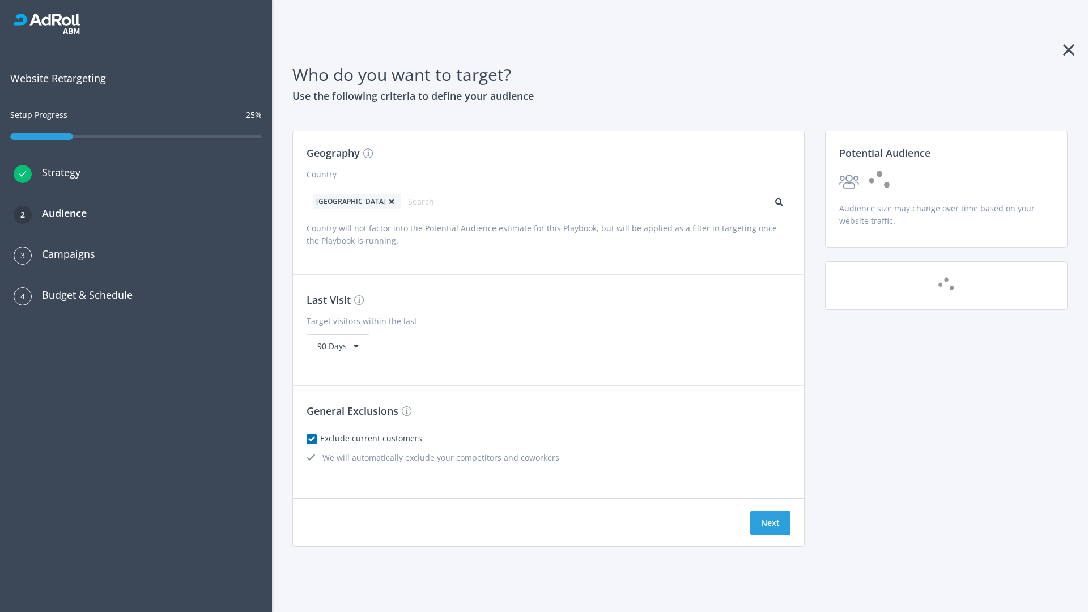
click at [427, 201] on input "text" at bounding box center [458, 202] width 101 height 16
type input "[GEOGRAPHIC_DATA]"
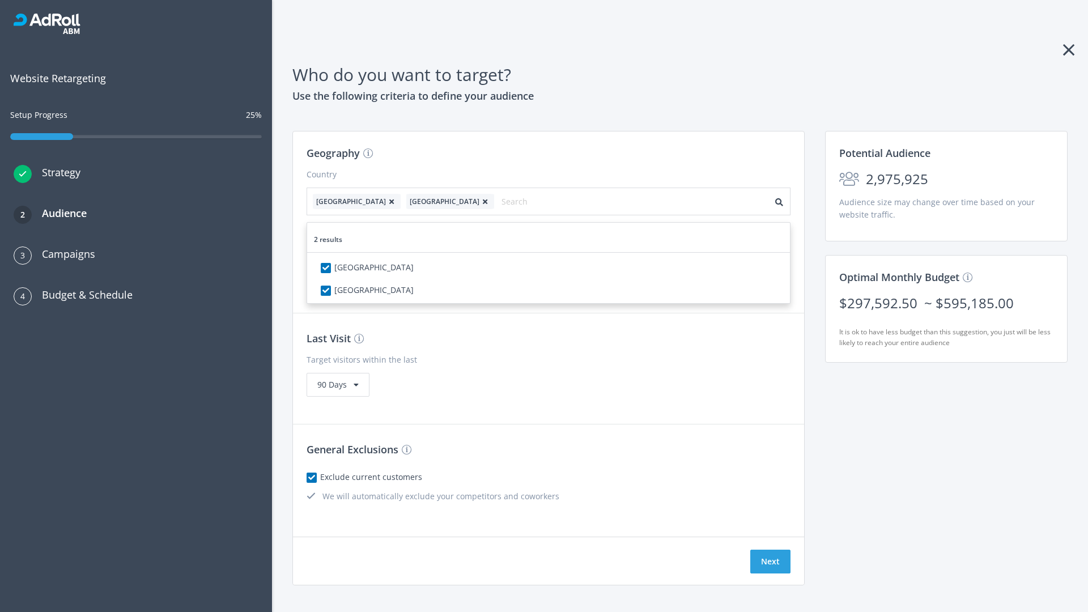
click at [386, 201] on icon at bounding box center [391, 201] width 11 height 7
click at [770, 550] on button "Next" at bounding box center [771, 562] width 40 height 24
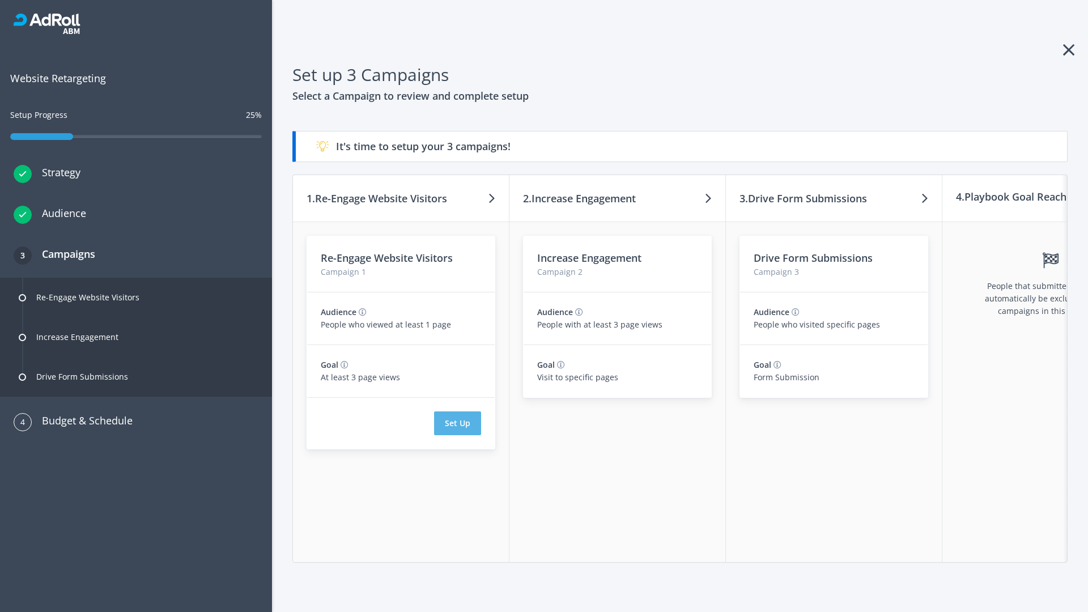
click at [457, 423] on button "Set Up" at bounding box center [457, 424] width 47 height 24
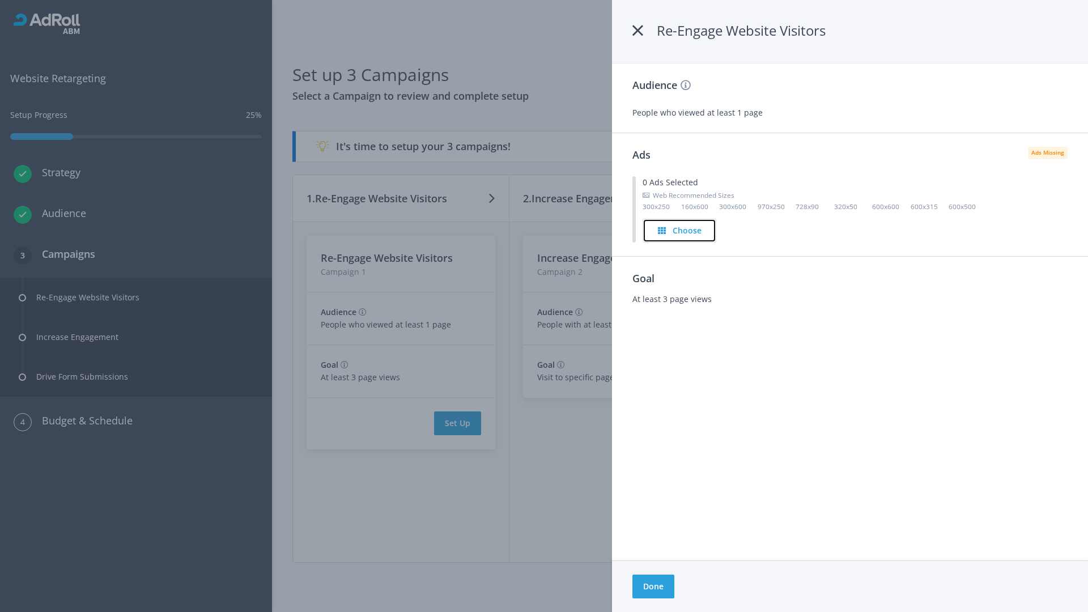
click at [680, 230] on h4 "Choose" at bounding box center [687, 230] width 29 height 12
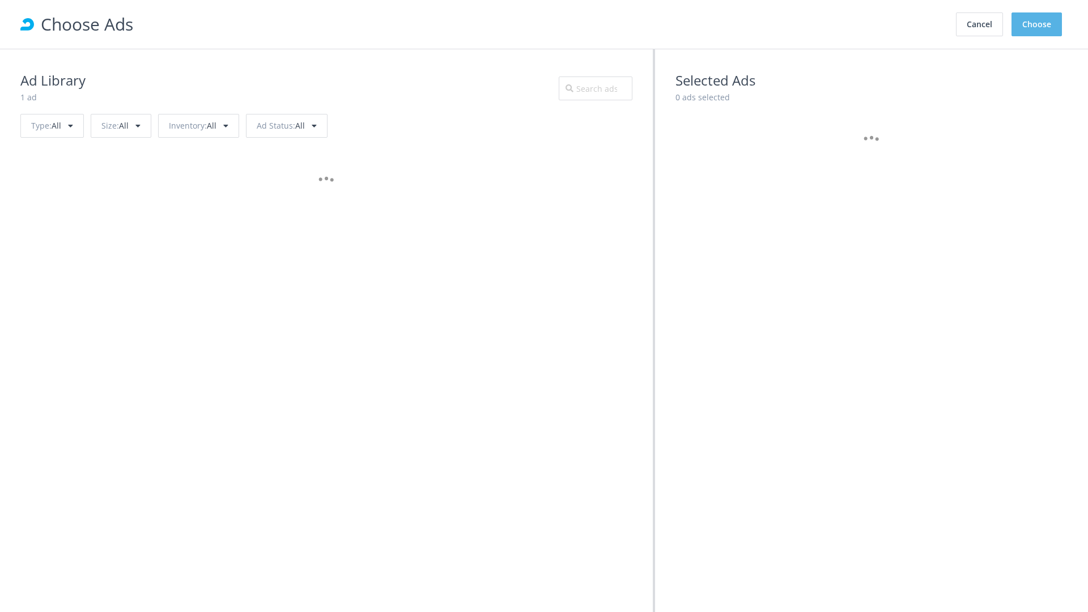
click at [1037, 24] on button "Choose" at bounding box center [1037, 24] width 50 height 24
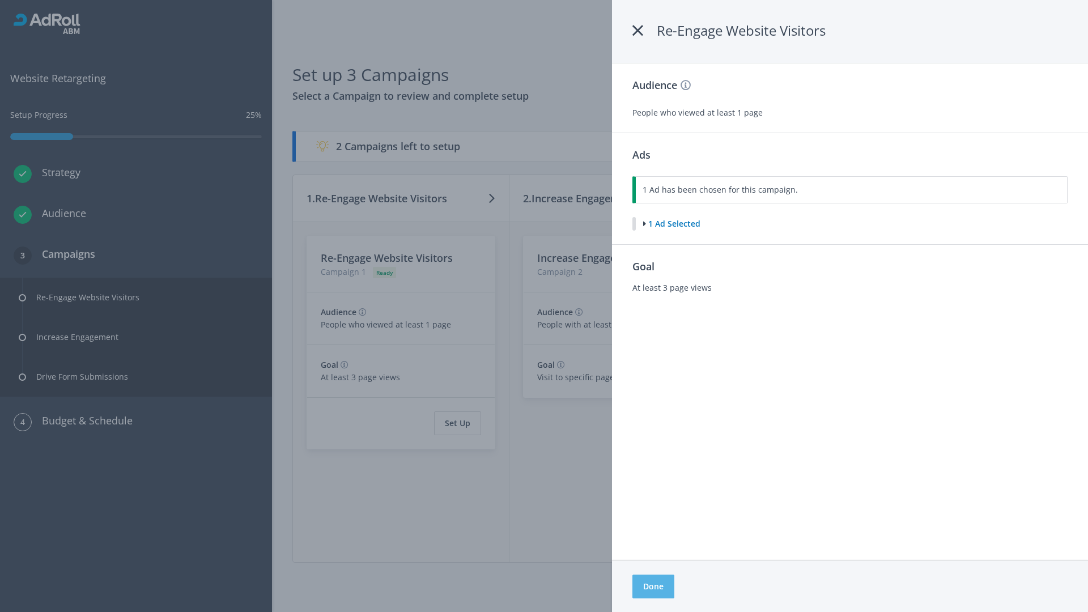
click at [653, 587] on button "Done" at bounding box center [654, 587] width 42 height 24
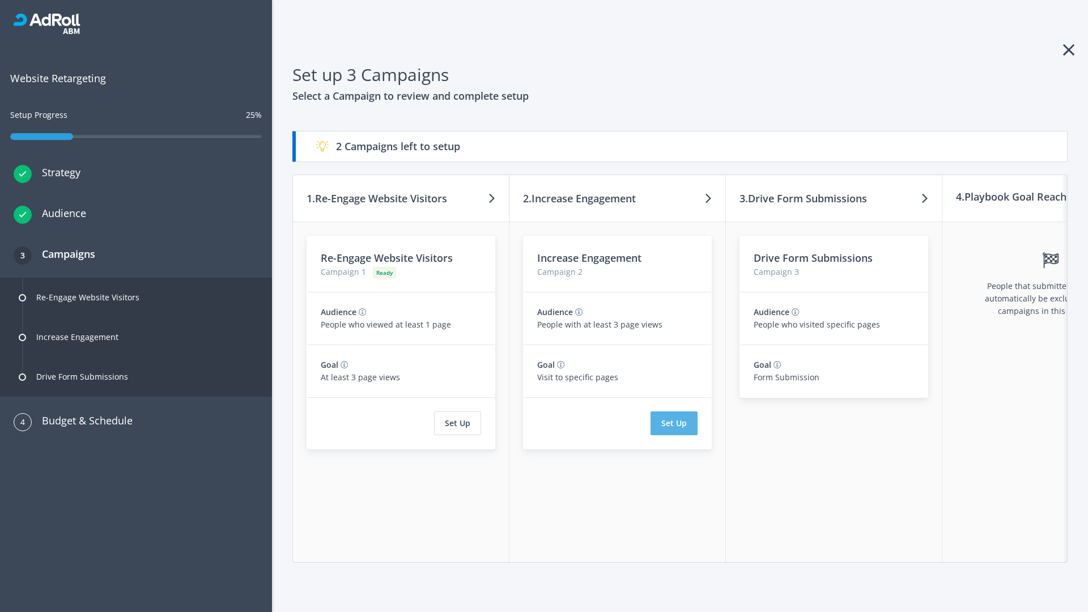
click at [674, 423] on button "Set Up" at bounding box center [674, 424] width 47 height 24
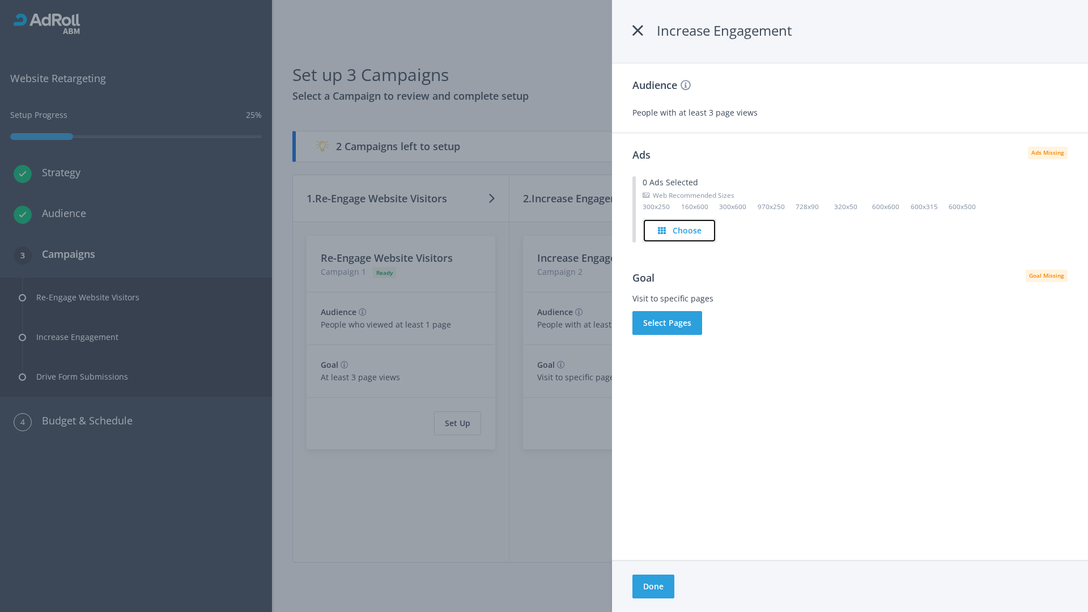
click at [680, 230] on h4 "Choose" at bounding box center [687, 230] width 29 height 12
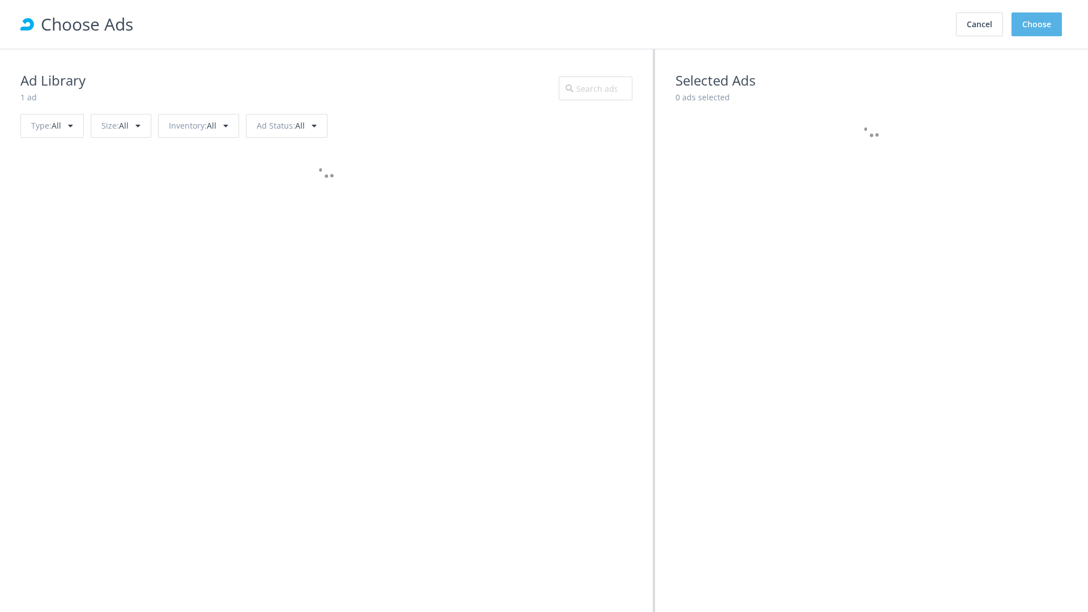
click at [1037, 24] on button "Choose" at bounding box center [1037, 24] width 50 height 24
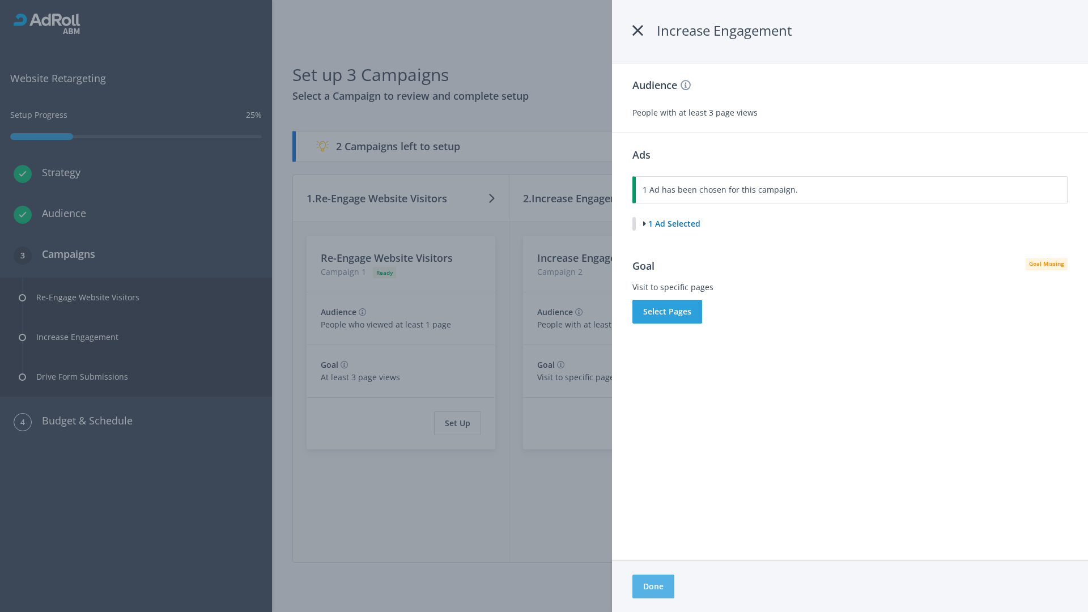
click at [653, 587] on button "Done" at bounding box center [654, 587] width 42 height 24
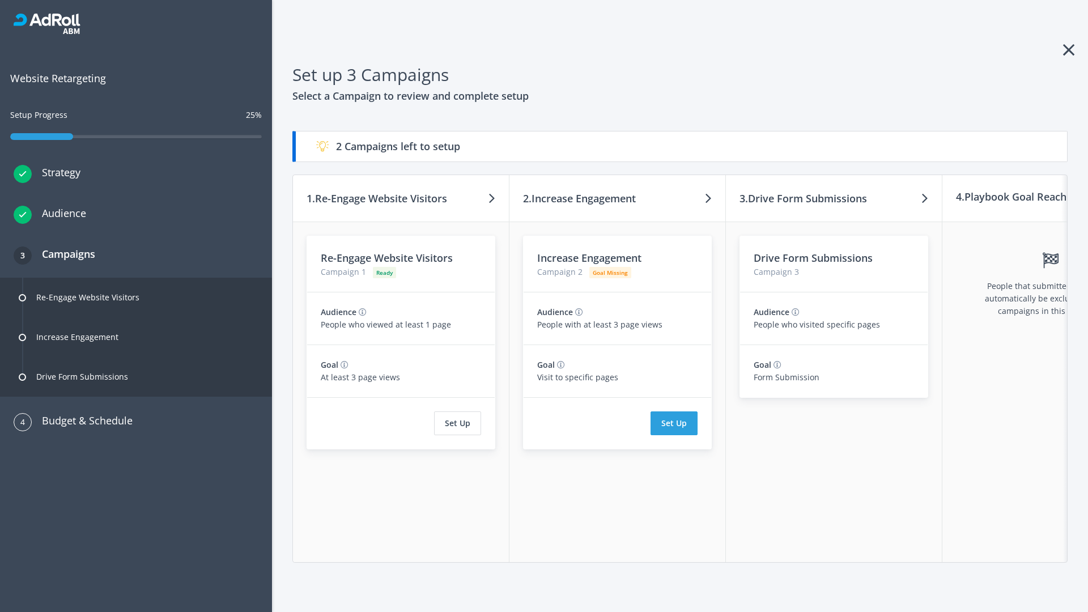
click at [674, 423] on button "Set Up" at bounding box center [674, 424] width 47 height 24
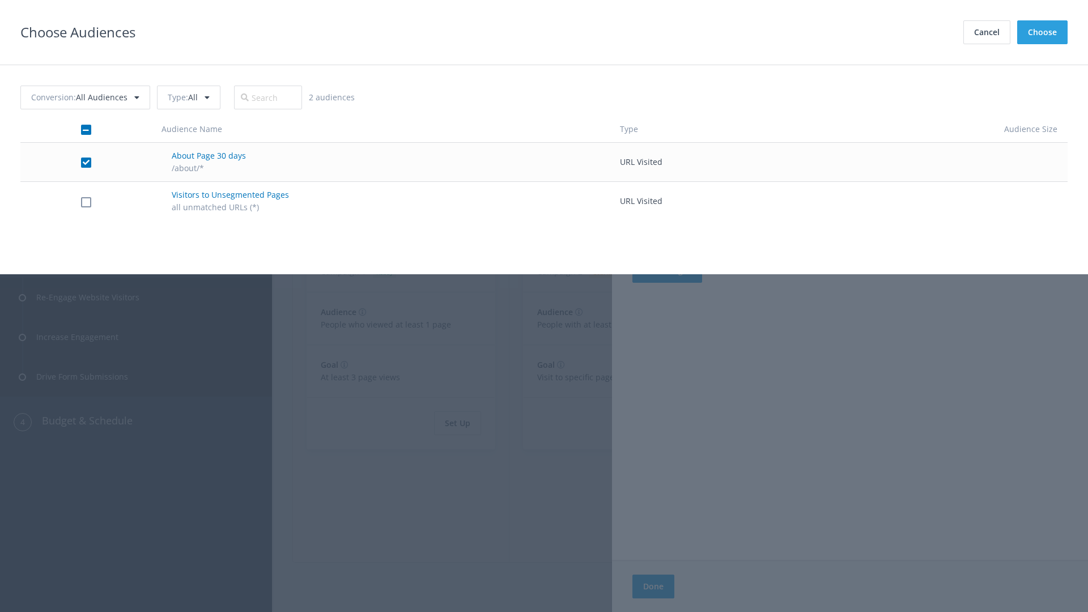
checkbox input "true"
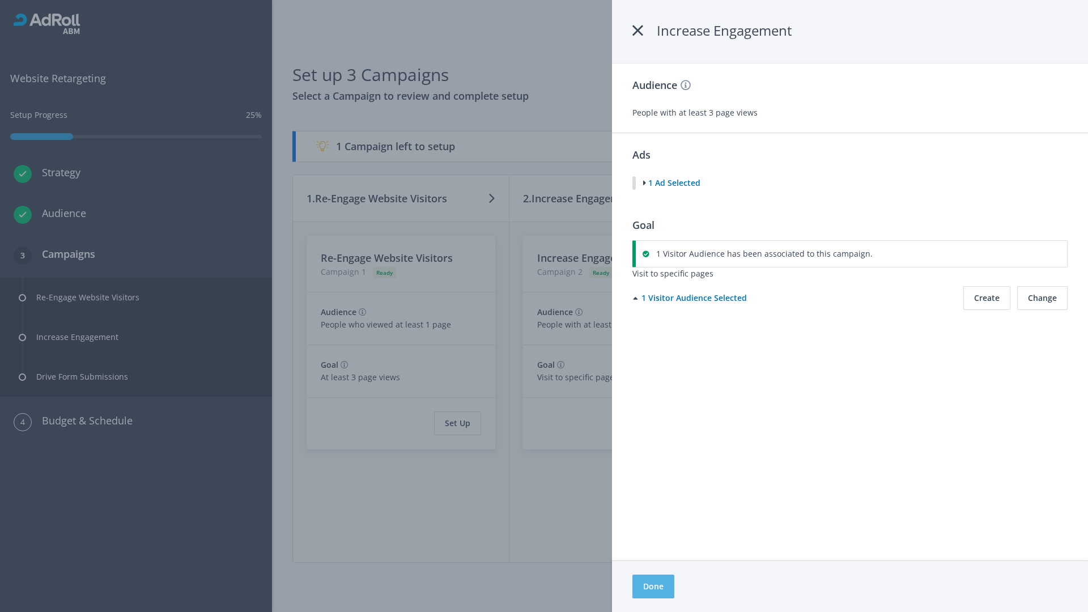
click at [653, 587] on button "Done" at bounding box center [654, 587] width 42 height 24
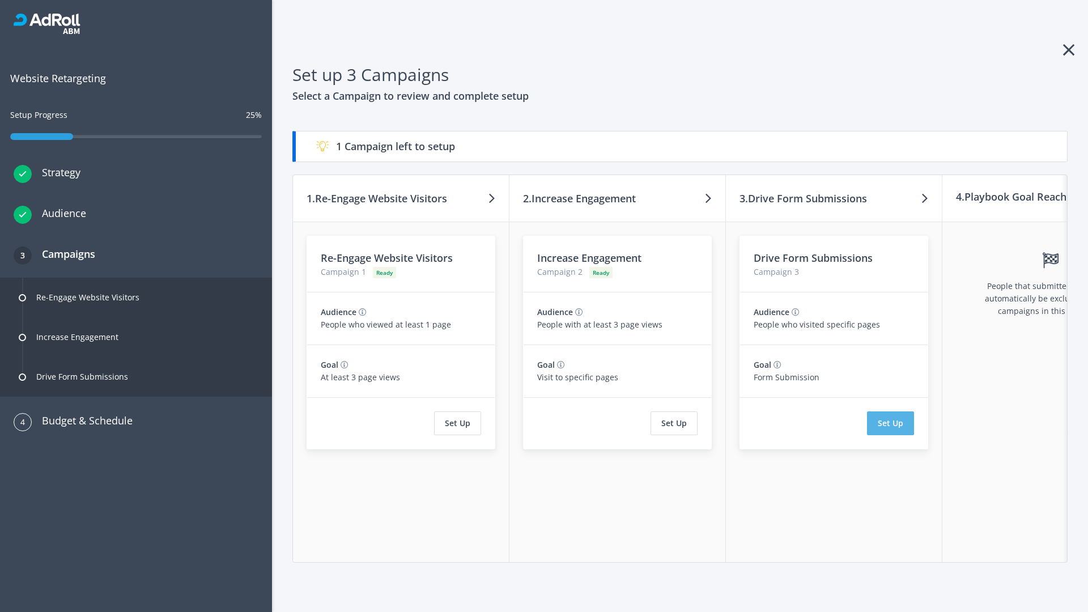
click at [891, 423] on button "Set Up" at bounding box center [890, 424] width 47 height 24
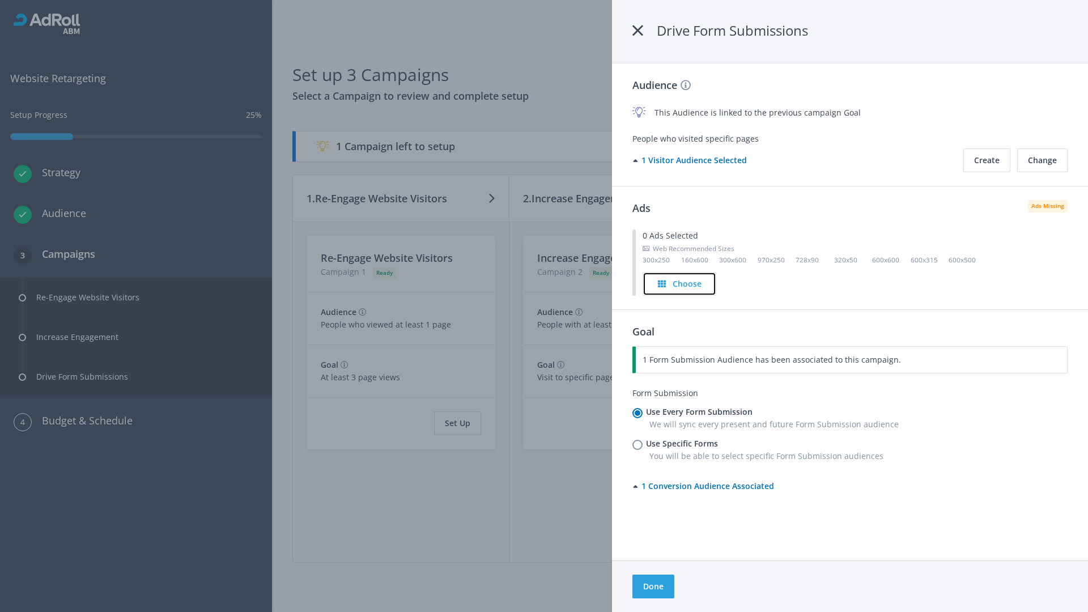
click at [680, 283] on h4 "Choose" at bounding box center [687, 284] width 29 height 12
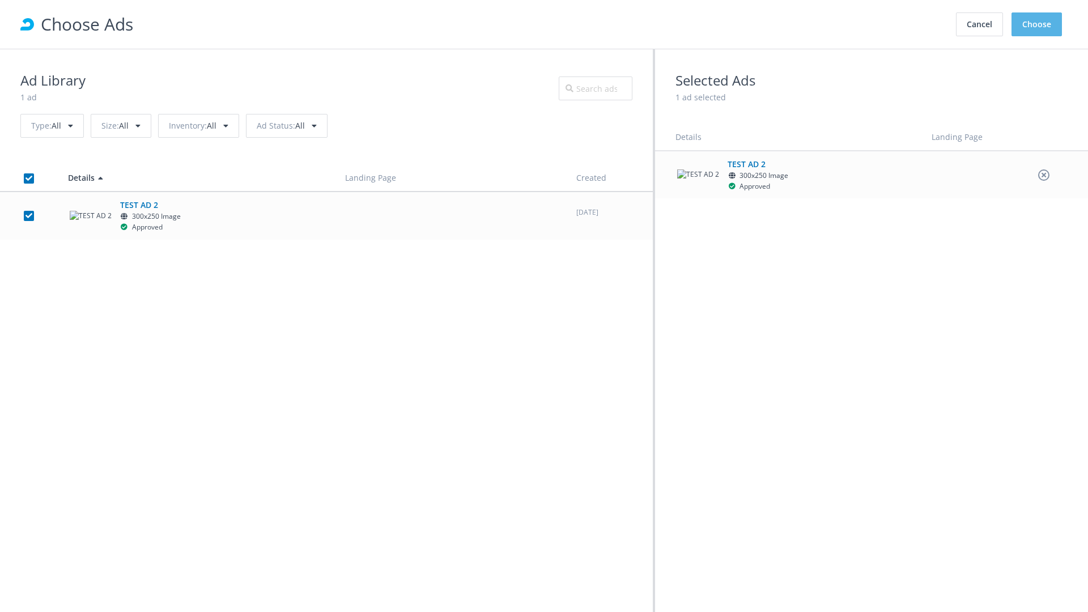
click at [1037, 24] on button "Choose" at bounding box center [1037, 24] width 50 height 24
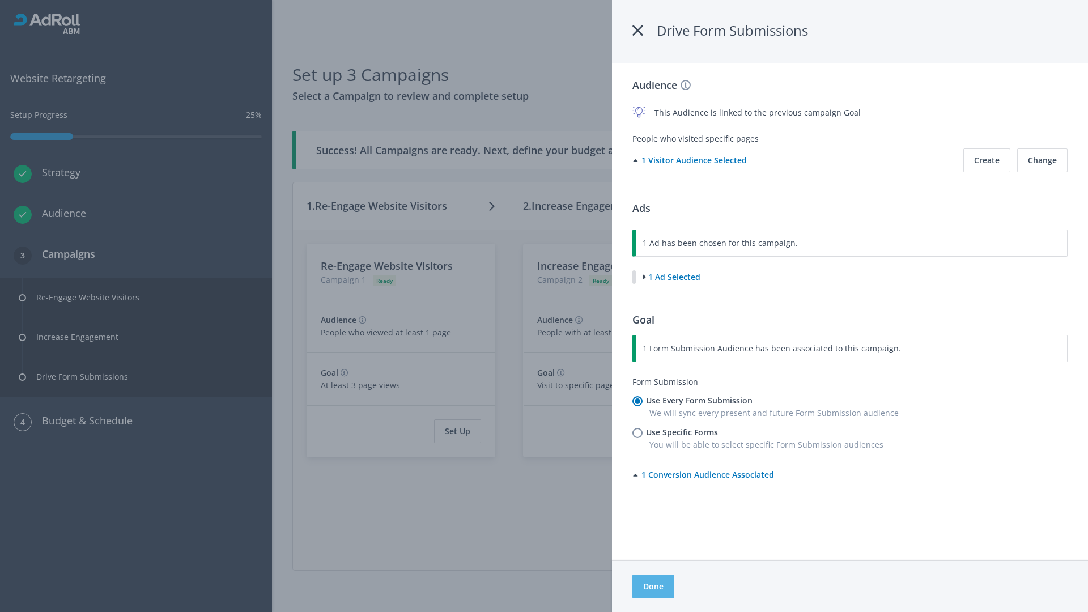
click at [653, 587] on button "Done" at bounding box center [654, 587] width 42 height 24
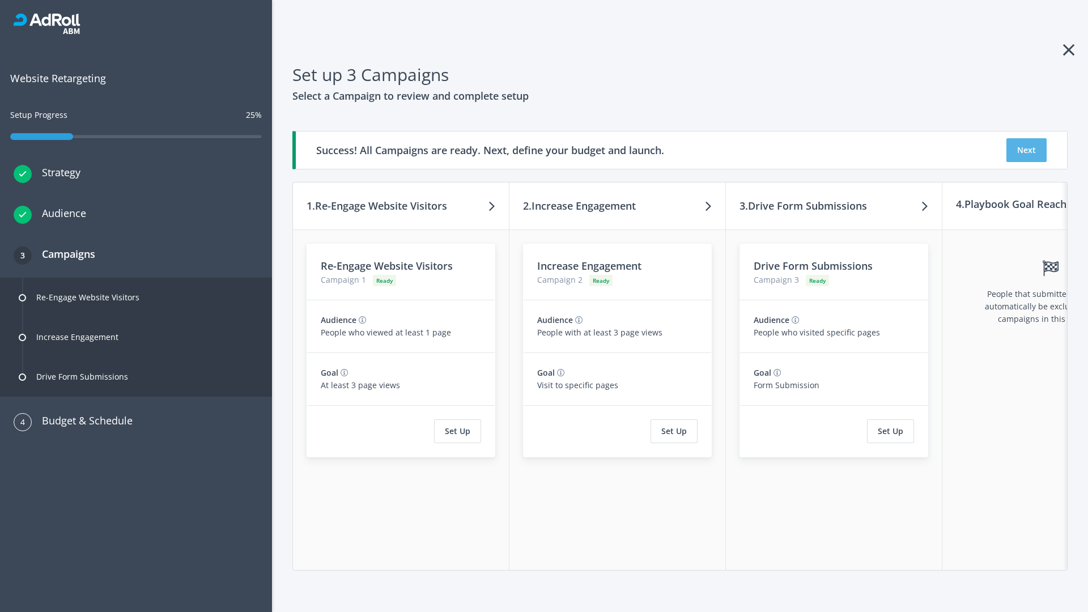
click at [1027, 150] on button "Next" at bounding box center [1027, 150] width 40 height 24
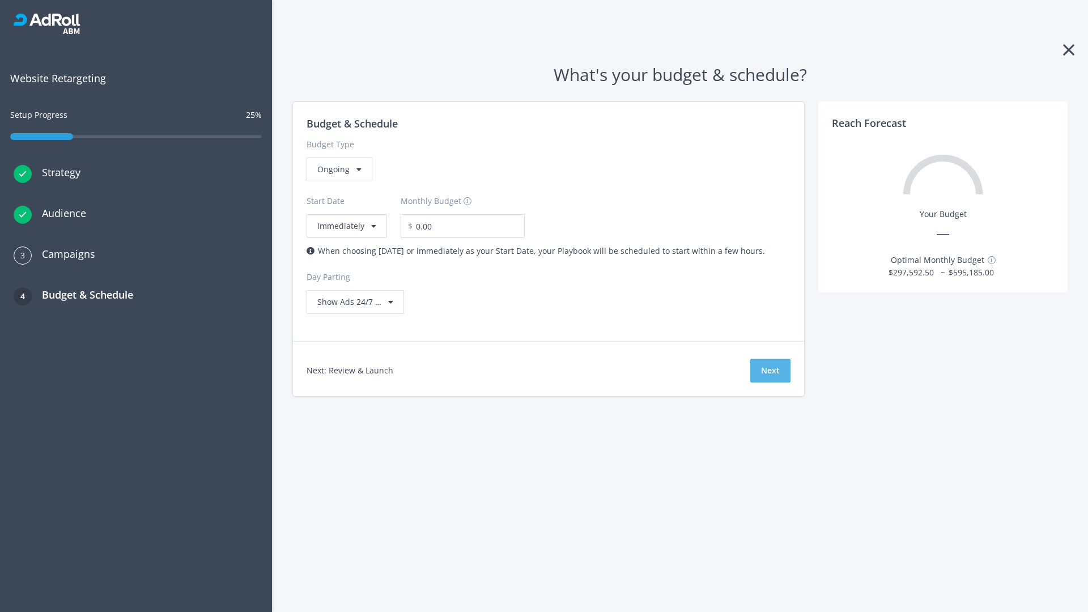
click at [770, 371] on button "Next" at bounding box center [771, 371] width 40 height 24
click at [338, 181] on div "Ongoing" at bounding box center [340, 170] width 66 height 24
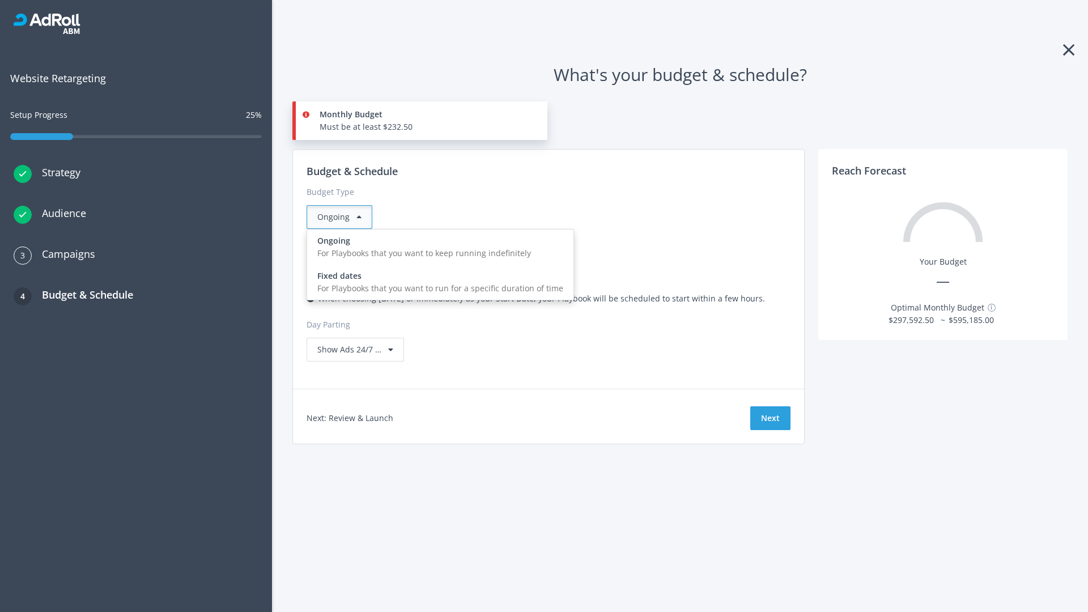
click at [437, 282] on div "For Playbooks that you want to run for a specific duration of time" at bounding box center [440, 288] width 246 height 12
click at [344, 217] on div "Ongoing" at bounding box center [340, 217] width 66 height 24
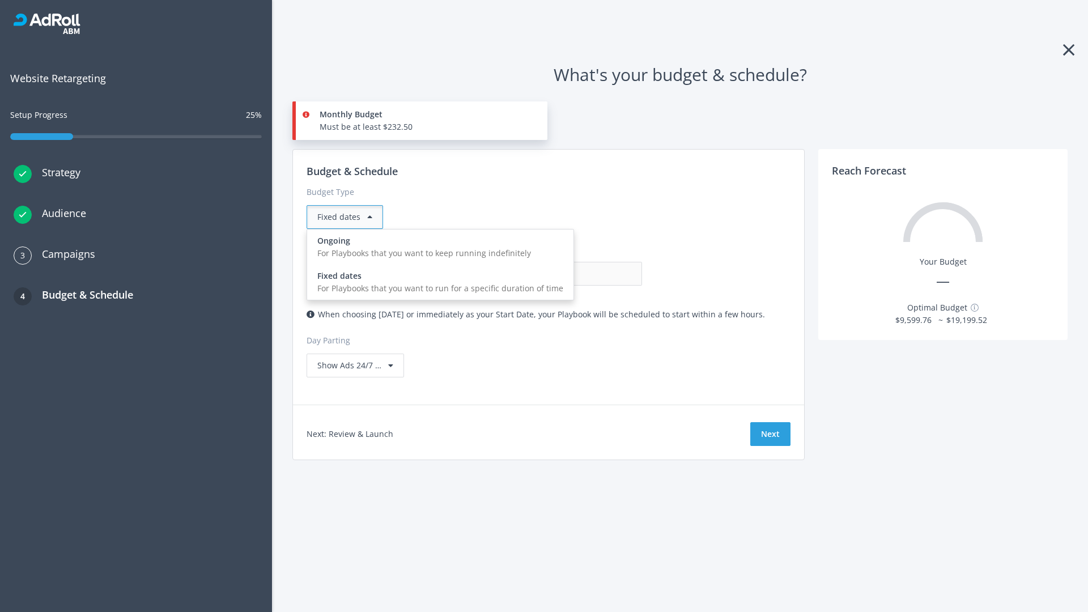
click at [437, 247] on div "For Playbooks that you want to keep running indefinitely" at bounding box center [440, 253] width 246 height 12
click at [530, 274] on input "0.00" at bounding box center [586, 274] width 112 height 24
click at [530, 274] on input "1.00" at bounding box center [586, 274] width 112 height 24
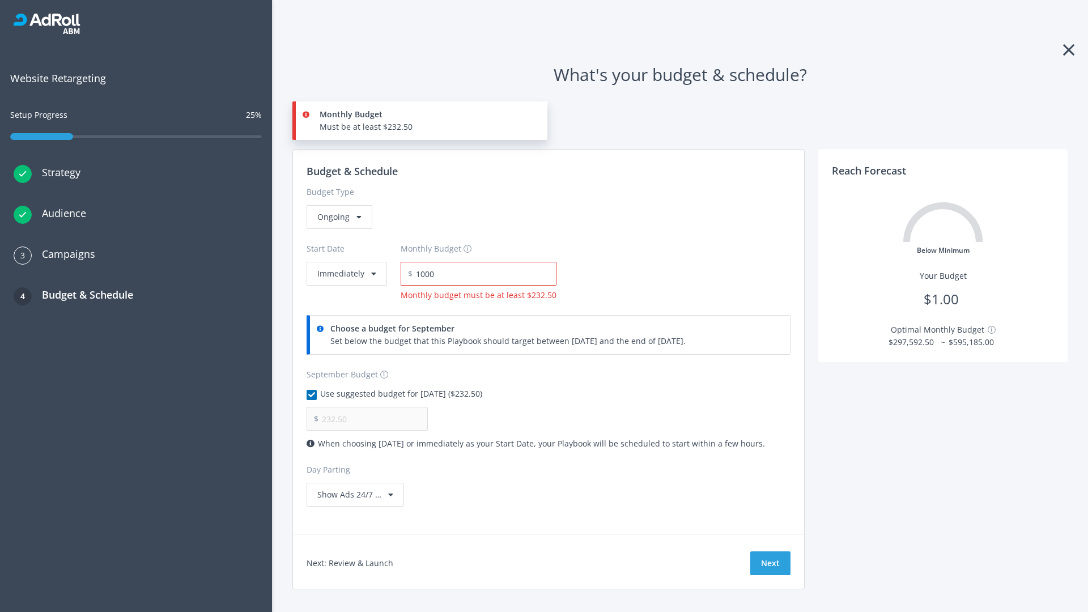
type input "1,000.00"
click at [346, 262] on button "Immediately" at bounding box center [347, 274] width 80 height 24
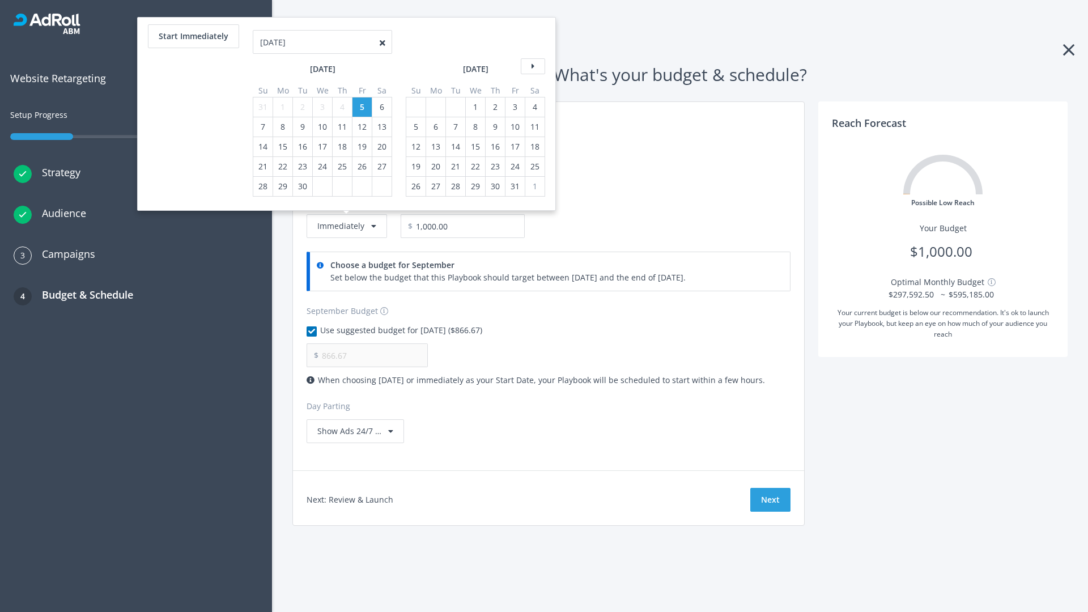
click at [532, 66] on icon at bounding box center [533, 66] width 24 height 16
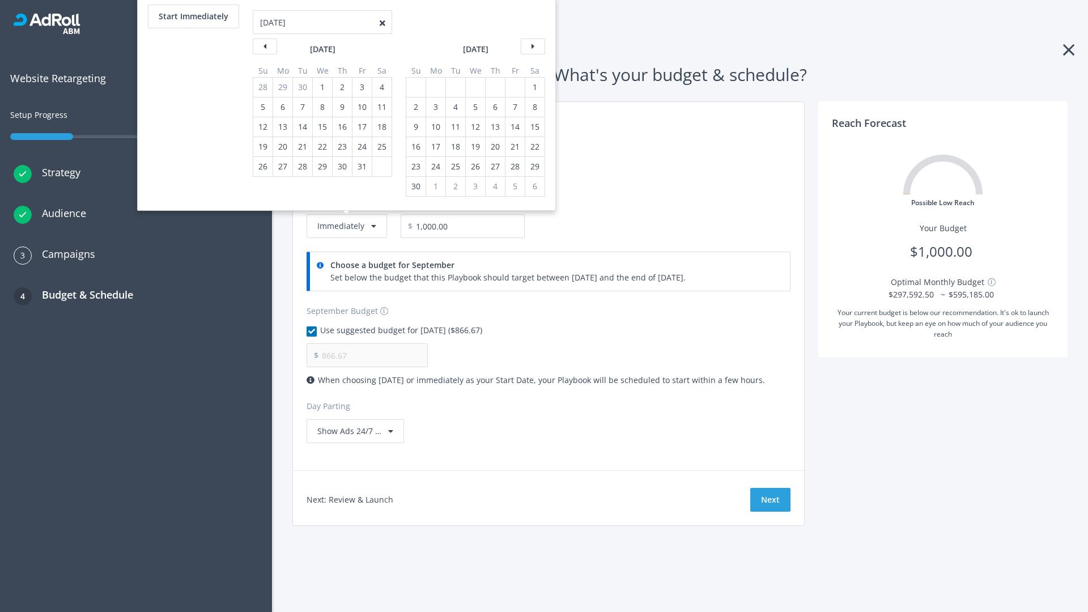
click at [415, 107] on div "2" at bounding box center [416, 107] width 15 height 19
type input "966.67"
click at [534, 87] on div "1" at bounding box center [535, 87] width 15 height 19
click at [193, 16] on button "Start Immediately" at bounding box center [193, 17] width 91 height 24
type input "09/05/2025"
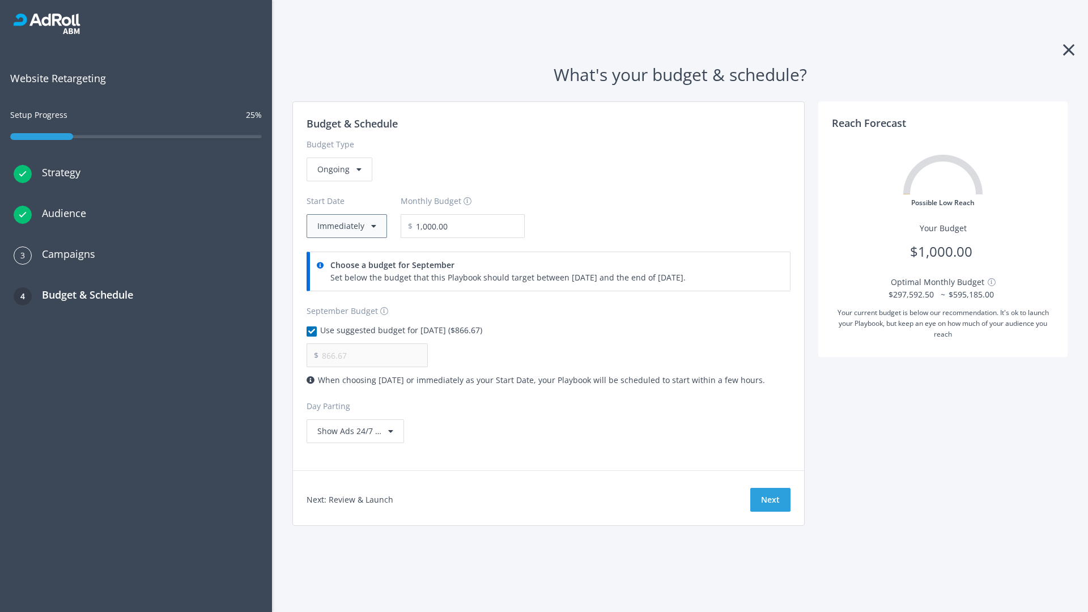
click at [346, 226] on button "Immediately" at bounding box center [347, 226] width 80 height 24
click at [770, 500] on button "Next" at bounding box center [771, 500] width 40 height 24
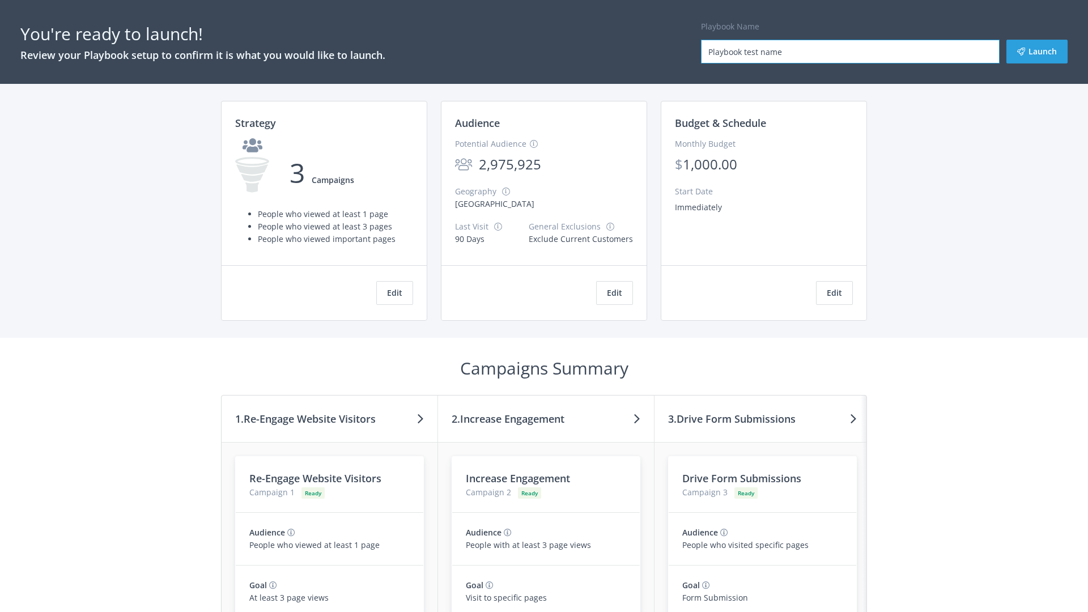
type input "Playbook test name"
click at [1037, 52] on button "Launch" at bounding box center [1037, 52] width 61 height 24
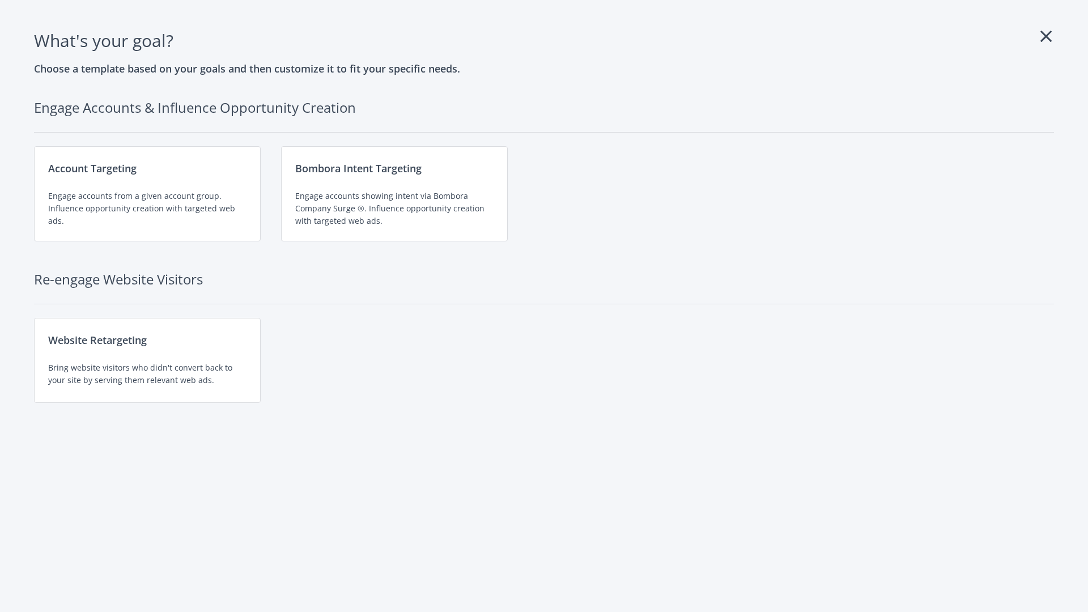
click at [147, 361] on div "Website Retargeting Bring website visitors who didn't convert back to your site…" at bounding box center [147, 360] width 227 height 85
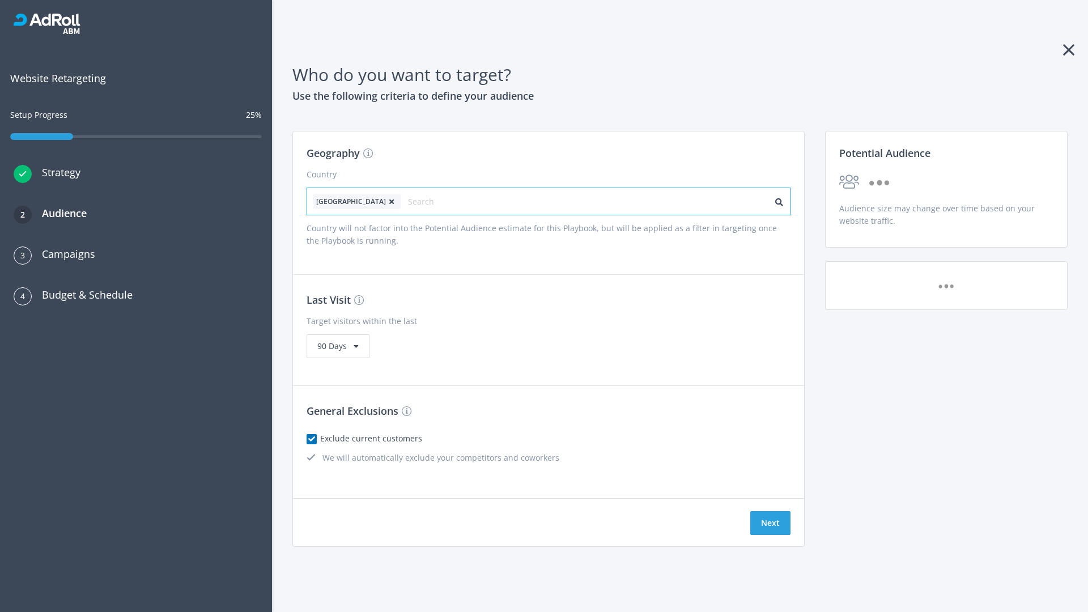
click at [427, 201] on input "text" at bounding box center [458, 202] width 101 height 16
type input "[GEOGRAPHIC_DATA]"
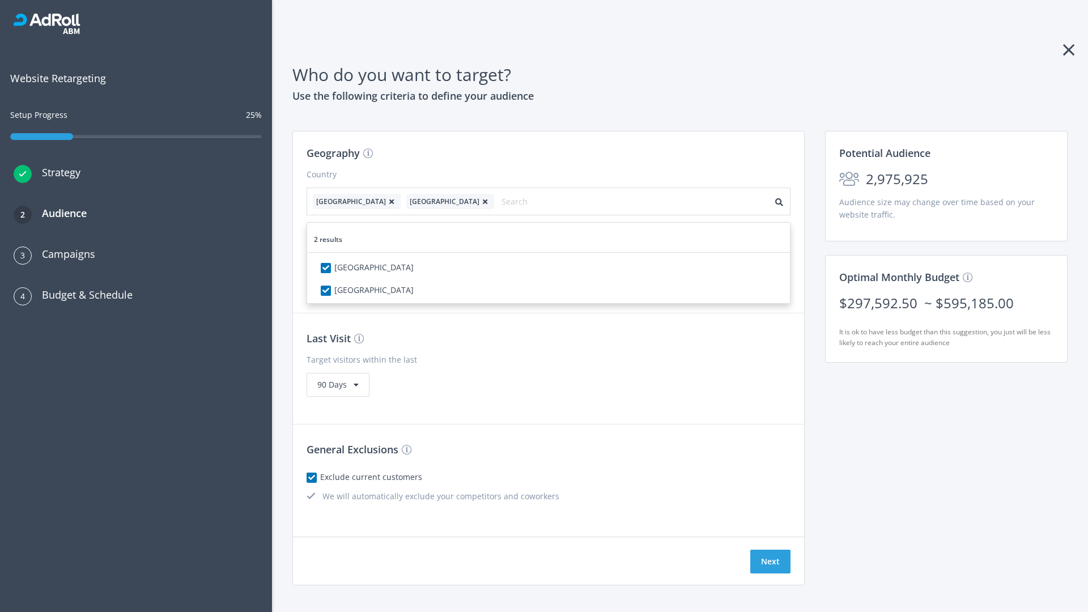
click at [386, 201] on icon at bounding box center [391, 201] width 11 height 7
checkbox input "false"
click at [770, 550] on button "Next" at bounding box center [771, 562] width 40 height 24
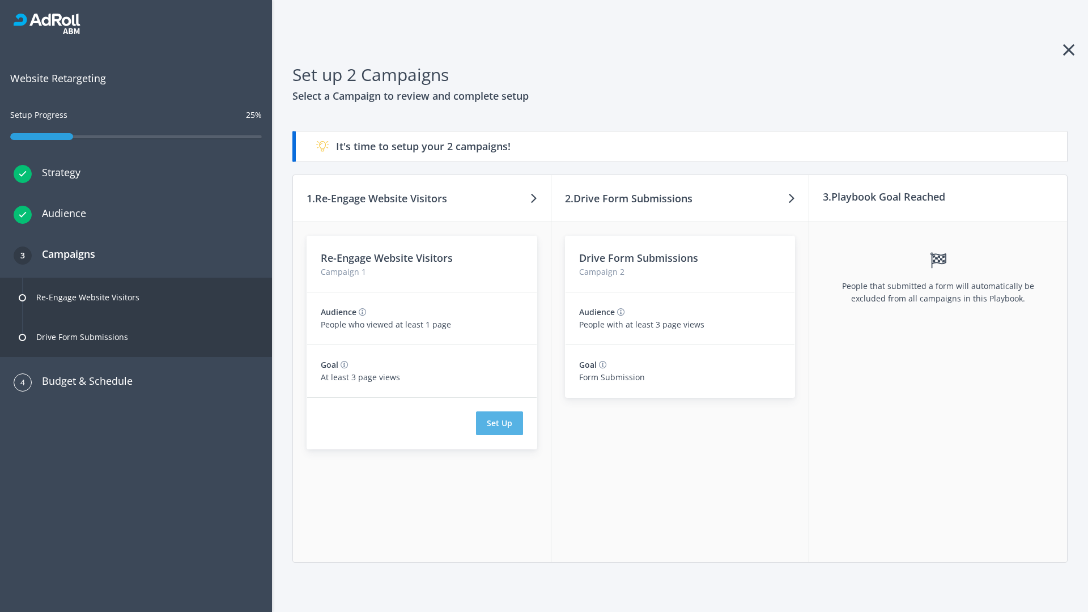
click at [499, 423] on button "Set Up" at bounding box center [499, 424] width 47 height 24
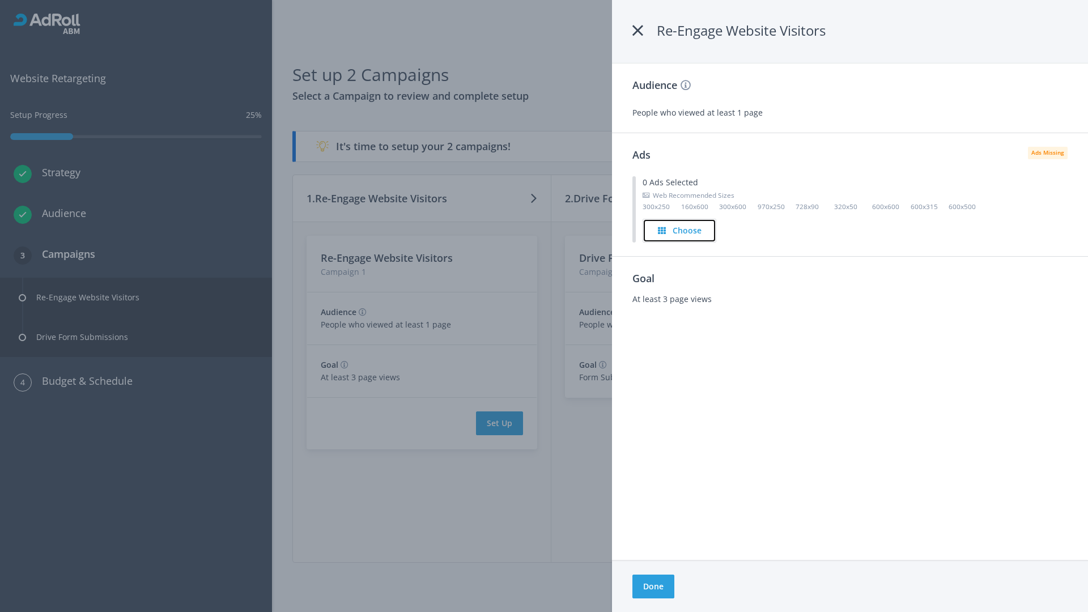
click at [680, 230] on h4 "Choose" at bounding box center [687, 230] width 29 height 12
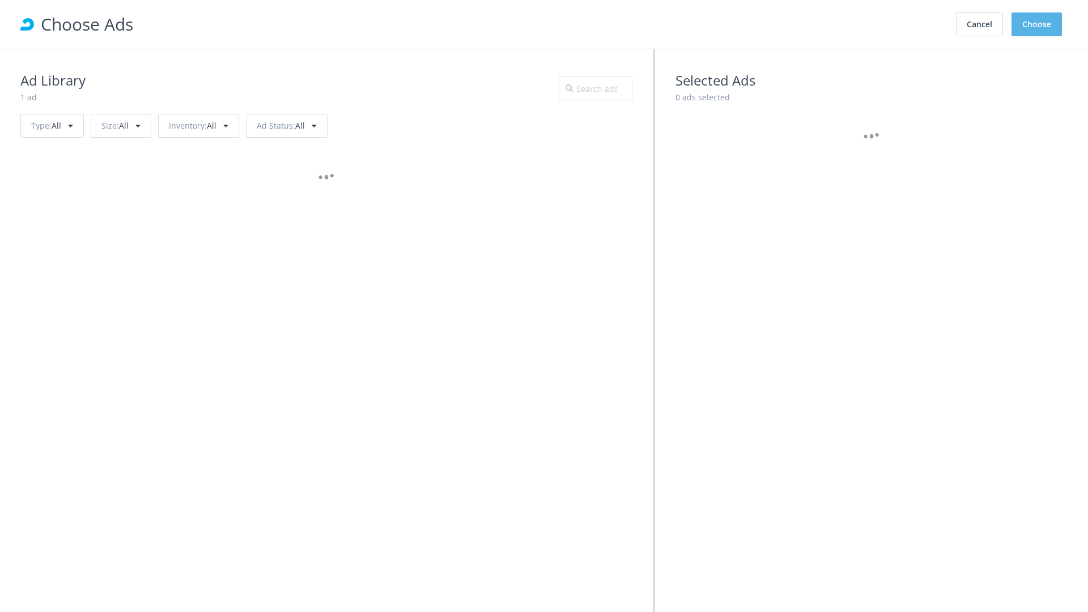
click at [1037, 24] on button "Choose" at bounding box center [1037, 24] width 50 height 24
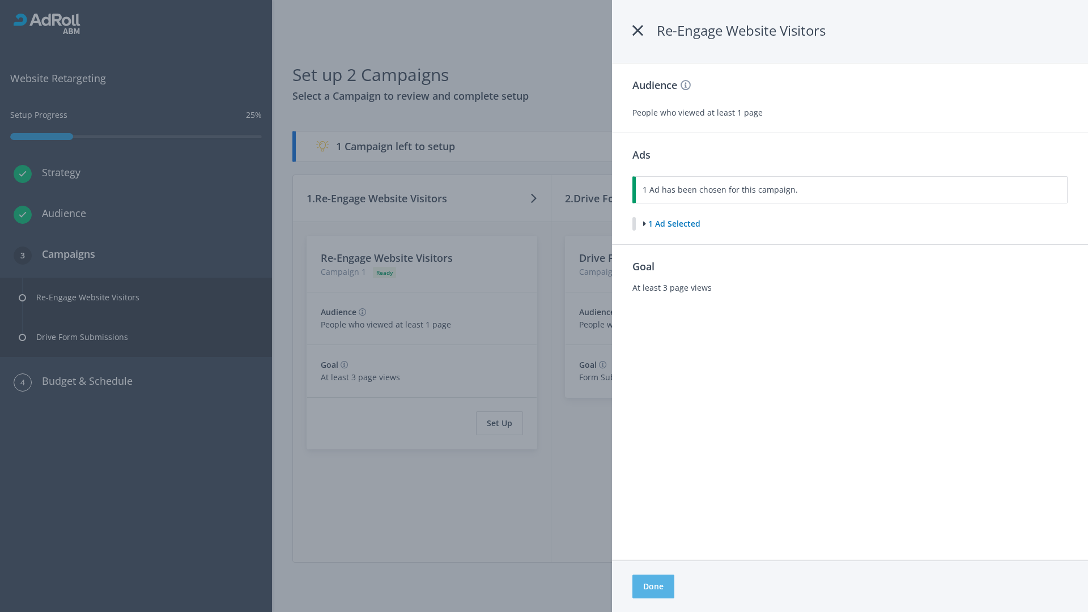
click at [653, 587] on button "Done" at bounding box center [654, 587] width 42 height 24
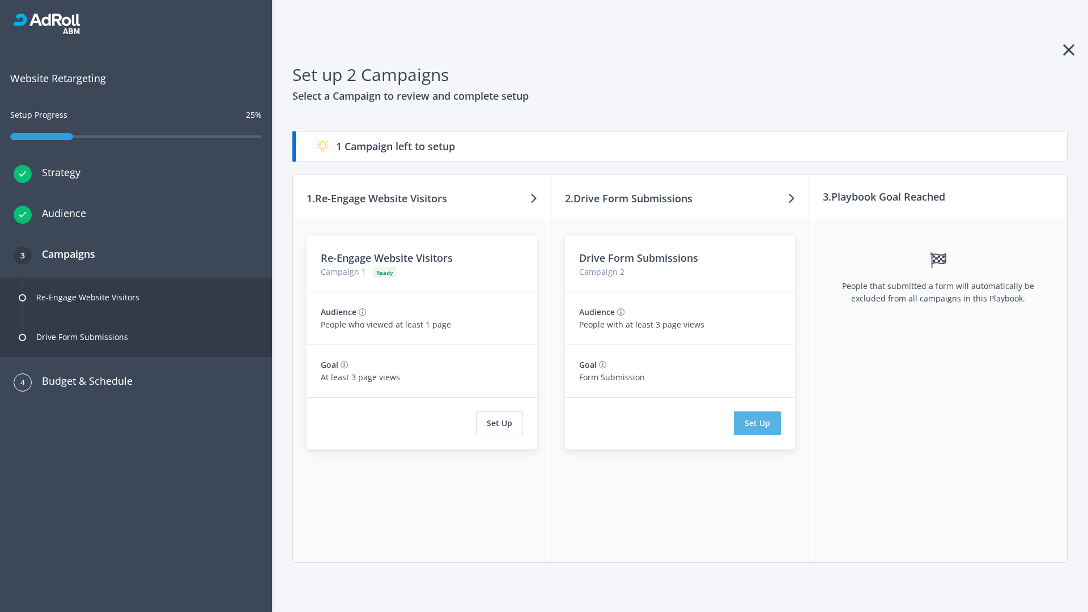
click at [758, 423] on button "Set Up" at bounding box center [757, 424] width 47 height 24
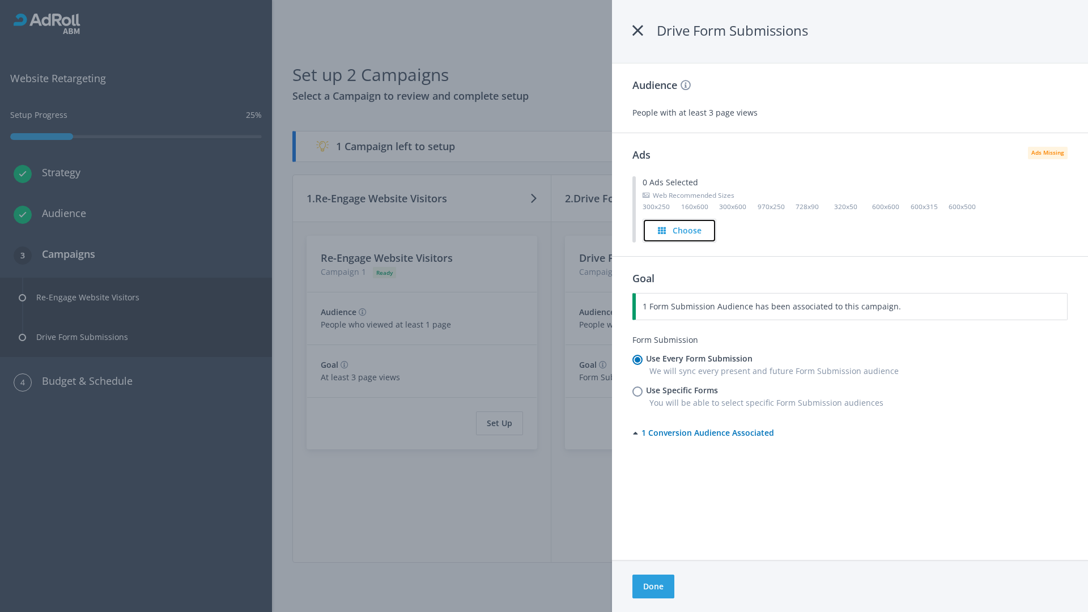
click at [680, 230] on h4 "Choose" at bounding box center [687, 230] width 29 height 12
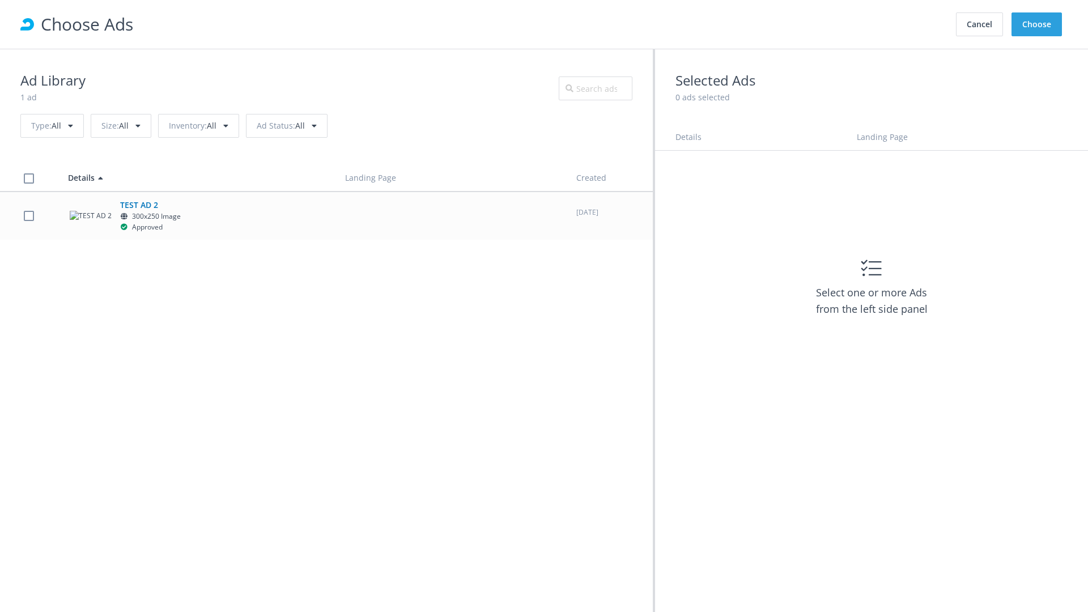
click at [28, 215] on label at bounding box center [29, 215] width 10 height 11
checkbox input "true"
click at [1037, 24] on button "Choose" at bounding box center [1037, 24] width 50 height 24
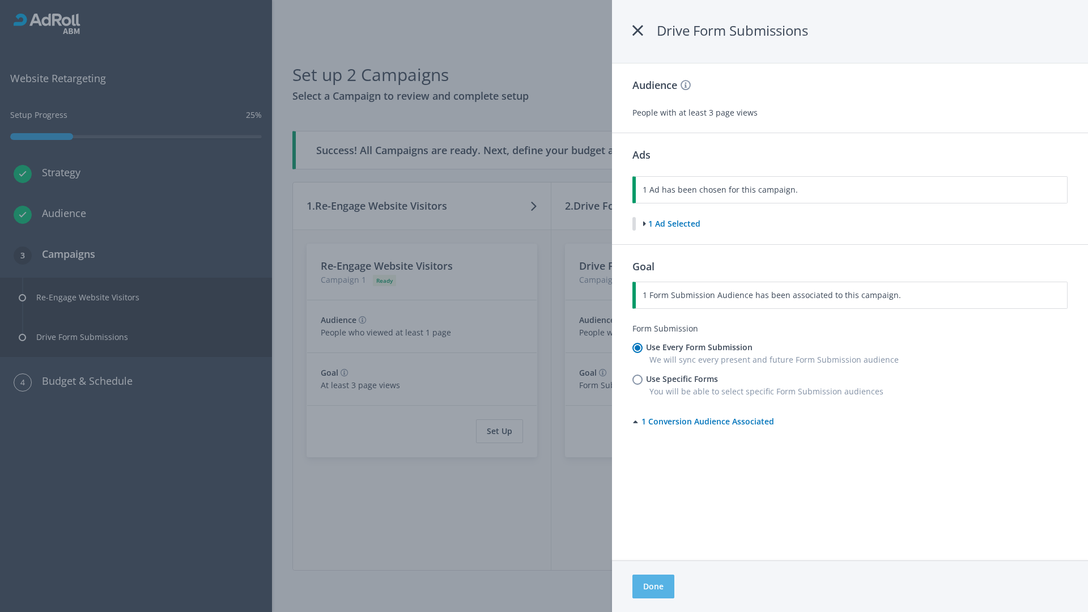
click at [653, 587] on button "Done" at bounding box center [654, 587] width 42 height 24
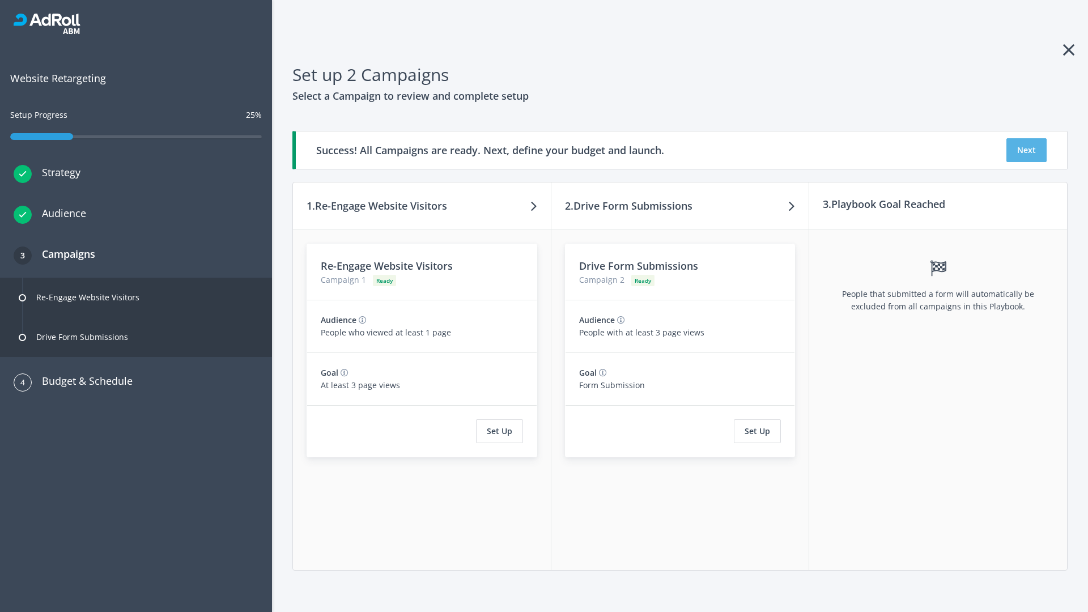
click at [1027, 150] on button "Next" at bounding box center [1027, 150] width 40 height 24
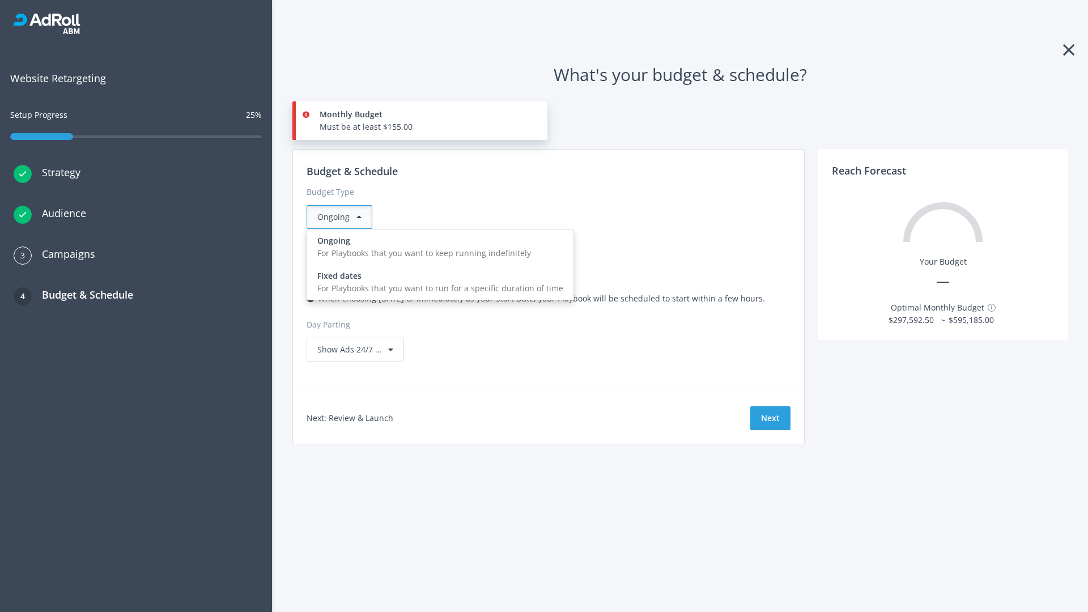
click at [437, 282] on div "For Playbooks that you want to run for a specific duration of time" at bounding box center [440, 288] width 246 height 12
click at [344, 217] on div "Ongoing" at bounding box center [340, 217] width 66 height 24
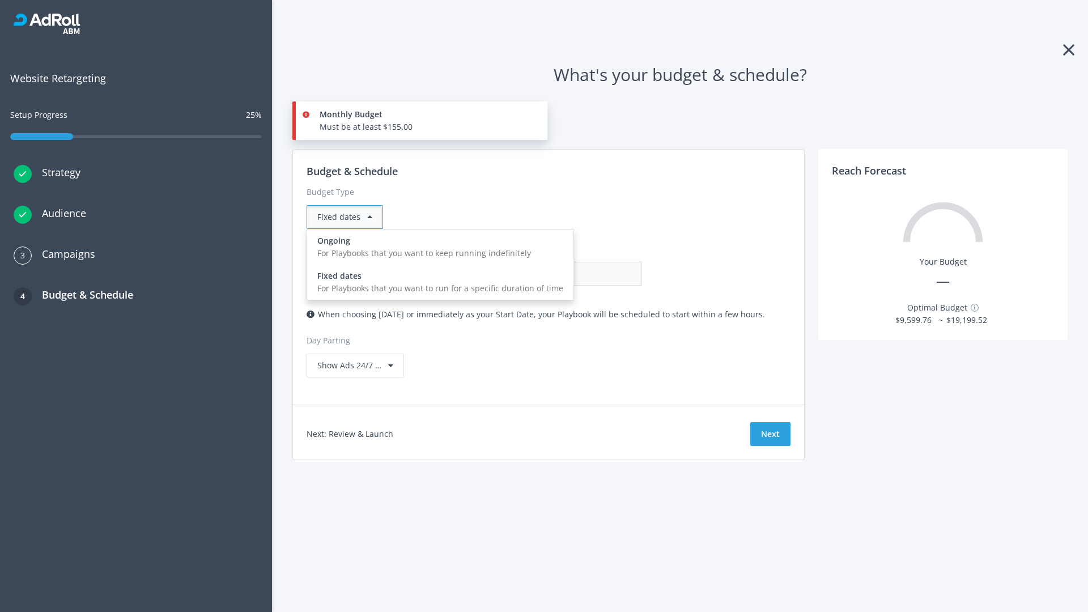
click at [437, 247] on div "For Playbooks that you want to keep running indefinitely" at bounding box center [440, 253] width 246 height 12
click at [530, 274] on input "0.00" at bounding box center [586, 274] width 112 height 24
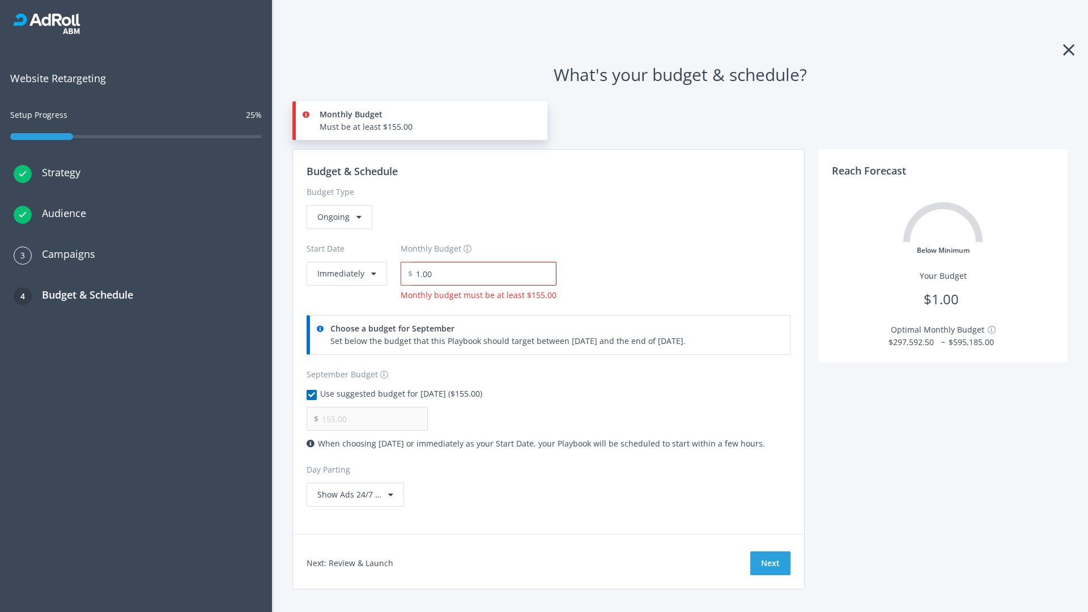
click at [481, 274] on input "1.00" at bounding box center [485, 274] width 144 height 24
type input "1,000.00"
click at [346, 262] on button "Immediately" at bounding box center [347, 274] width 80 height 24
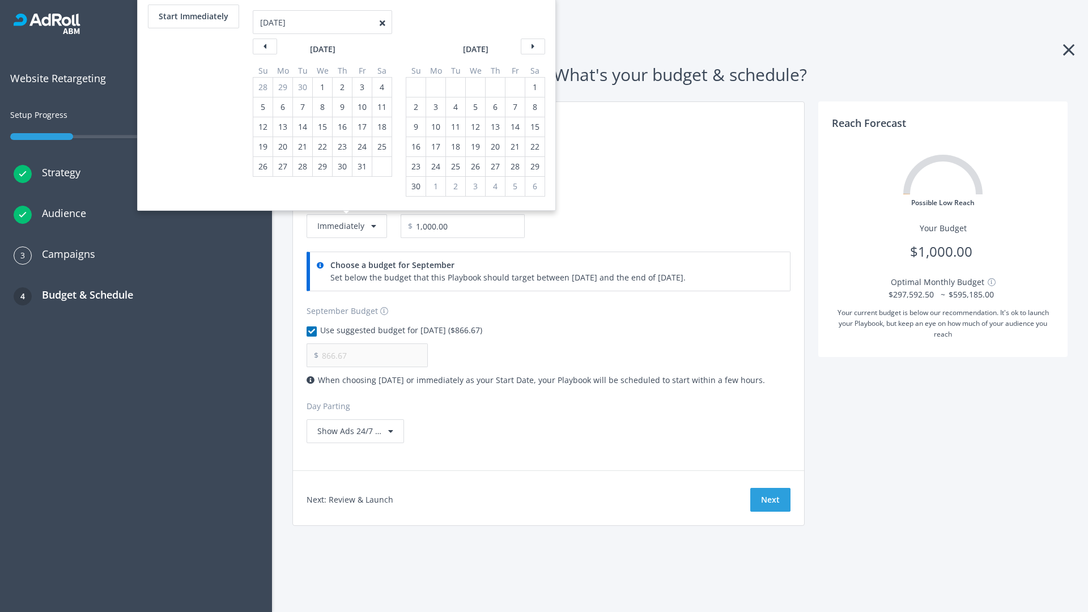
click at [415, 107] on div "2" at bounding box center [416, 107] width 15 height 19
type input "966.67"
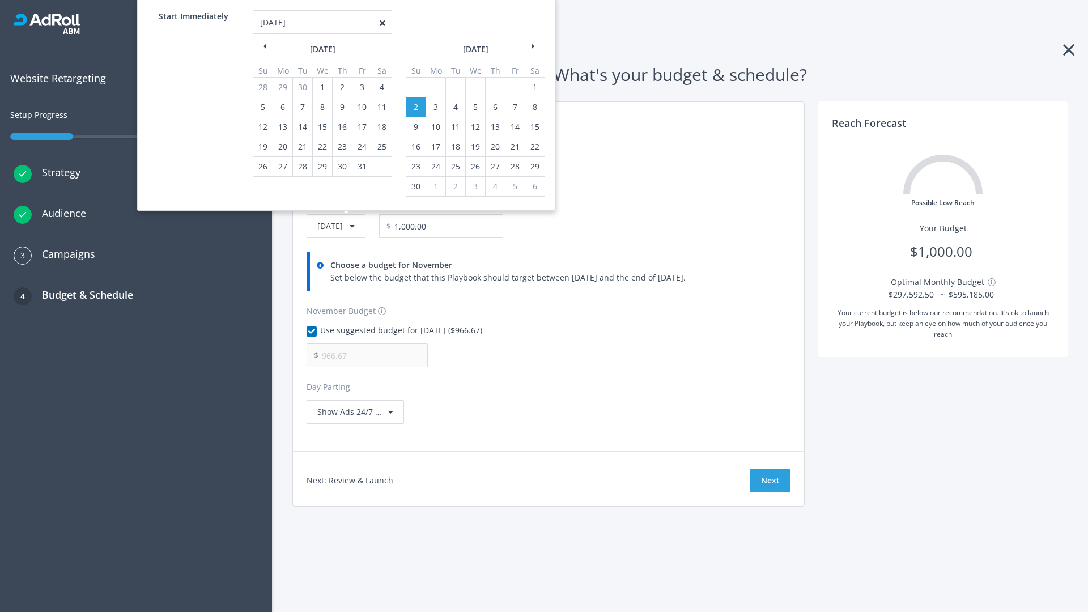
click at [534, 87] on div "1" at bounding box center [535, 87] width 15 height 19
click at [193, 16] on button "Start Immediately" at bounding box center [193, 17] width 91 height 24
type input "[DATE]"
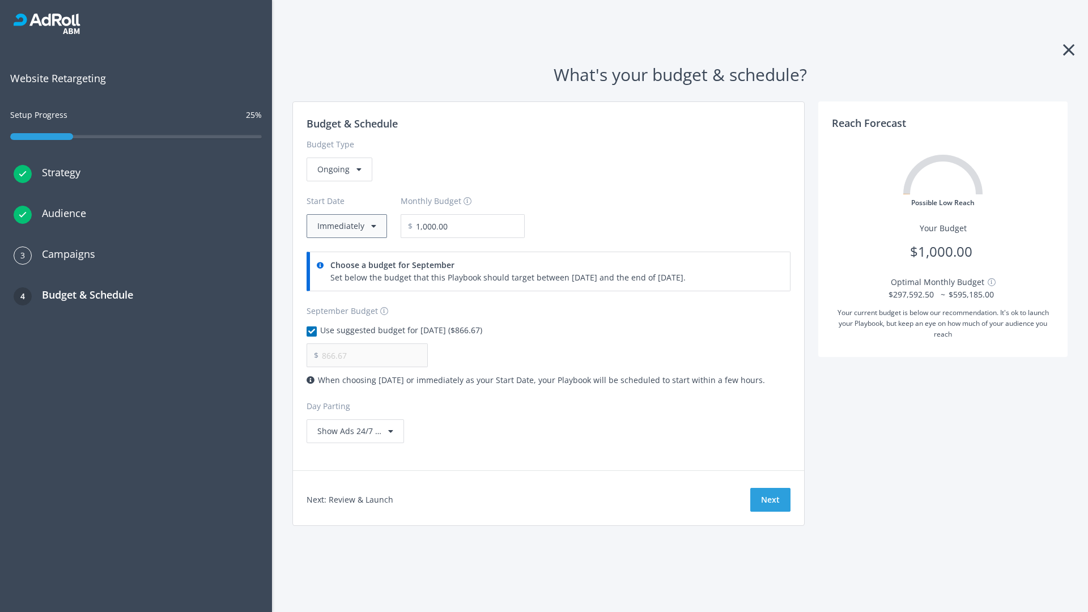
click at [346, 226] on button "Immediately" at bounding box center [347, 226] width 80 height 24
click at [770, 500] on button "Next" at bounding box center [771, 500] width 40 height 24
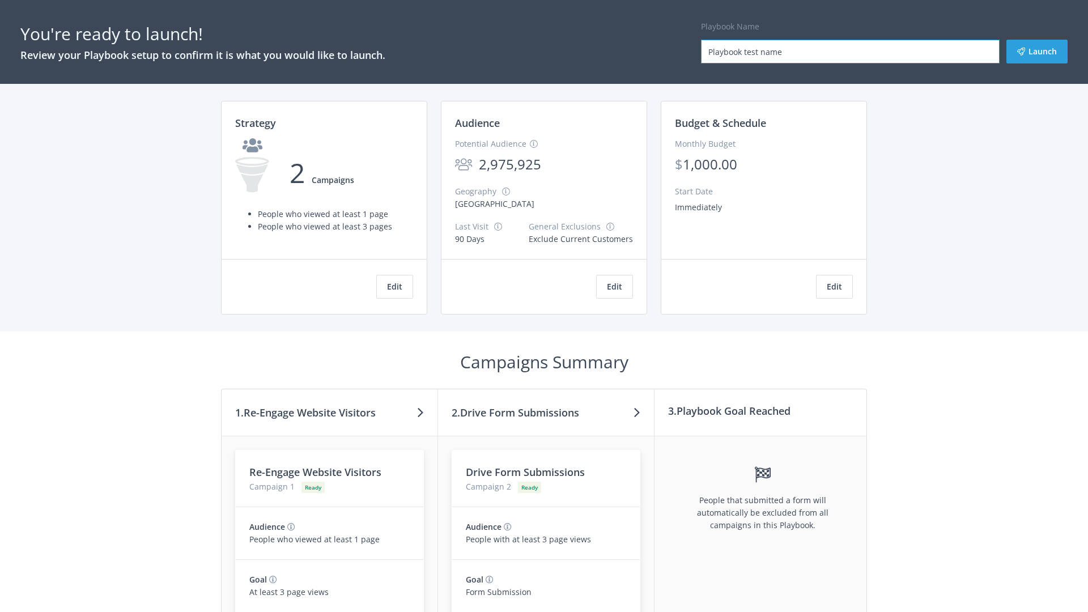
type input "Playbook test name"
click at [1037, 52] on button "Launch" at bounding box center [1037, 52] width 61 height 24
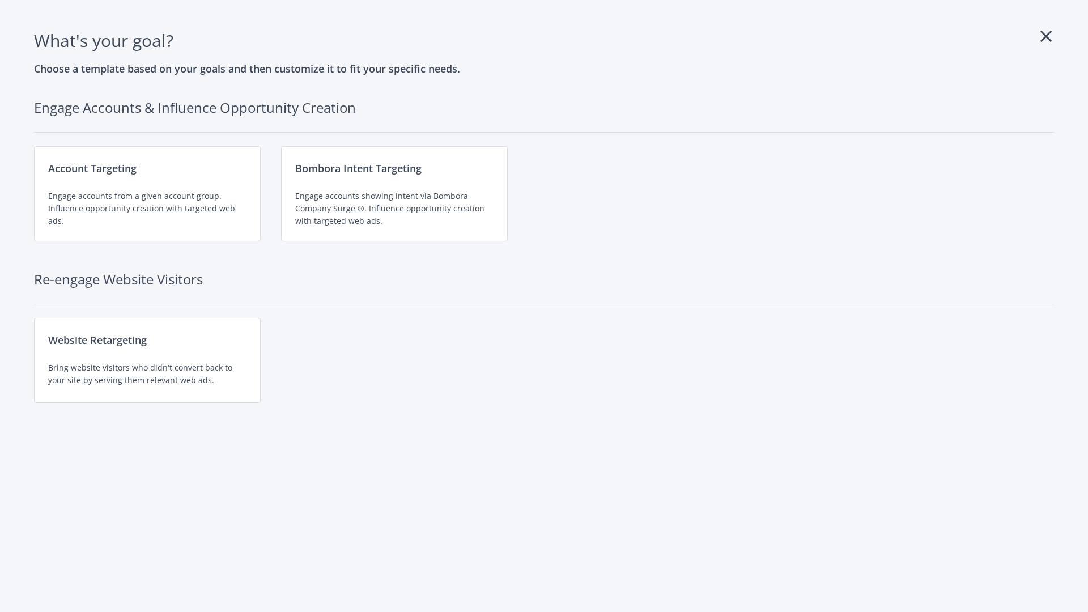
click at [147, 361] on div "Website Retargeting Bring website visitors who didn't convert back to your site…" at bounding box center [147, 360] width 227 height 85
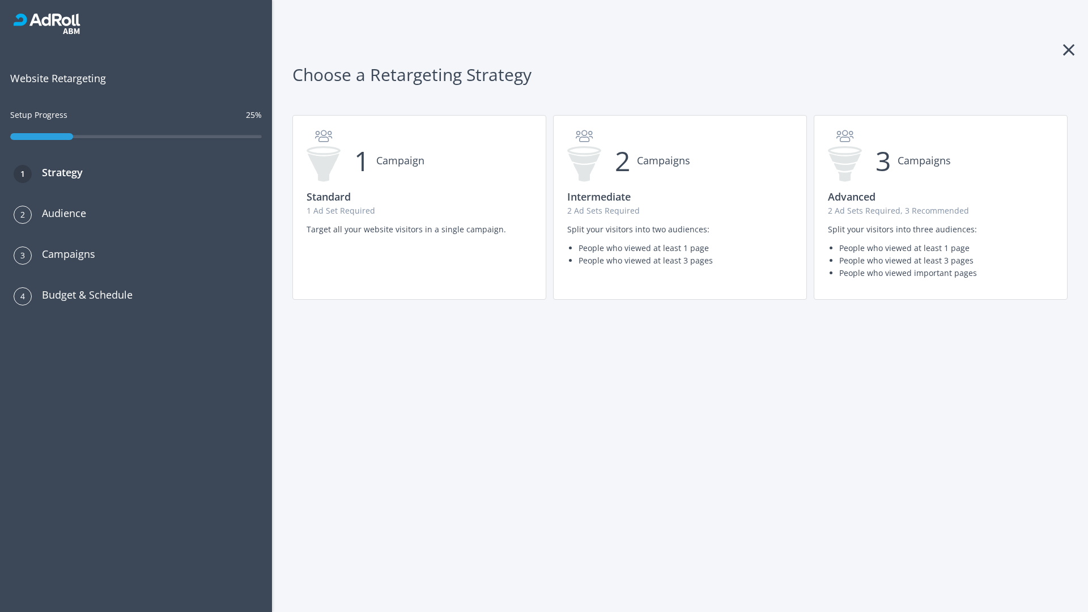
click at [419, 207] on p "1 Ad Set Required" at bounding box center [420, 211] width 226 height 12
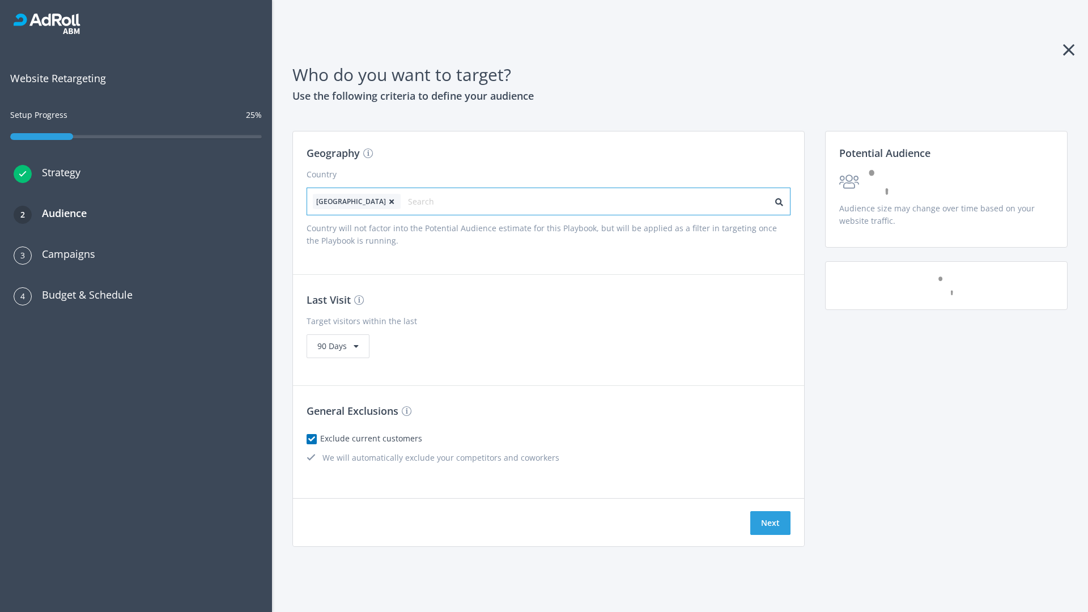
click at [427, 201] on input "text" at bounding box center [458, 202] width 101 height 16
type input "canada"
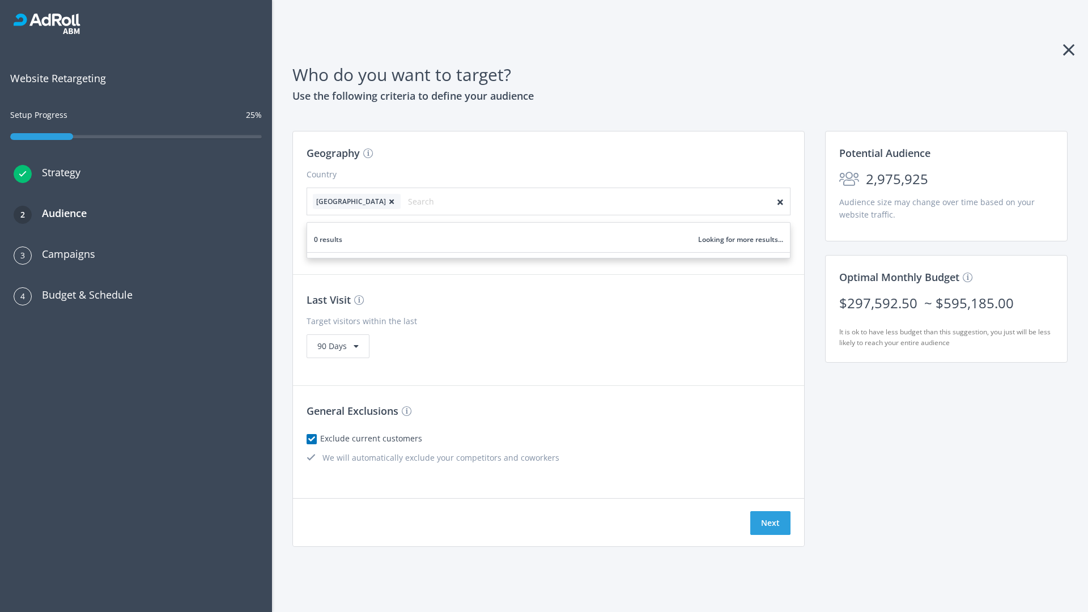
click at [386, 201] on icon at bounding box center [391, 201] width 11 height 7
click at [770, 523] on button "Next" at bounding box center [771, 523] width 40 height 24
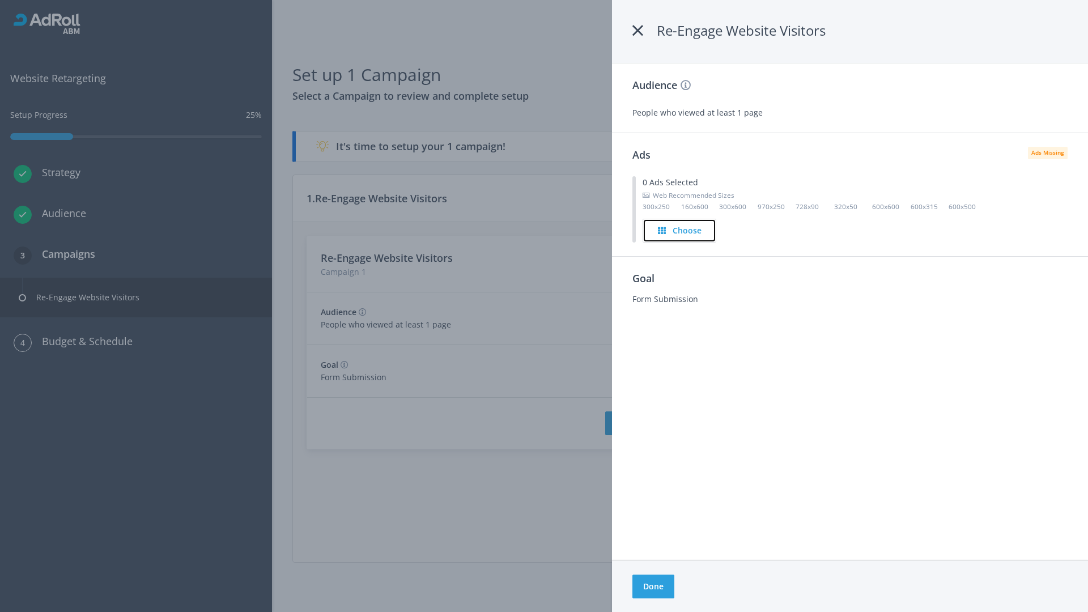
click at [680, 230] on h4 "Choose" at bounding box center [687, 230] width 29 height 12
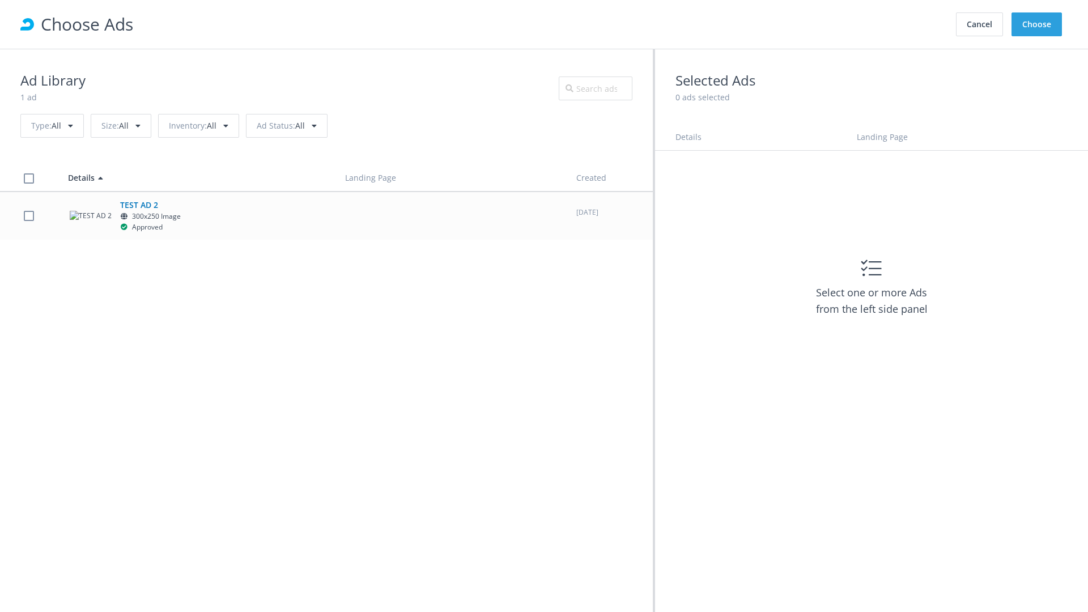
click at [28, 215] on label at bounding box center [29, 215] width 10 height 11
checkbox input "true"
click at [1037, 24] on button "Choose" at bounding box center [1037, 24] width 50 height 24
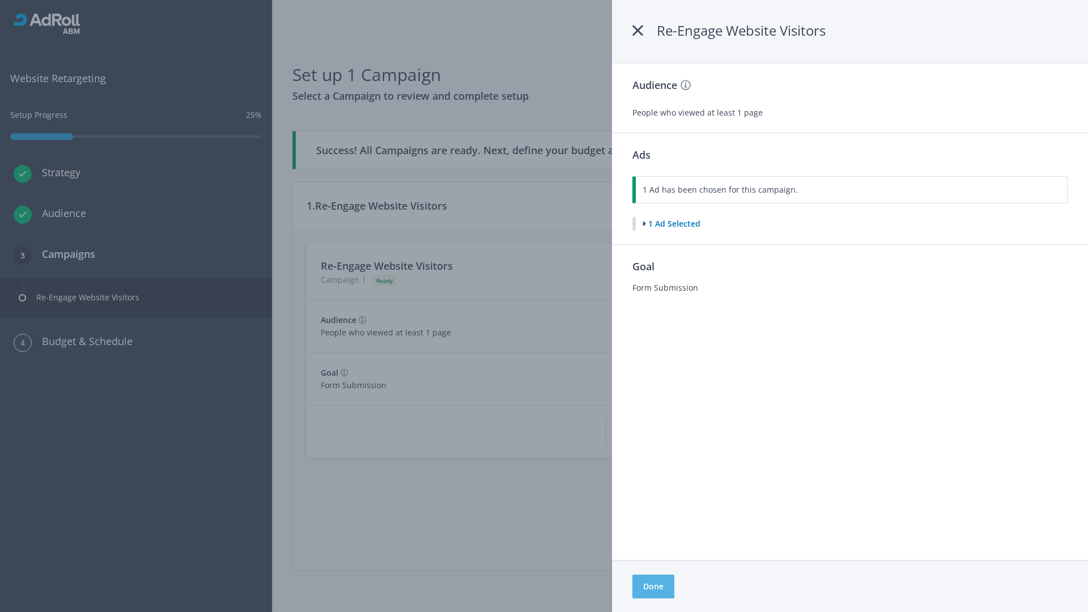
click at [653, 587] on button "Done" at bounding box center [654, 587] width 42 height 24
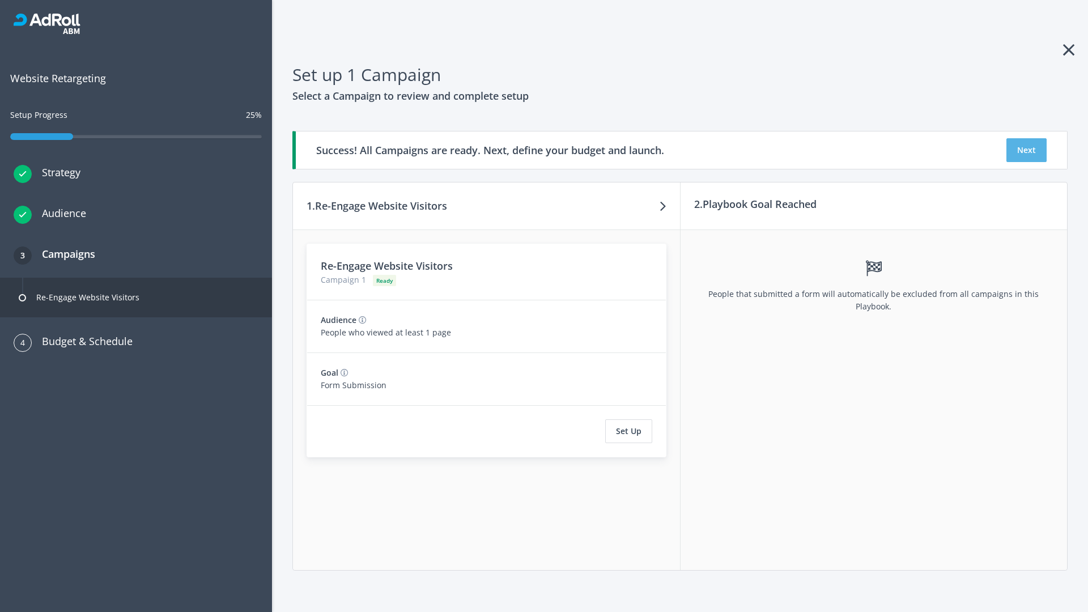
click at [1027, 150] on button "Next" at bounding box center [1027, 150] width 40 height 24
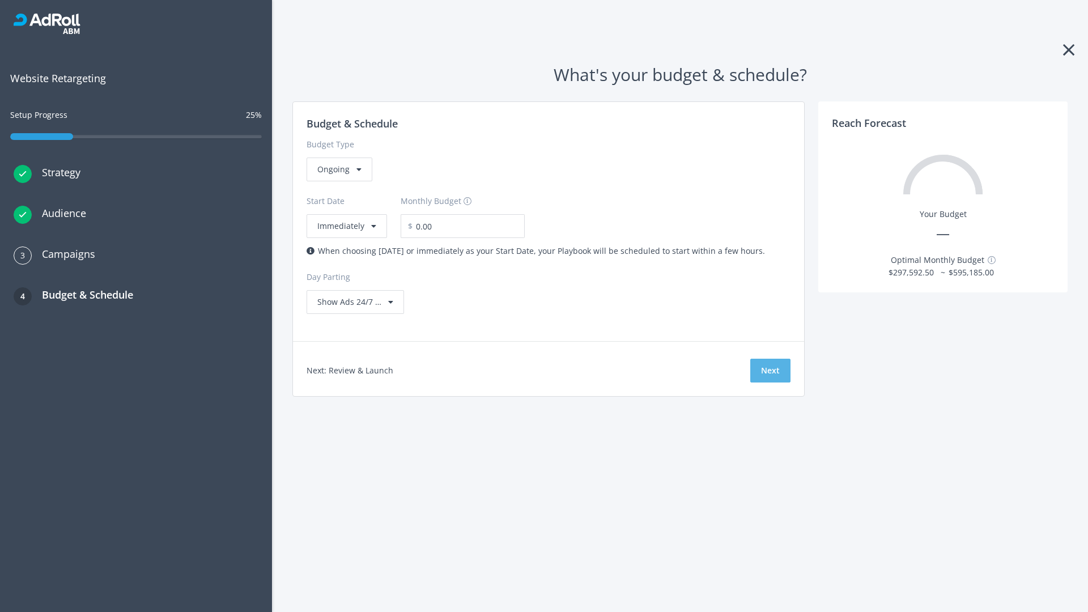
click at [770, 371] on button "Next" at bounding box center [771, 371] width 40 height 24
click at [338, 181] on div "Ongoing" at bounding box center [340, 170] width 66 height 24
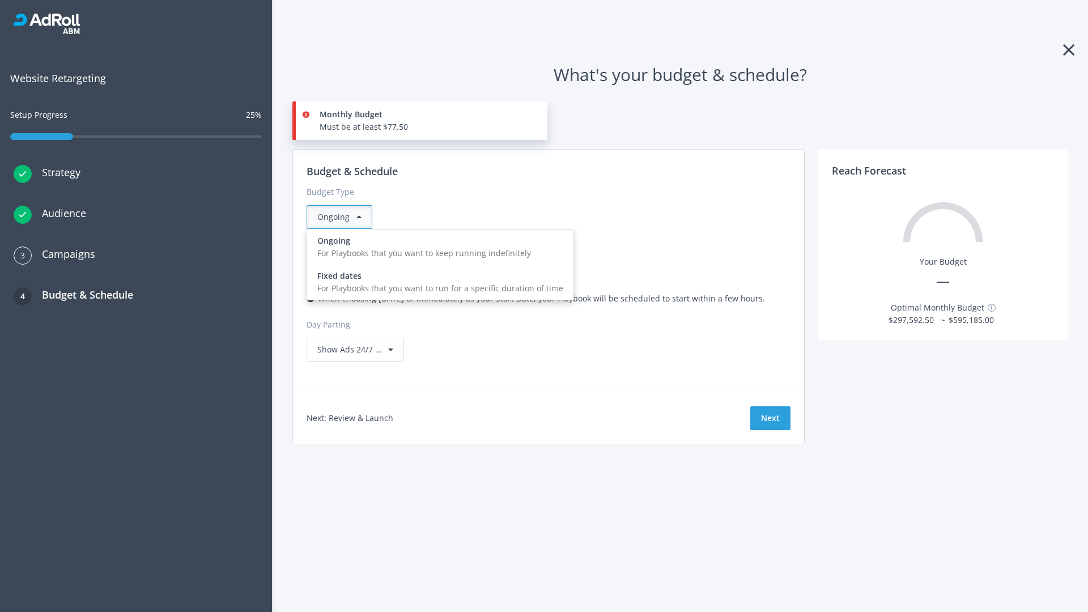
click at [437, 282] on div "For Playbooks that you want to run for a specific duration of time" at bounding box center [440, 288] width 246 height 12
click at [344, 217] on div "Ongoing" at bounding box center [340, 217] width 66 height 24
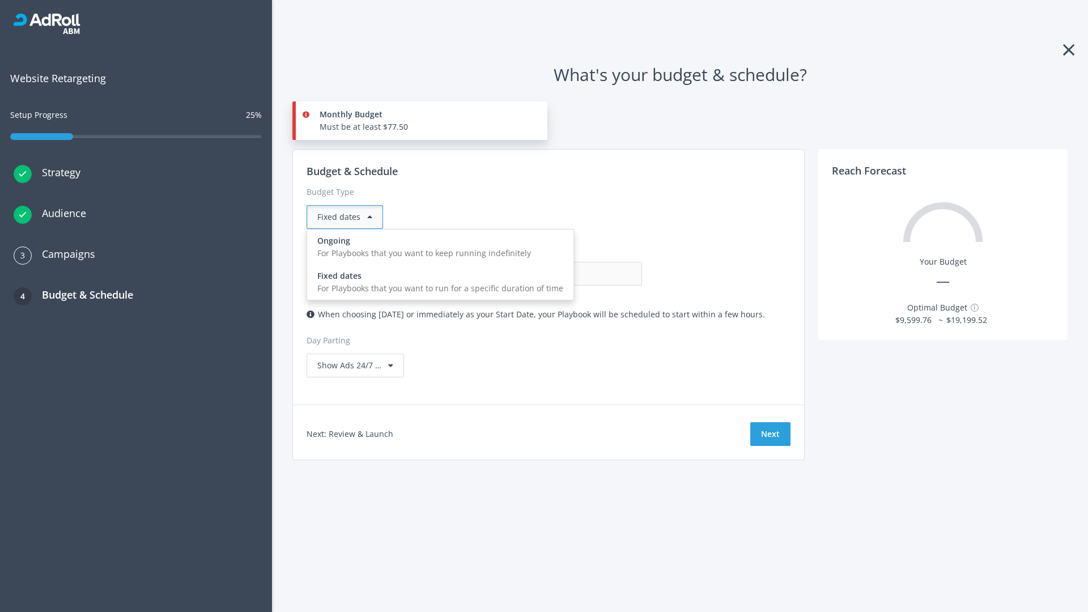
click at [437, 247] on div "For Playbooks that you want to keep running indefinitely" at bounding box center [440, 253] width 246 height 12
click at [530, 274] on input "0.00" at bounding box center [586, 274] width 112 height 24
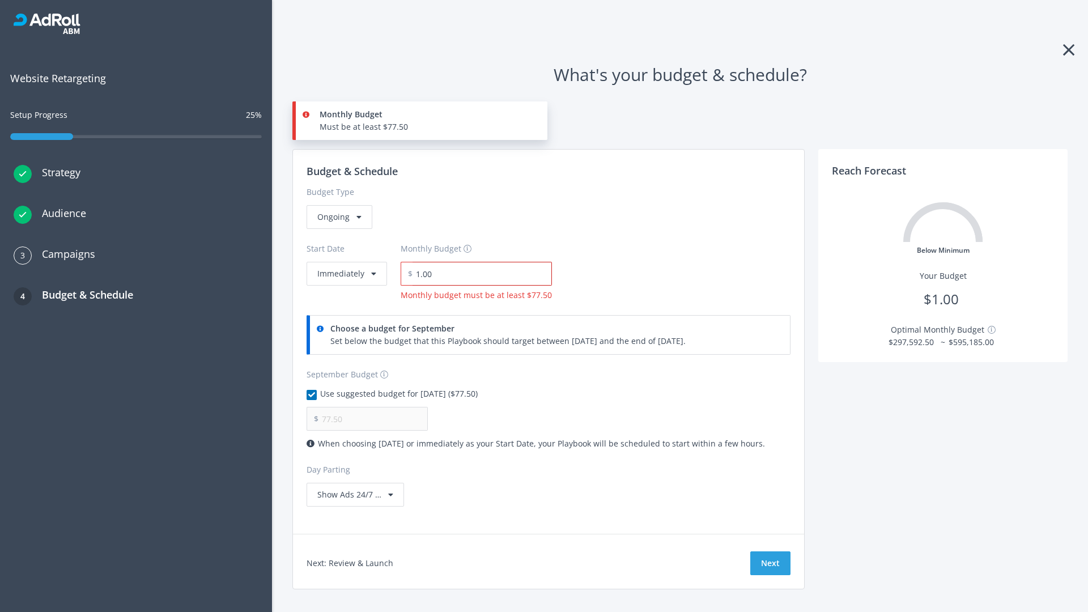
click at [478, 274] on input "1.00" at bounding box center [482, 274] width 139 height 24
type input "1,000.00"
click at [346, 262] on button "Immediately" at bounding box center [347, 274] width 80 height 24
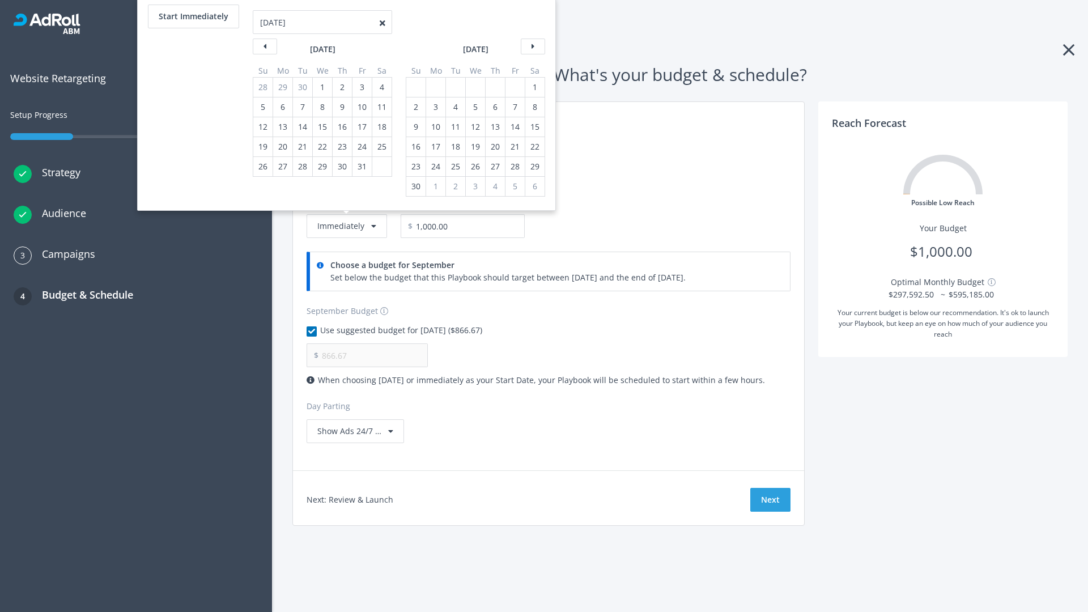
click at [415, 107] on div "2" at bounding box center [416, 107] width 15 height 19
type input "966.67"
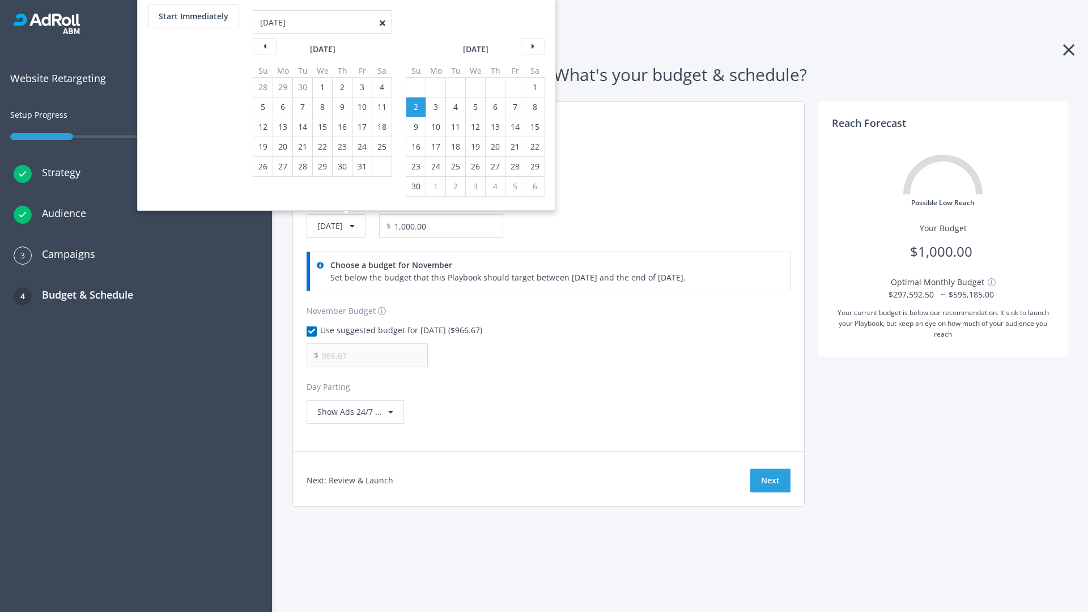
click at [534, 87] on div "1" at bounding box center [535, 87] width 15 height 19
click at [193, 16] on button "Start Immediately" at bounding box center [193, 17] width 91 height 24
type input "09/05/2025"
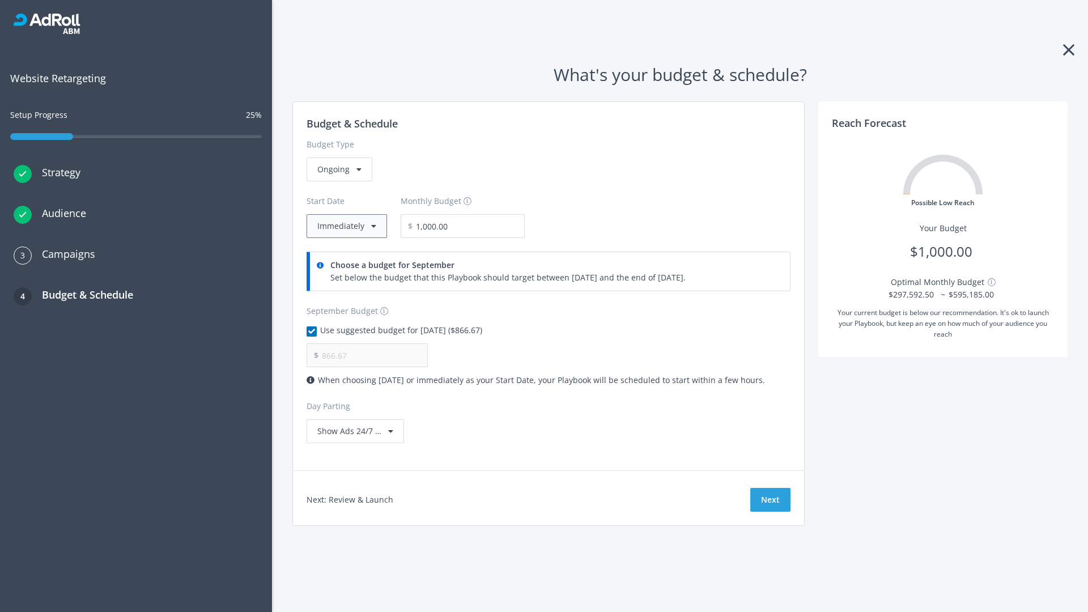
click at [346, 226] on button "Immediately" at bounding box center [347, 226] width 80 height 24
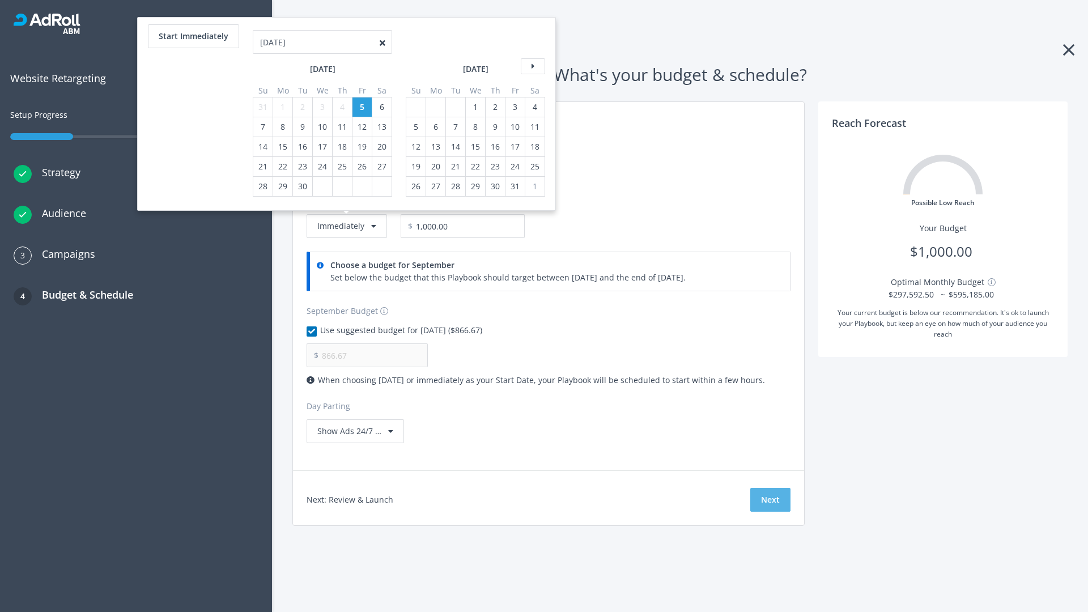
click at [770, 500] on button "Next" at bounding box center [771, 500] width 40 height 24
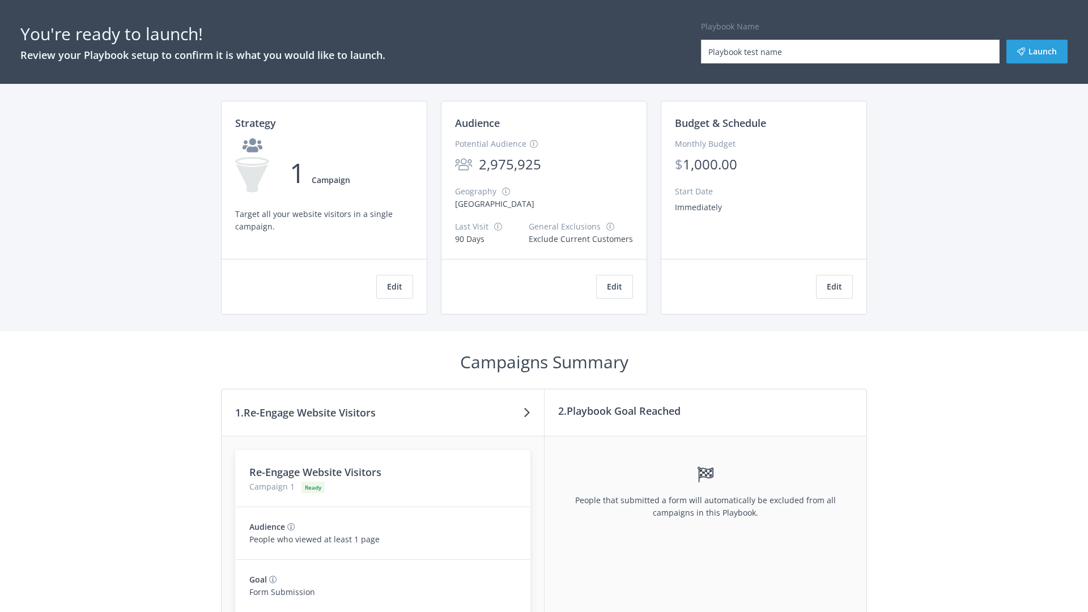
type input "Playbook test name"
click at [1037, 52] on button "Launch" at bounding box center [1037, 52] width 61 height 24
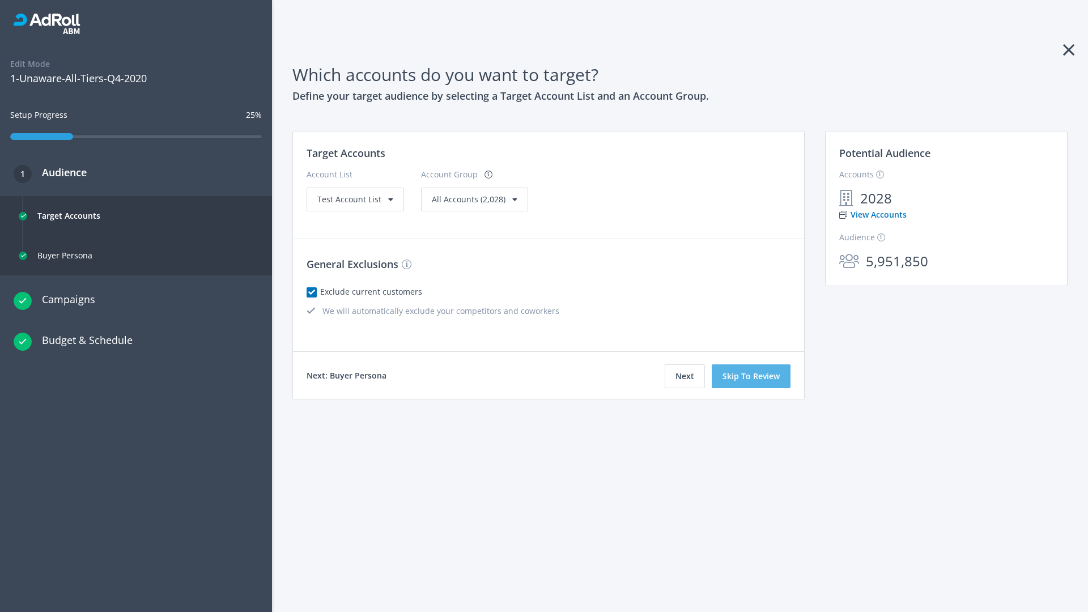
click at [752, 376] on button "Skip To Review" at bounding box center [751, 377] width 79 height 24
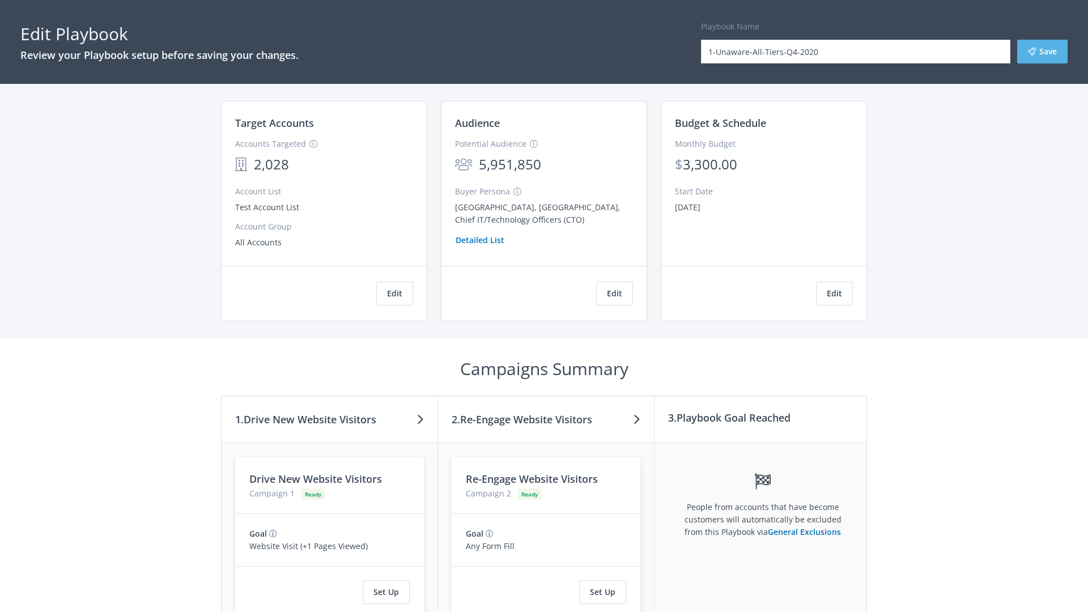
click at [1043, 52] on button "Save" at bounding box center [1043, 52] width 50 height 24
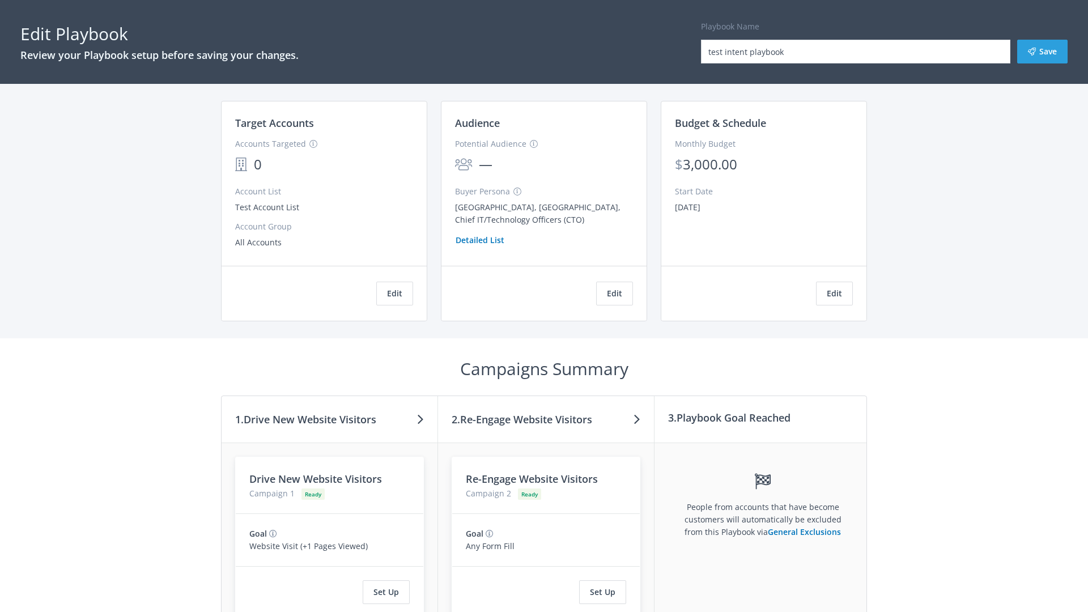
scroll to position [104, 0]
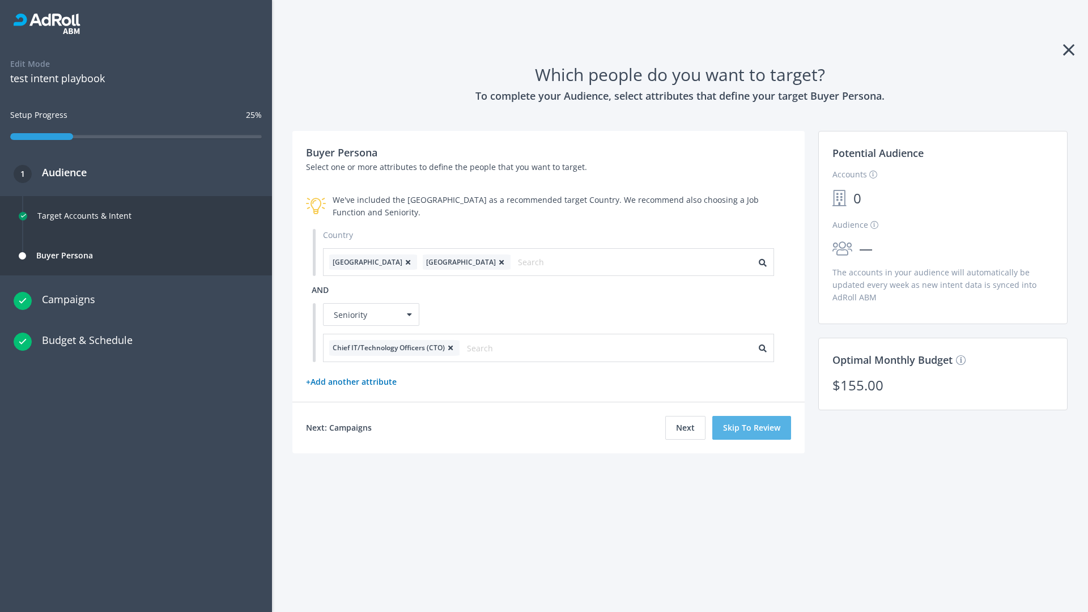
click at [752, 427] on button "Skip To Review" at bounding box center [752, 428] width 79 height 24
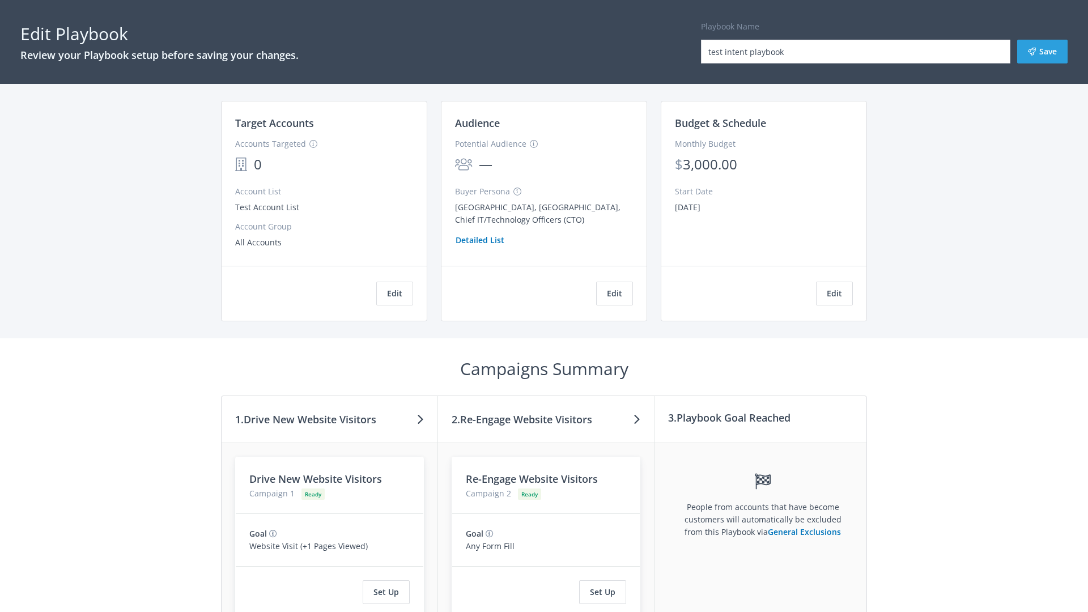
scroll to position [192, 0]
